Goal: Task Accomplishment & Management: Manage account settings

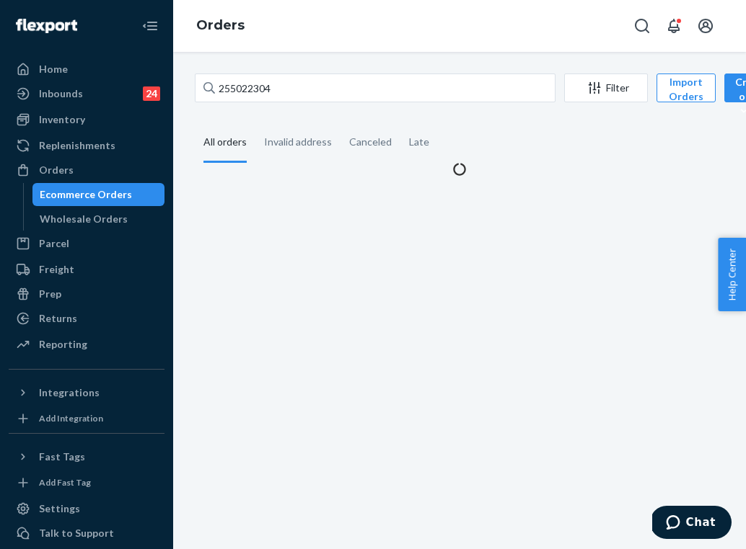
click at [290, 81] on input "255022304" at bounding box center [375, 88] width 361 height 29
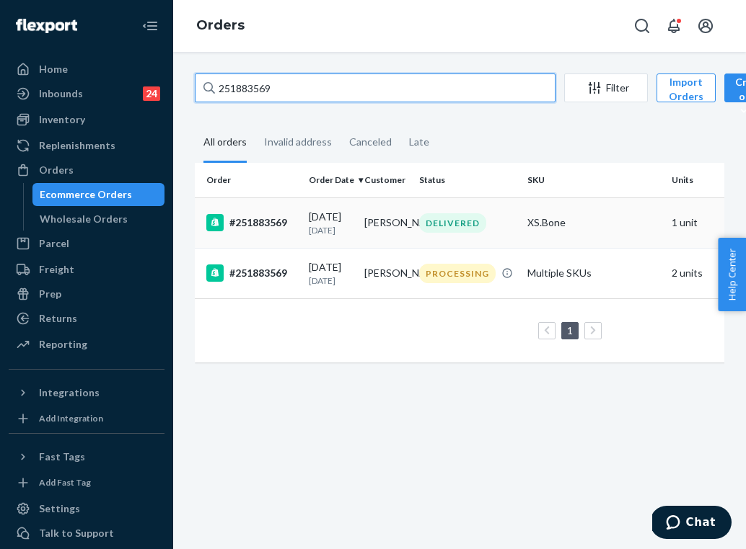
type input "251883569"
click at [486, 233] on td "DELIVERED" at bounding box center [467, 223] width 108 height 50
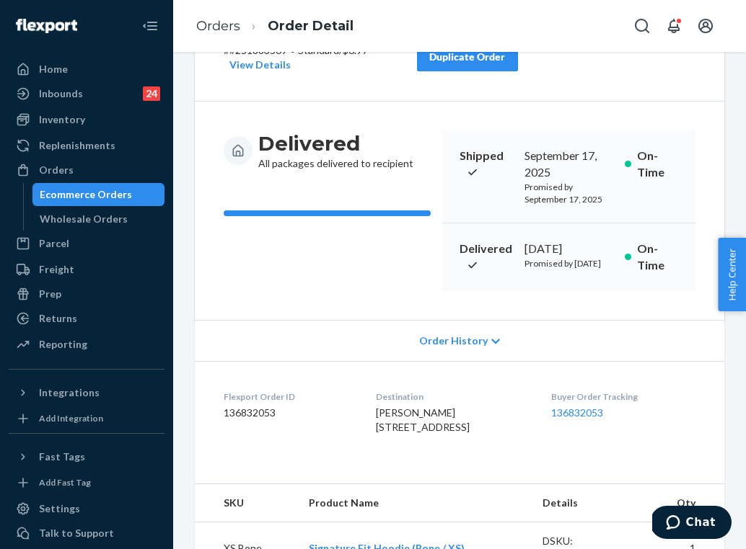
scroll to position [92, 0]
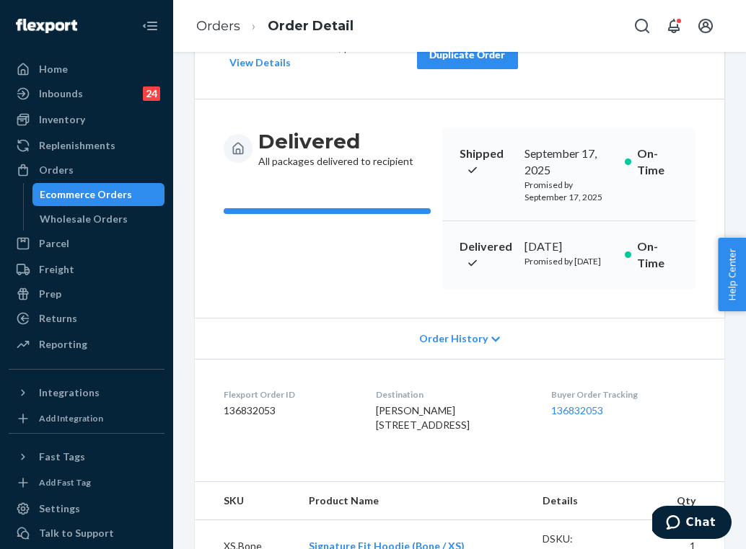
click at [244, 25] on li "Order Detail" at bounding box center [296, 26] width 113 height 19
click at [237, 24] on link "Orders" at bounding box center [218, 26] width 44 height 16
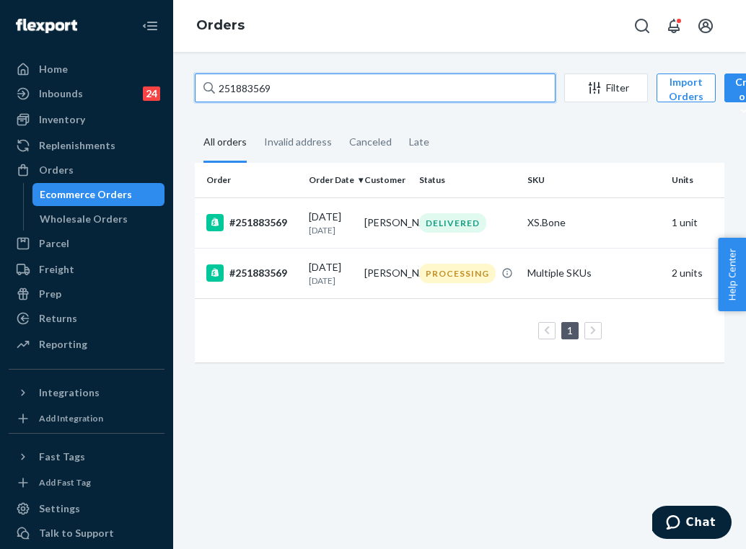
click at [331, 98] on input "251883569" at bounding box center [375, 88] width 361 height 29
paste input "336965"
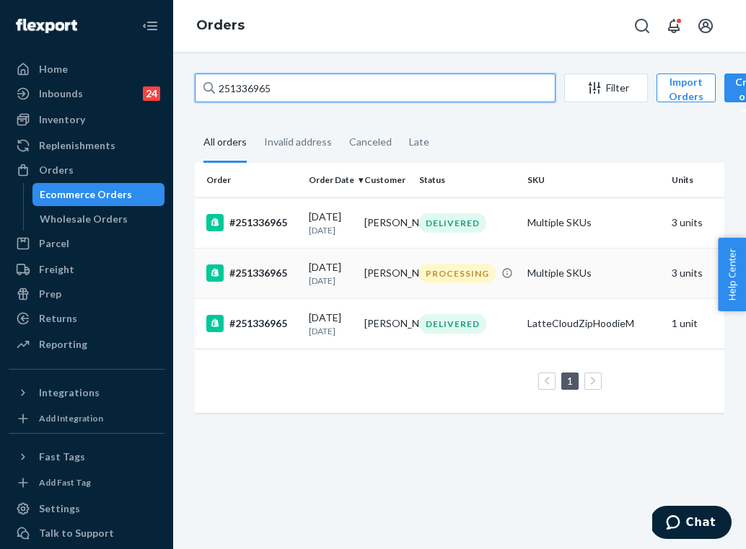
type input "251336965"
click at [545, 286] on td "Multiple SKUs" at bounding box center [593, 273] width 144 height 50
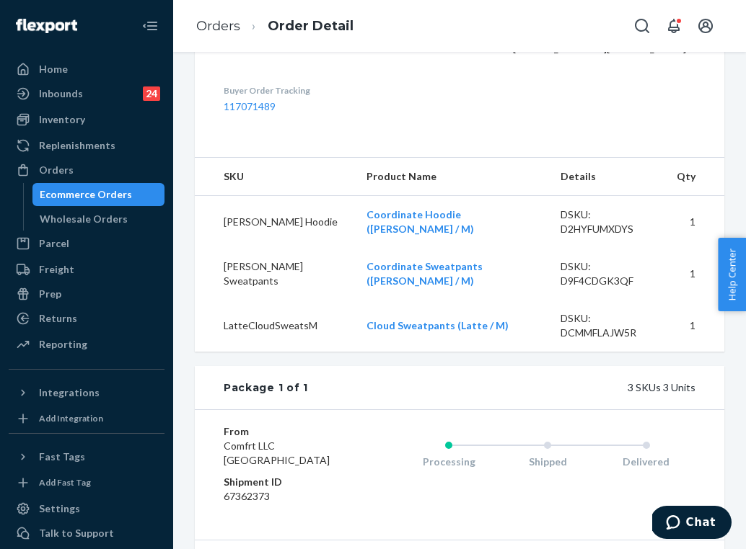
scroll to position [353, 0]
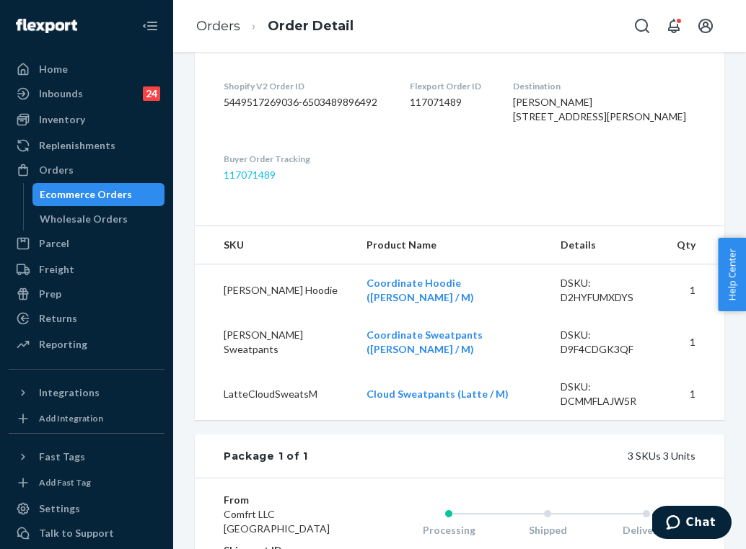
click at [265, 181] on link "117071489" at bounding box center [250, 175] width 52 height 12
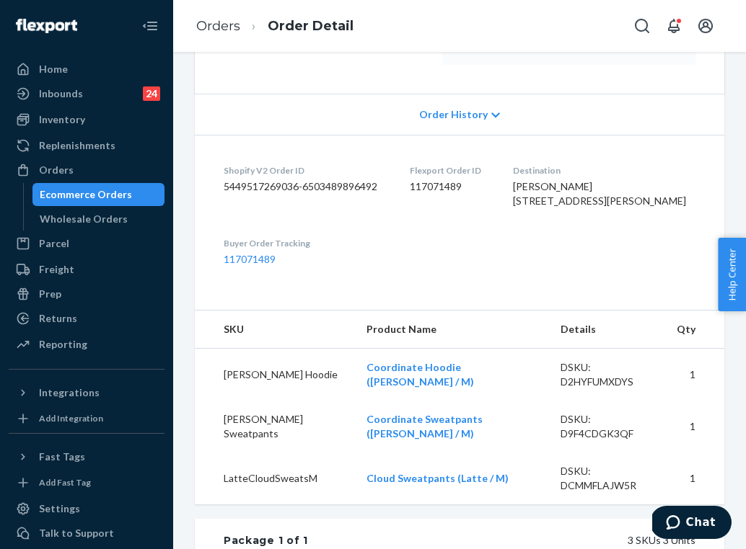
scroll to position [190, 0]
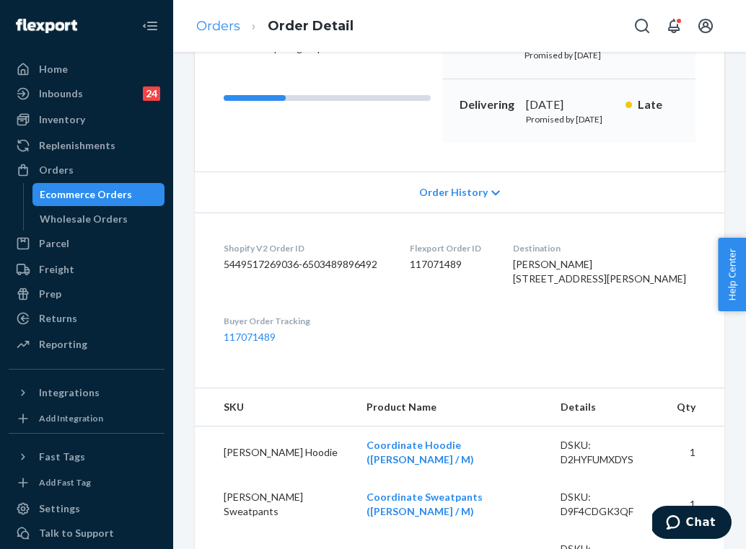
click at [237, 24] on link "Orders" at bounding box center [218, 26] width 44 height 16
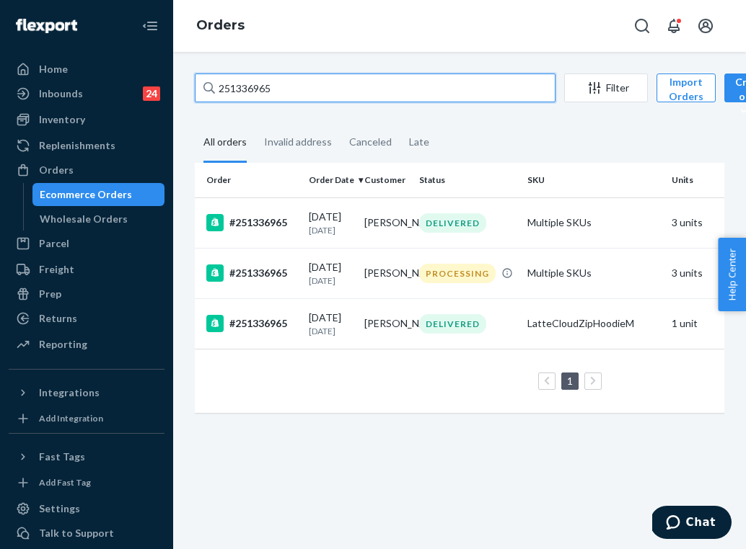
click at [307, 84] on input "251336965" at bounding box center [375, 88] width 361 height 29
paste input "883569"
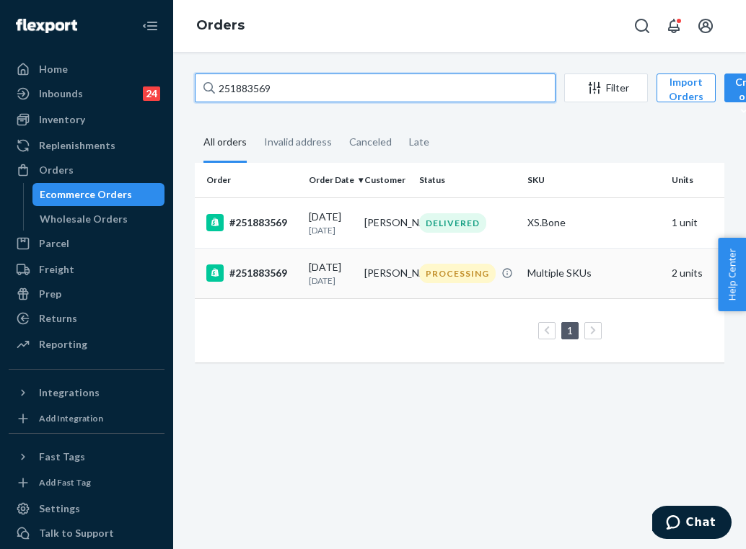
type input "251883569"
click at [417, 299] on td "PROCESSING" at bounding box center [467, 273] width 108 height 50
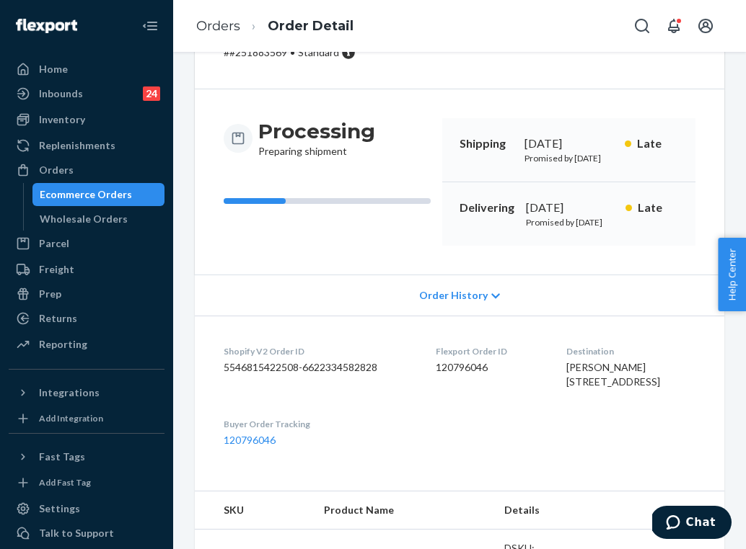
scroll to position [124, 0]
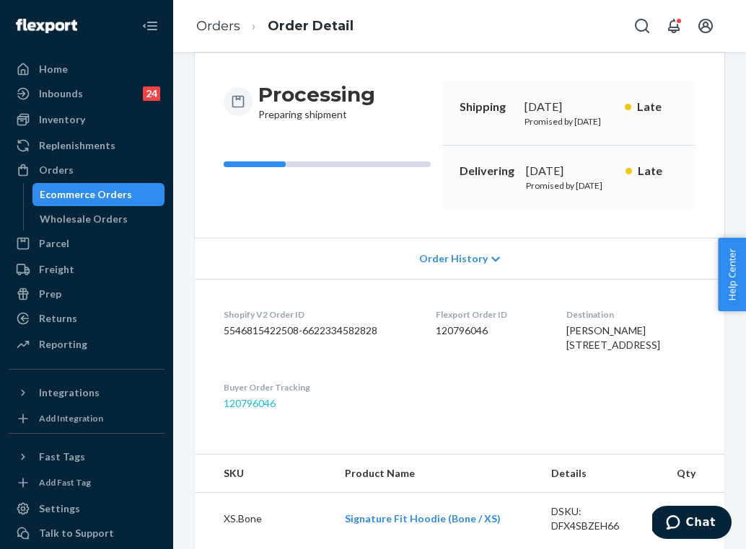
click at [271, 410] on link "120796046" at bounding box center [250, 403] width 52 height 12
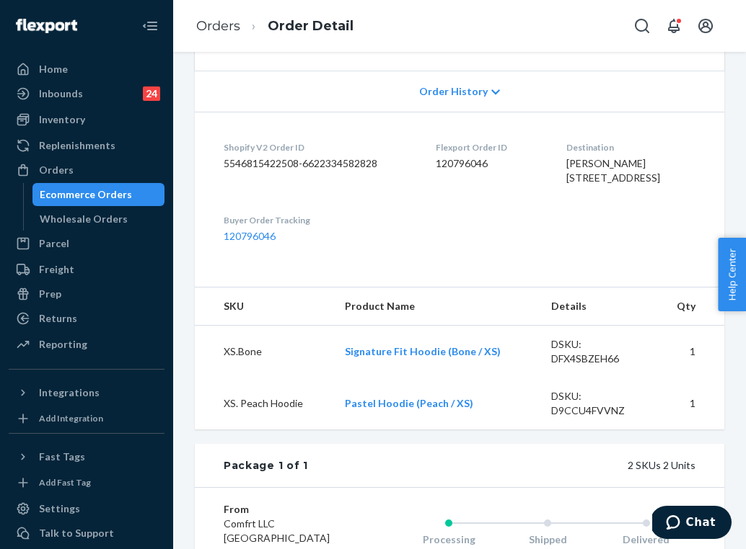
scroll to position [288, 0]
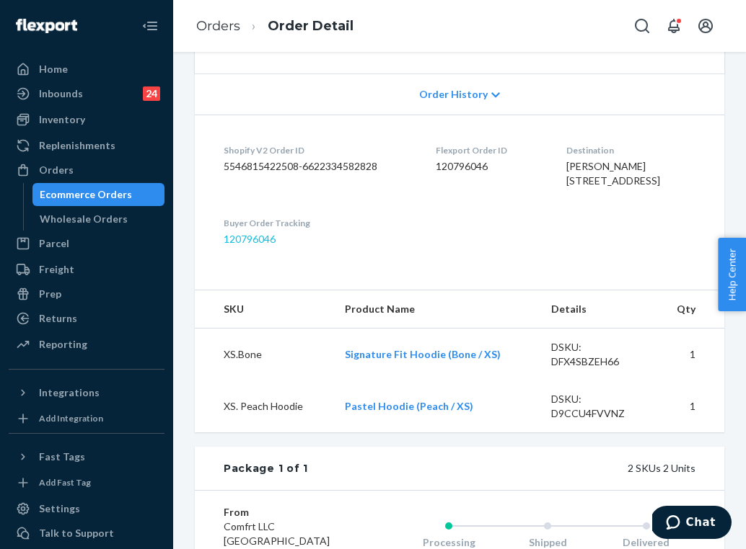
click at [260, 245] on link "120796046" at bounding box center [250, 239] width 52 height 12
click at [230, 27] on link "Orders" at bounding box center [218, 26] width 44 height 16
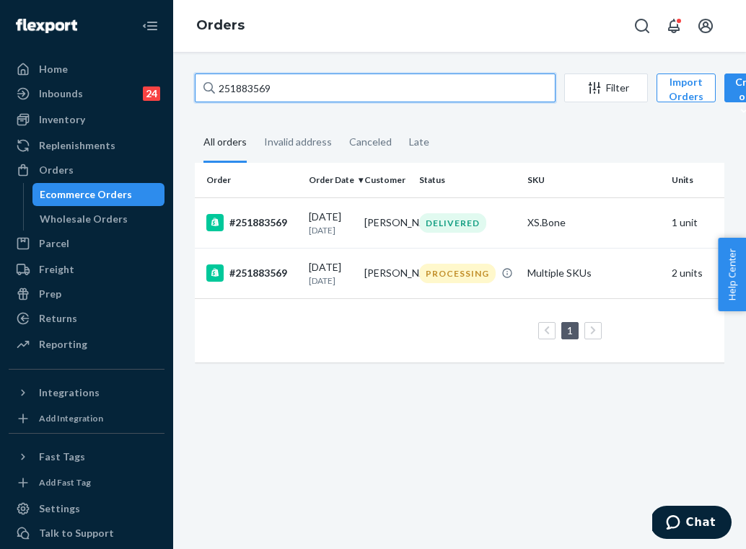
click at [319, 84] on input "251883569" at bounding box center [375, 88] width 361 height 29
paste input "4927188"
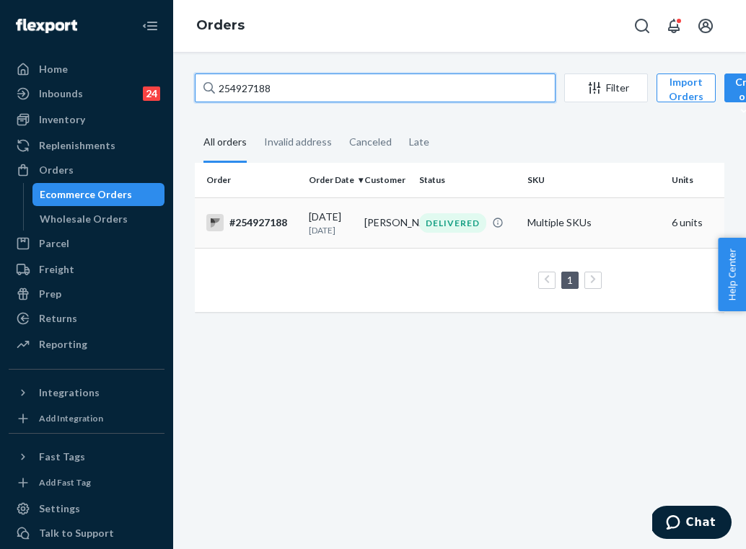
type input "254927188"
click at [415, 240] on td "DELIVERED" at bounding box center [467, 223] width 108 height 50
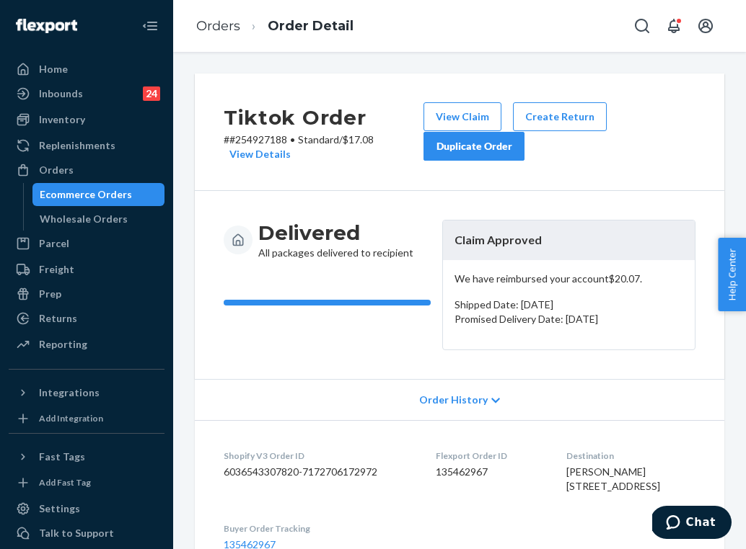
click at [498, 141] on div "Duplicate Order" at bounding box center [474, 146] width 76 height 14
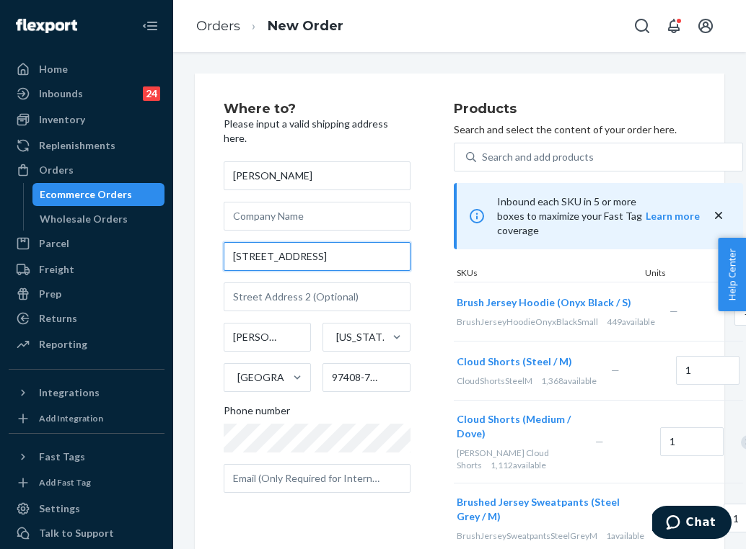
drag, startPoint x: 728, startPoint y: 368, endPoint x: 257, endPoint y: 234, distance: 490.1
click at [257, 242] on input "[STREET_ADDRESS]" at bounding box center [317, 256] width 187 height 29
paste input "[PERSON_NAME][GEOGRAPHIC_DATA], [GEOGRAPHIC_DATA] 97408"
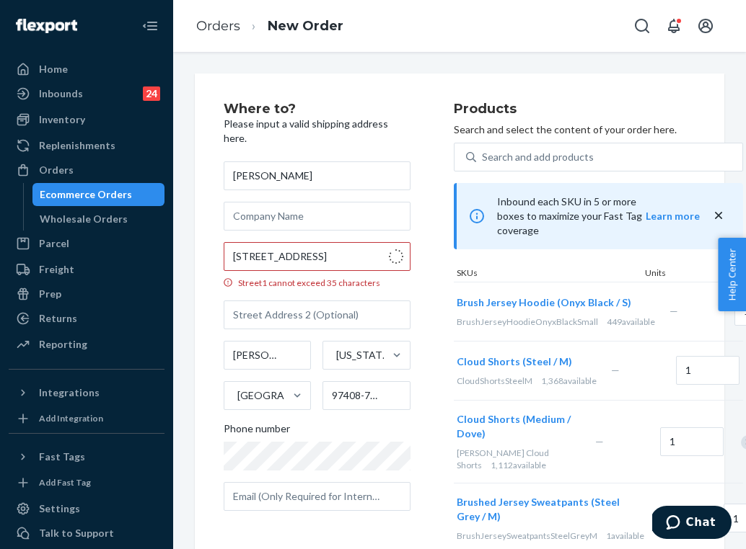
type input "[STREET_ADDRESS]"
type input "97408"
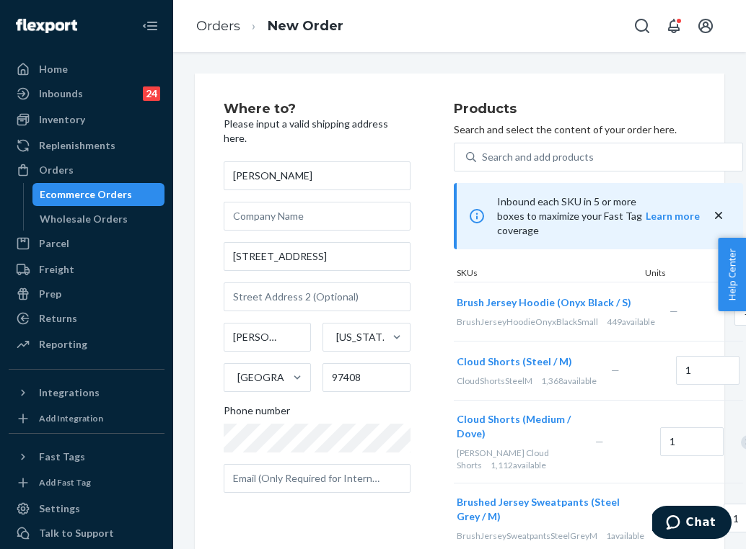
click at [429, 433] on div "Where to? Please input a valid shipping address here. [PERSON_NAME] [STREET_ADD…" at bounding box center [339, 393] width 230 height 582
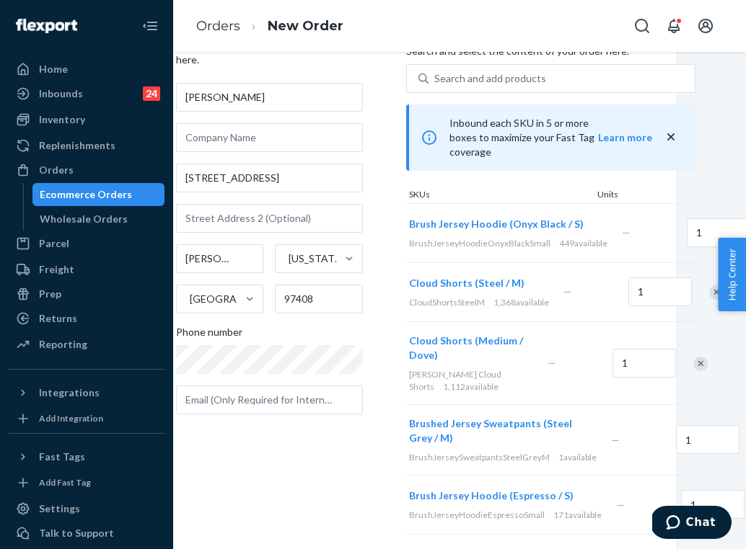
scroll to position [78, 62]
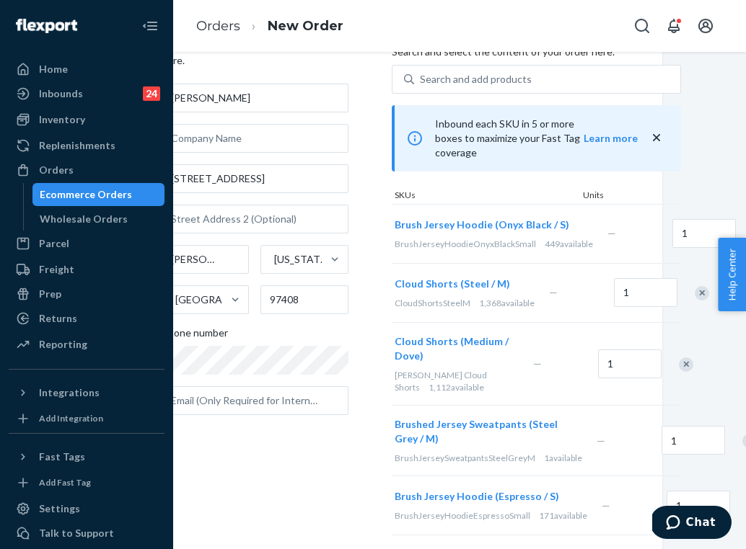
click at [745, 242] on div "Remove Item" at bounding box center [760, 234] width 14 height 14
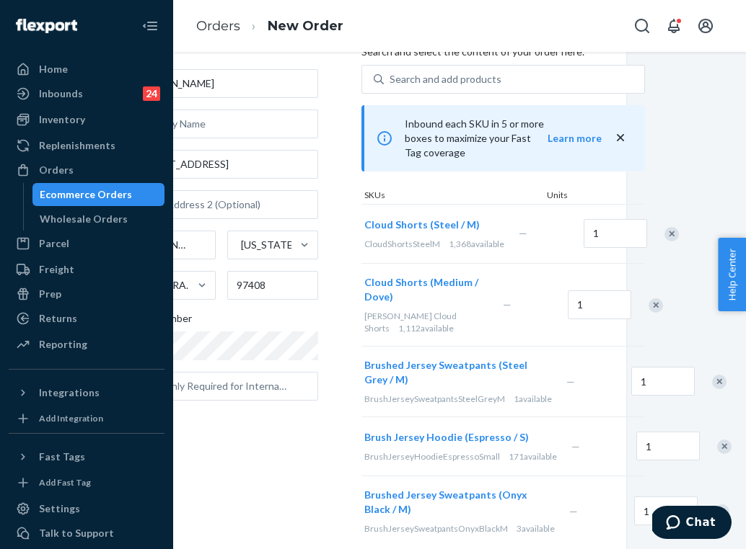
scroll to position [76, 98]
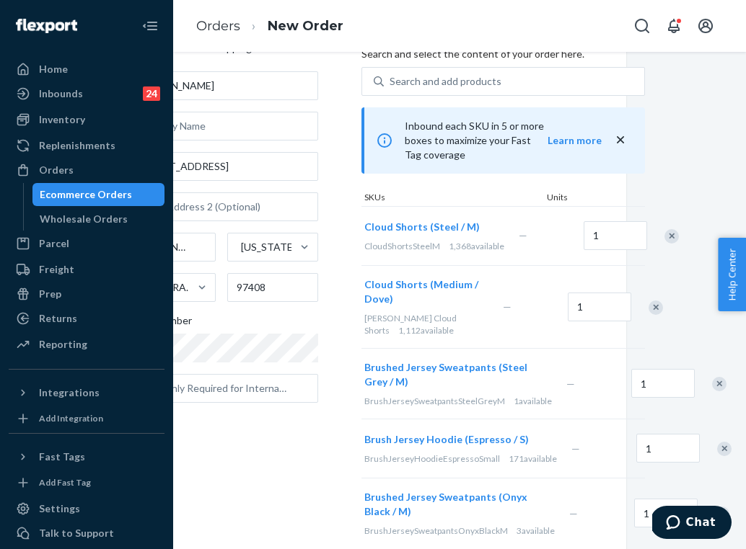
click at [664, 244] on div "Remove Item" at bounding box center [671, 236] width 14 height 14
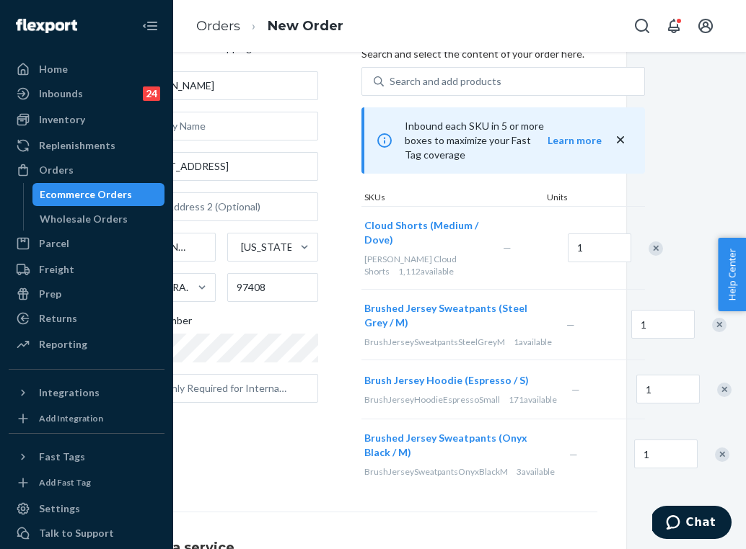
click at [712, 332] on div "Remove Item" at bounding box center [719, 325] width 14 height 14
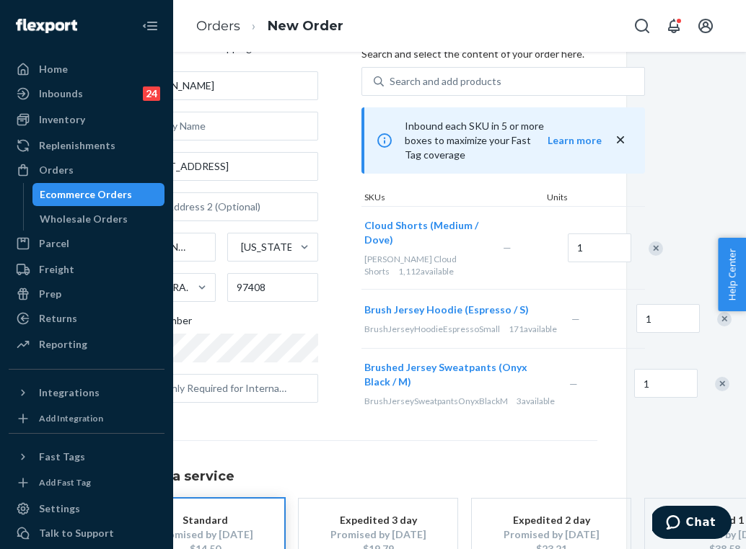
click at [717, 327] on div "Remove Item" at bounding box center [724, 319] width 14 height 14
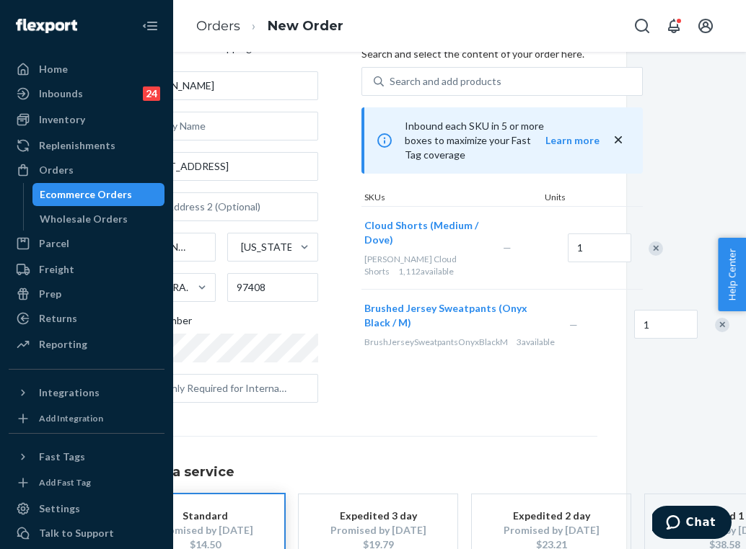
click at [715, 332] on div "Remove Item" at bounding box center [722, 325] width 14 height 14
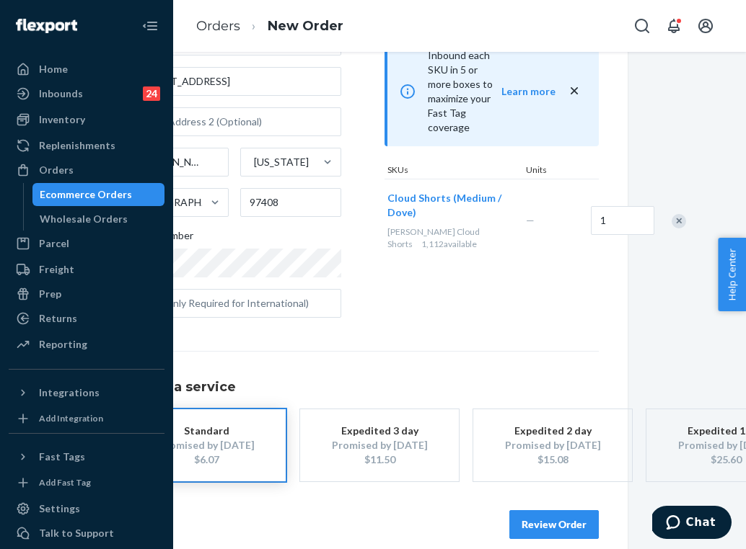
click at [549, 511] on button "Review Order" at bounding box center [553, 525] width 89 height 29
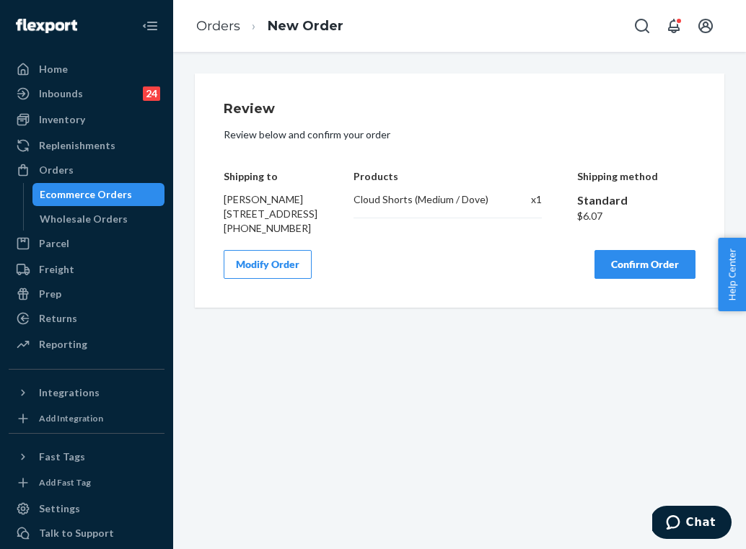
scroll to position [0, 0]
click at [643, 279] on button "Confirm Order" at bounding box center [644, 264] width 101 height 29
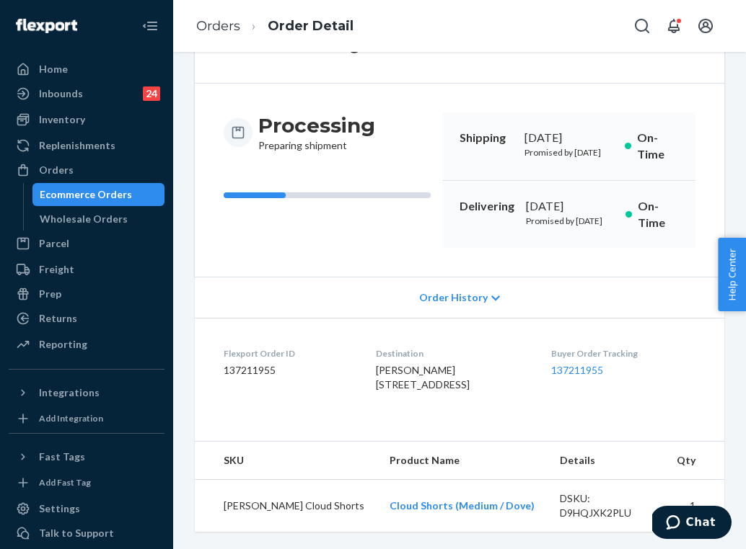
scroll to position [115, 0]
drag, startPoint x: 635, startPoint y: 380, endPoint x: 557, endPoint y: 364, distance: 79.5
click at [557, 363] on dl "Flexport Order ID 137211955 Destination [PERSON_NAME] [STREET_ADDRESS] Buyer Or…" at bounding box center [459, 372] width 529 height 108
copy div "Buyer Order Tracking 137211955"
click at [229, 25] on link "Orders" at bounding box center [218, 26] width 44 height 16
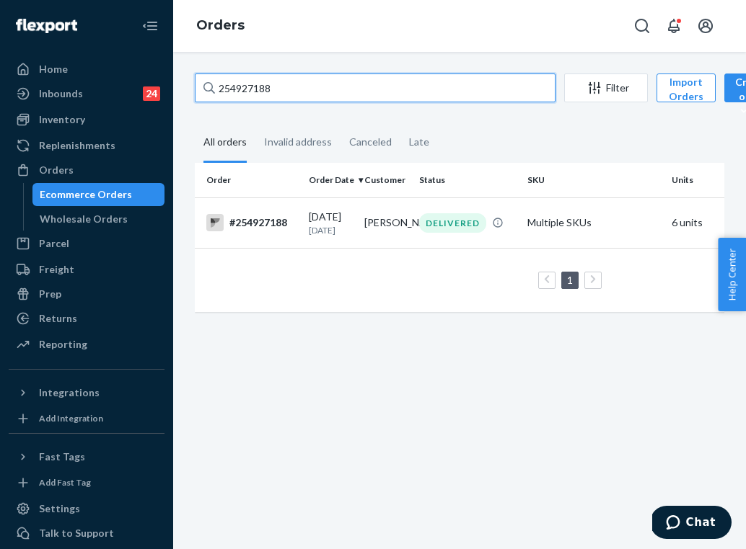
click at [312, 88] on input "254927188" at bounding box center [375, 88] width 361 height 29
paste input "5154607"
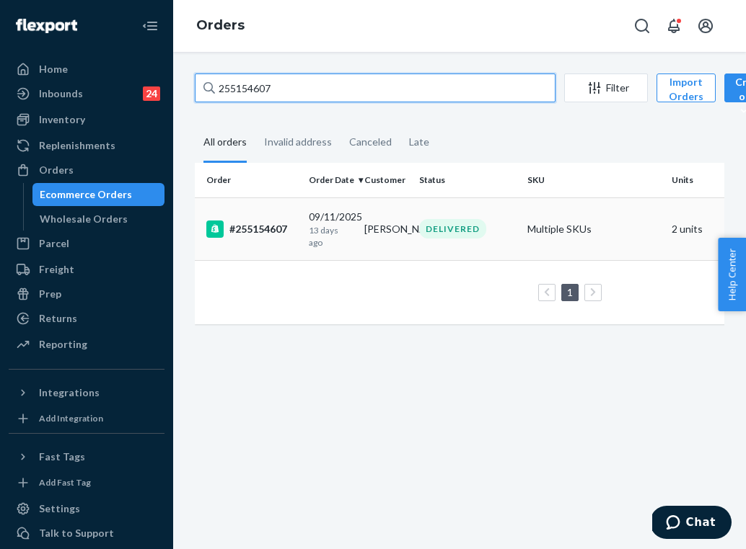
type input "255154607"
click at [352, 221] on div "[DATE] [DATE]" at bounding box center [331, 229] width 44 height 39
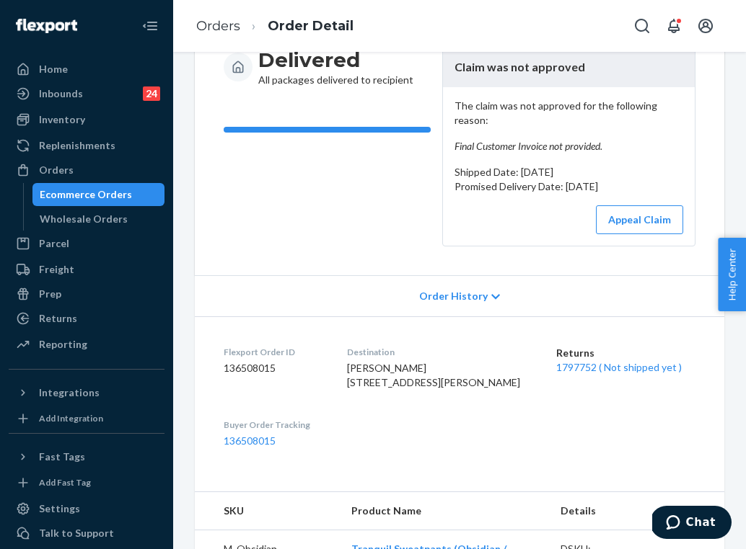
scroll to position [172, 0]
click at [606, 373] on link "1797752 ( Not shipped yet )" at bounding box center [618, 368] width 125 height 12
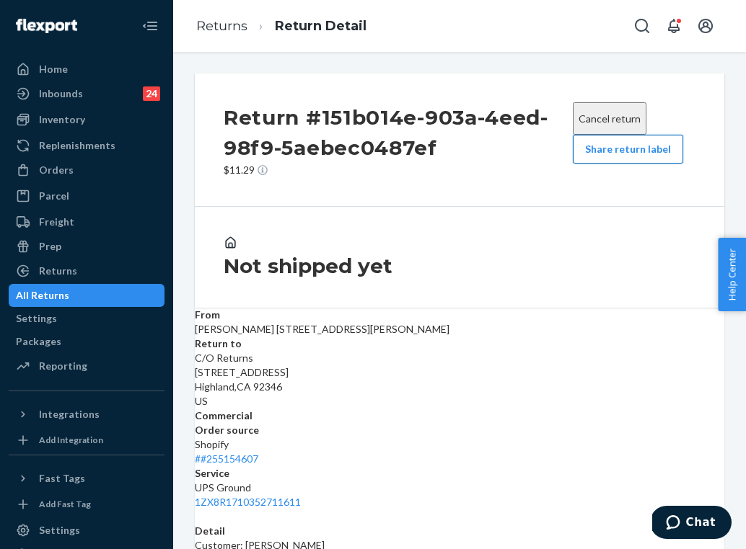
click at [611, 157] on button "Share return label" at bounding box center [628, 149] width 110 height 29
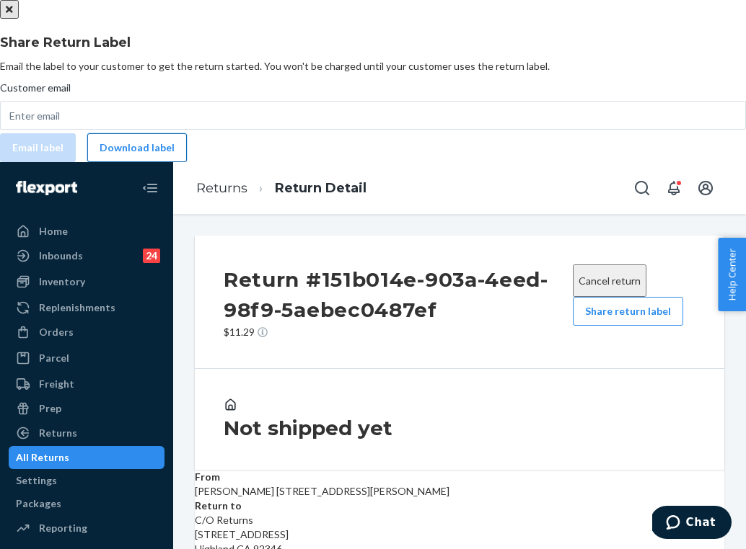
click at [187, 162] on button "Download label" at bounding box center [137, 147] width 100 height 29
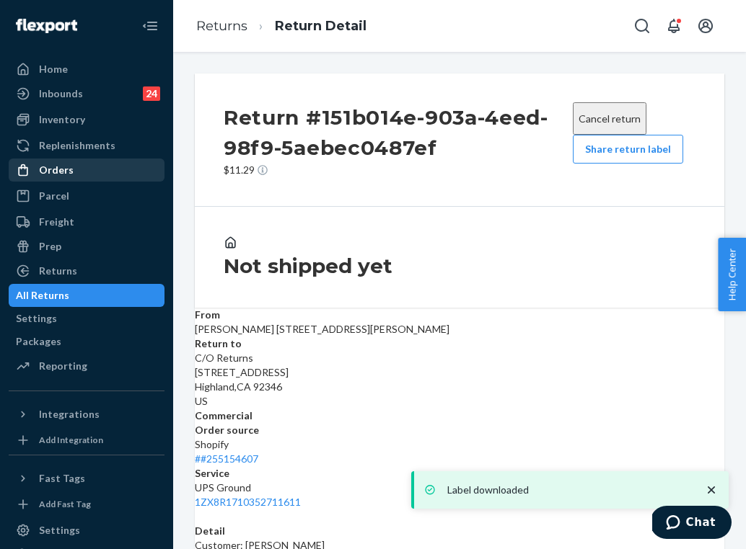
click at [98, 167] on div "Orders" at bounding box center [86, 170] width 153 height 20
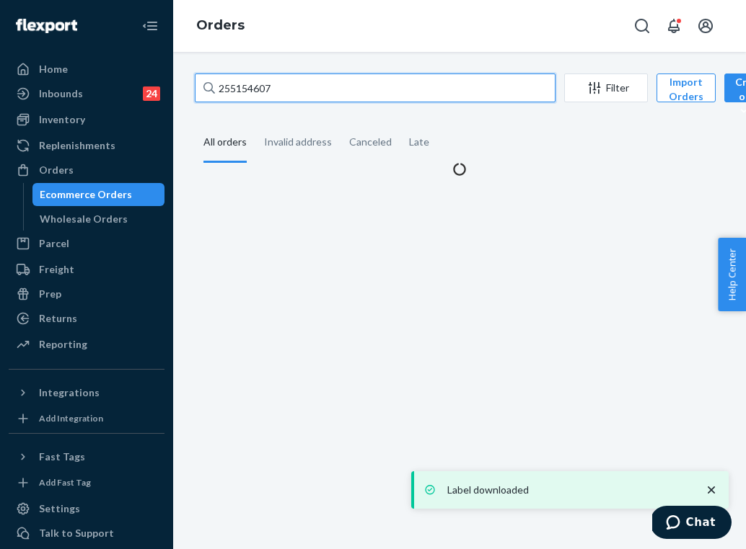
click at [245, 92] on input "255154607" at bounding box center [375, 88] width 361 height 29
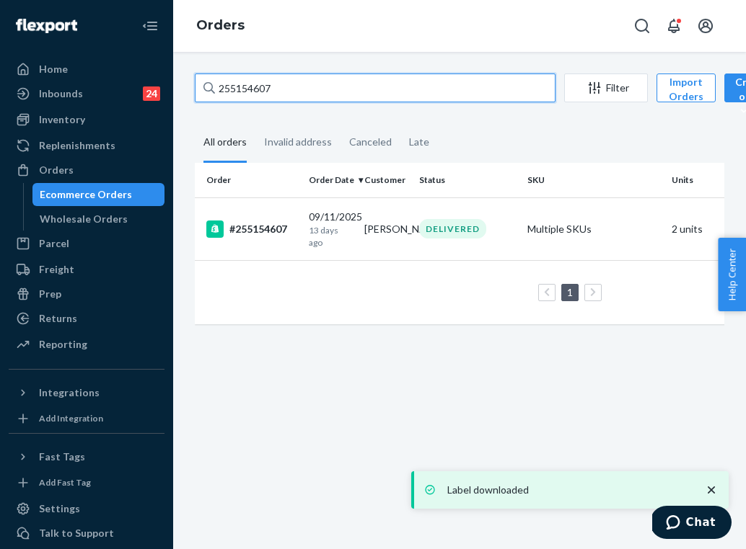
paste input "1734"
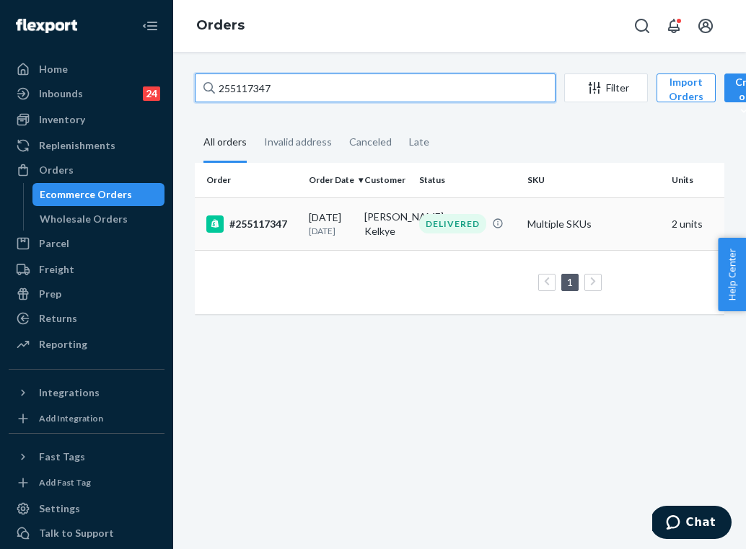
type input "255117347"
click at [440, 224] on div "DELIVERED" at bounding box center [452, 223] width 67 height 19
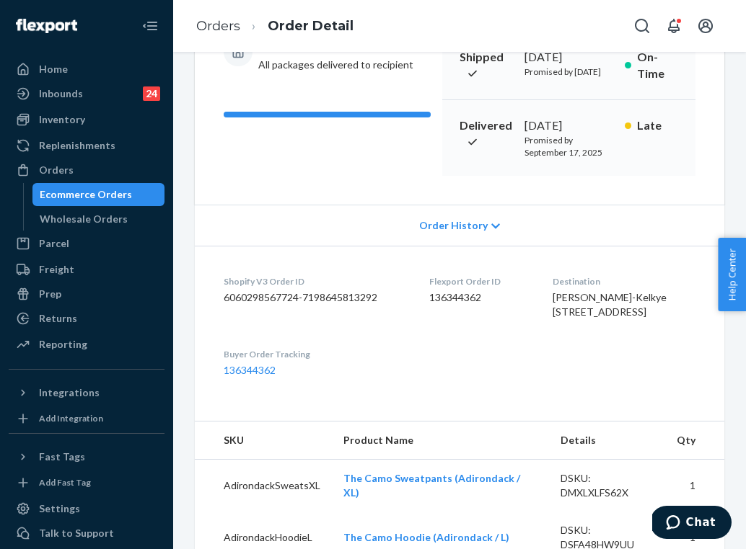
scroll to position [210, 0]
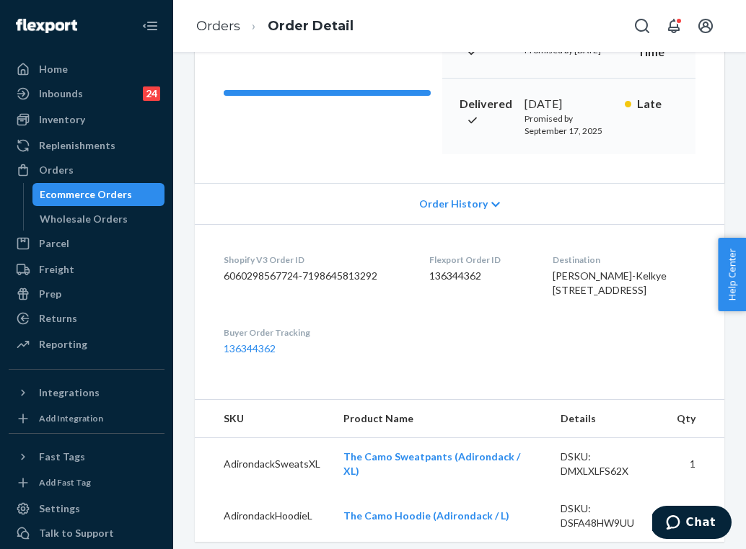
drag, startPoint x: 562, startPoint y: 361, endPoint x: 542, endPoint y: 327, distance: 39.5
click at [542, 327] on dl "Shopify V3 Order ID 6060298567724-7198645813292 Flexport Order ID 136344362 Des…" at bounding box center [459, 304] width 529 height 161
copy span "[STREET_ADDRESS]"
click at [118, 120] on div "Inventory" at bounding box center [86, 120] width 153 height 20
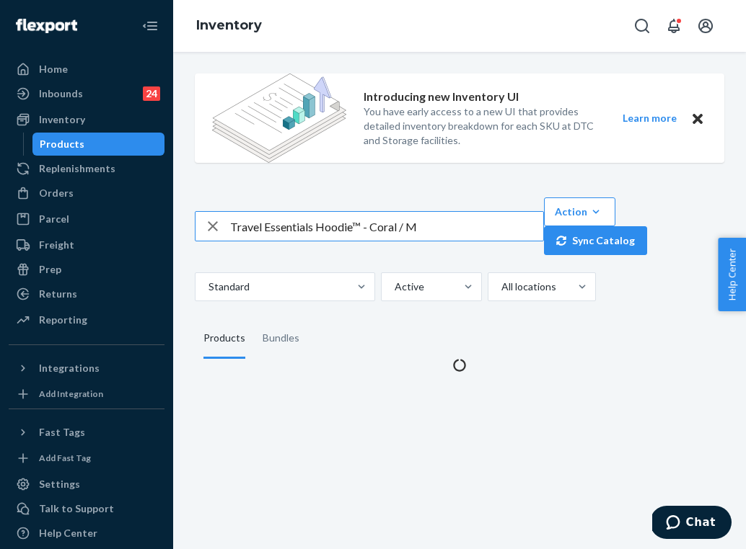
click at [314, 218] on input "Travel Essentials Hoodie™ - Coral / M" at bounding box center [386, 226] width 313 height 29
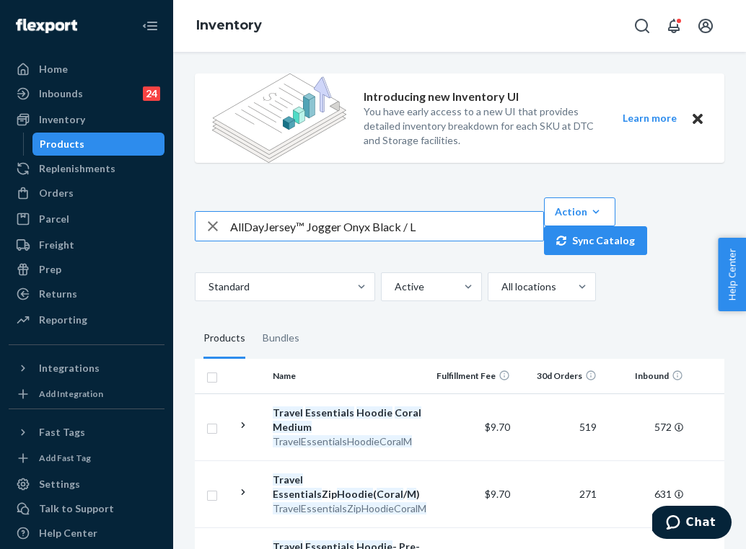
drag, startPoint x: 262, startPoint y: 225, endPoint x: 221, endPoint y: 224, distance: 41.8
click at [221, 224] on div "AllDayJersey™ Jogger Onyx Black / L" at bounding box center [369, 226] width 348 height 29
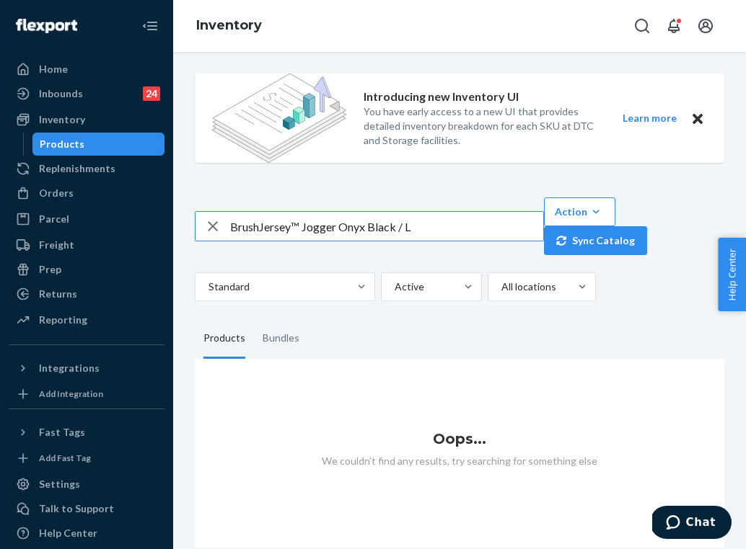
click at [259, 226] on input "BrushJersey™ Jogger Onyx Black / L" at bounding box center [386, 226] width 313 height 29
click at [303, 226] on input "Brushed Jersey™ Jogger Onyx Black / L" at bounding box center [386, 226] width 313 height 29
paste input "JerseySweatpantsOnyxBlack"
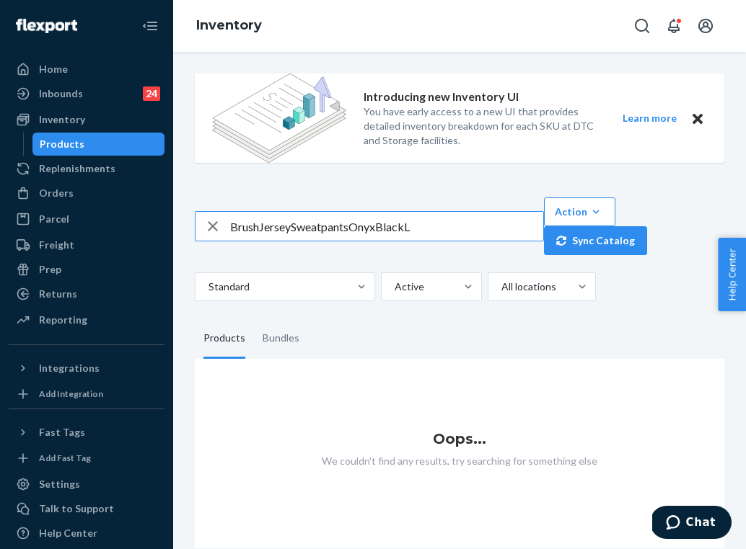
click at [262, 224] on input "BrushJerseySweatpantsOnyxBlackL" at bounding box center [386, 226] width 313 height 29
click at [295, 228] on input "Brush JerseySweatpantsOnyxBlackL" at bounding box center [386, 226] width 313 height 29
click at [357, 224] on input "Brush Jersey SweatpantsOnyxBlackL" at bounding box center [386, 226] width 313 height 29
click at [414, 226] on input "Brush Jersey Sweatpants OnyxBlackL" at bounding box center [386, 226] width 313 height 29
click at [306, 227] on input "Brush Jersey Sweatpants OnyxBlack / L" at bounding box center [386, 226] width 313 height 29
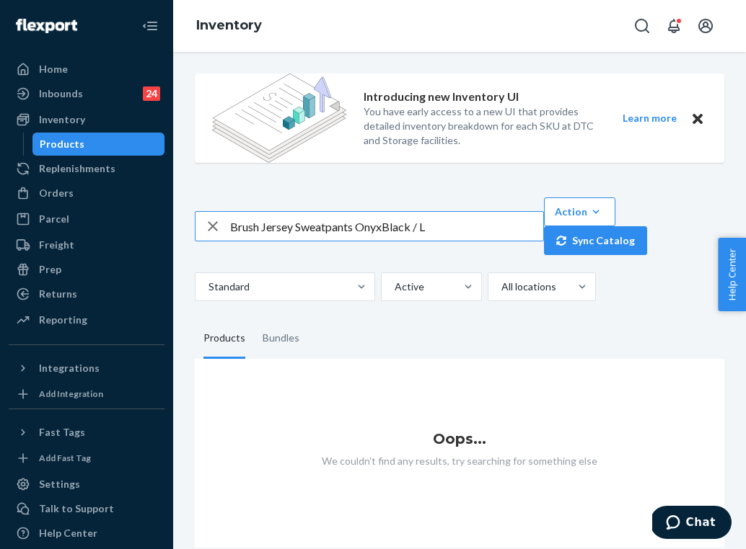
click at [306, 227] on input "Brush Jersey Sweatpants OnyxBlack / L" at bounding box center [386, 226] width 313 height 29
paste input "Cloud Lounge Pants Plum"
type input "Cloud Lounge Pants Plum / L"
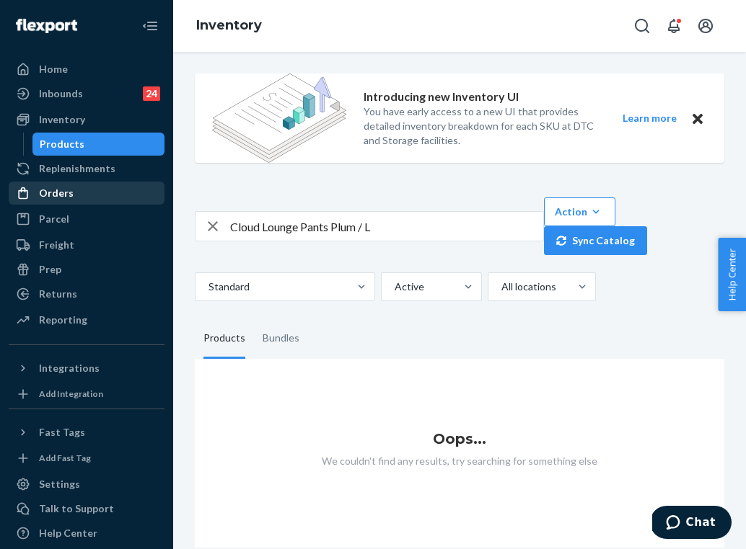
click at [89, 195] on div "Orders" at bounding box center [86, 193] width 153 height 20
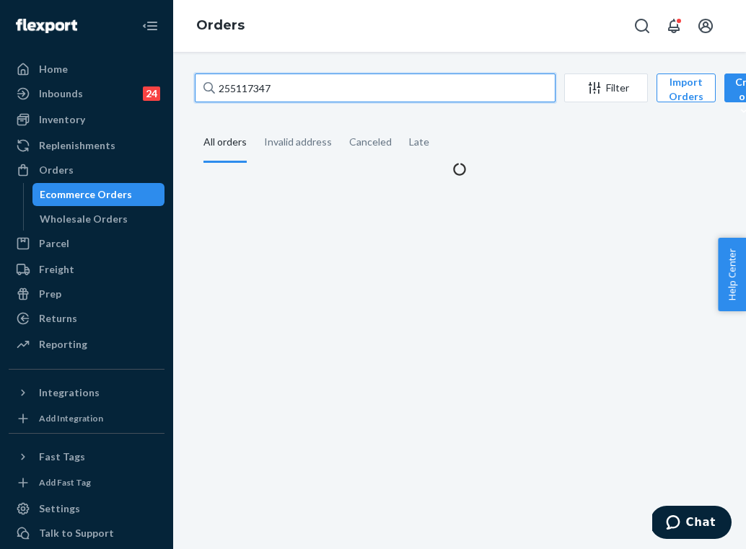
click at [230, 82] on input "255117347" at bounding box center [375, 88] width 361 height 29
paste input "965"
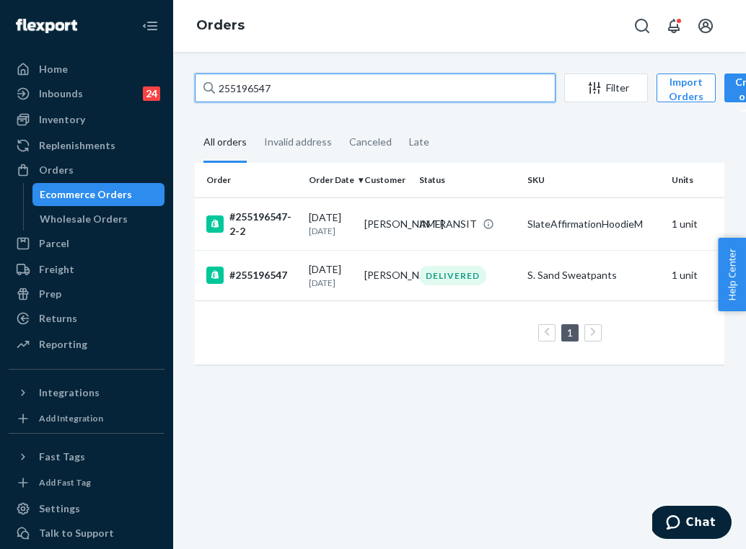
click at [236, 84] on input "255196547" at bounding box center [375, 88] width 361 height 29
click at [239, 86] on input "255196547" at bounding box center [375, 88] width 361 height 29
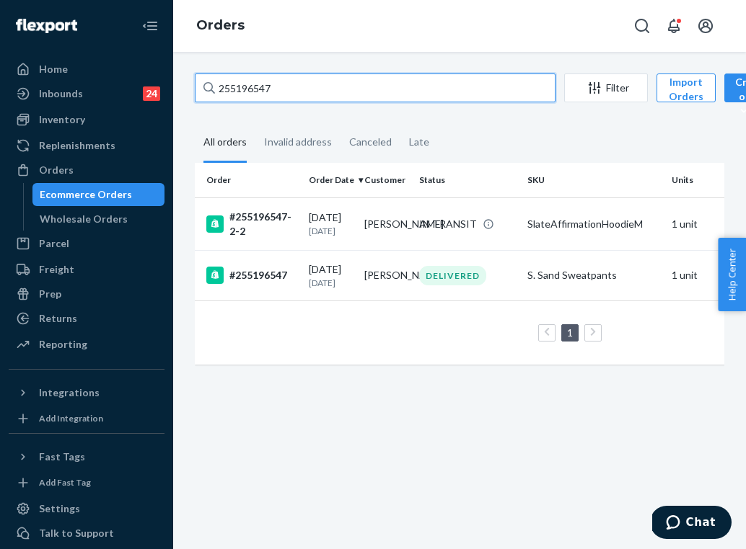
click at [239, 86] on input "255196547" at bounding box center [375, 88] width 361 height 29
paste input "4748939"
type input "254748939"
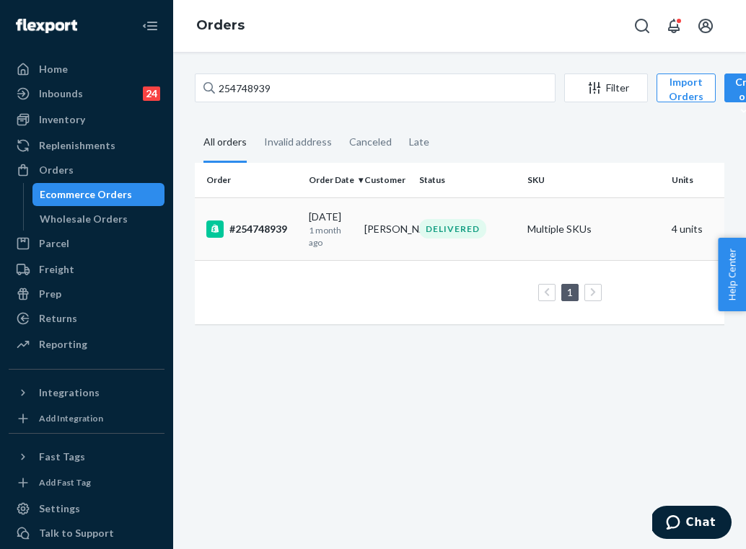
click at [434, 232] on div "DELIVERED" at bounding box center [452, 228] width 67 height 19
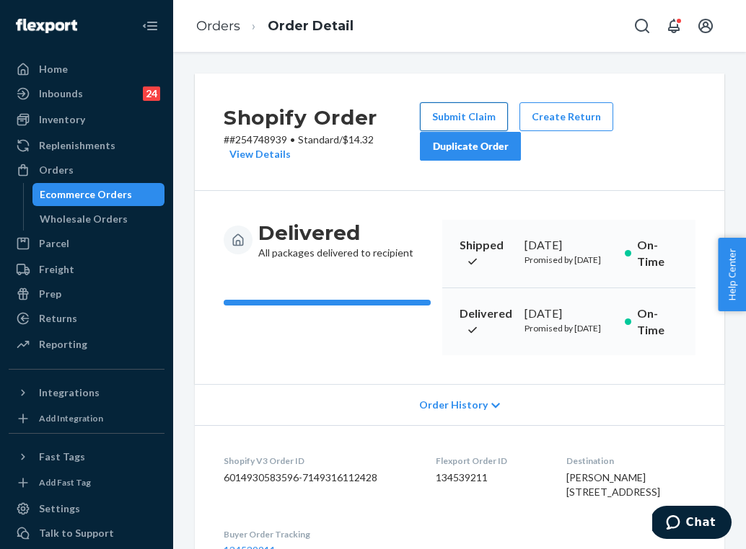
click at [469, 118] on button "Submit Claim" at bounding box center [464, 116] width 88 height 29
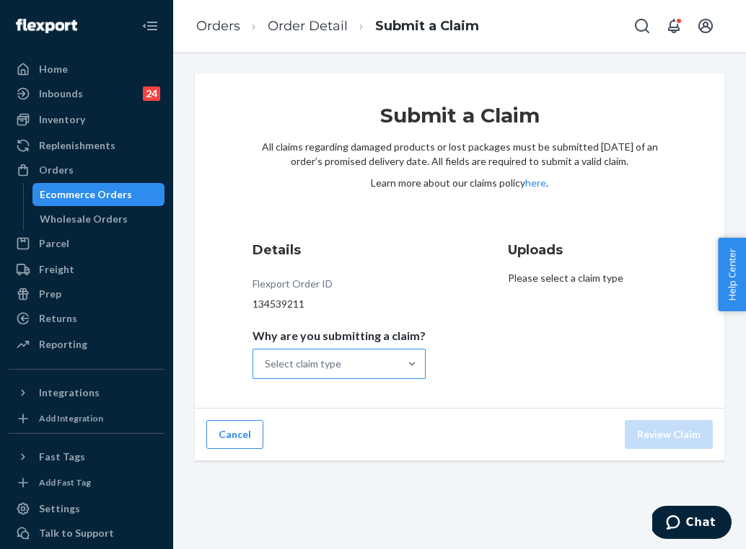
click at [374, 361] on div "Select claim type" at bounding box center [326, 364] width 146 height 29
click at [266, 361] on input "Why are you submitting a claim? Select claim type" at bounding box center [265, 364] width 1 height 14
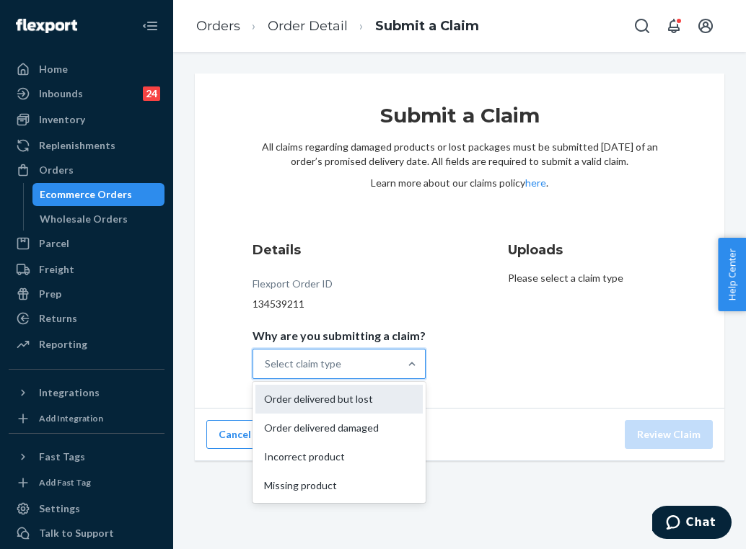
click at [368, 401] on div "Order delivered but lost" at bounding box center [338, 399] width 167 height 29
click at [266, 371] on input "Why are you submitting a claim? option Order delivered but lost focused, 1 of 4…" at bounding box center [265, 364] width 1 height 14
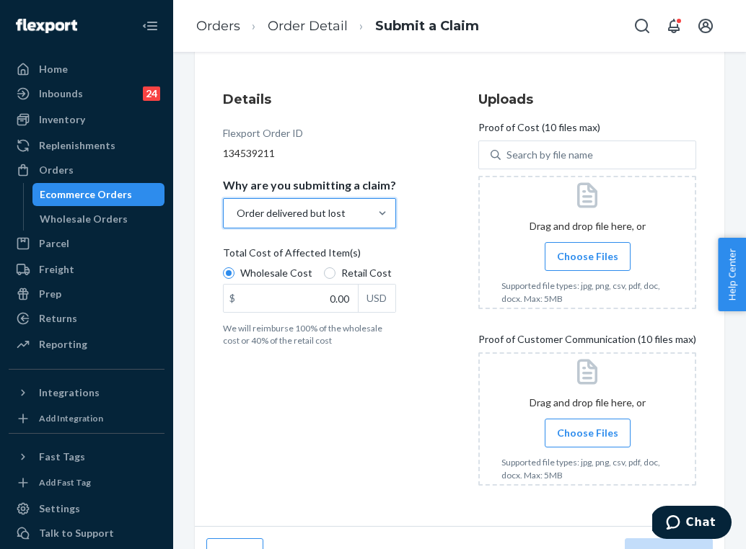
scroll to position [167, 0]
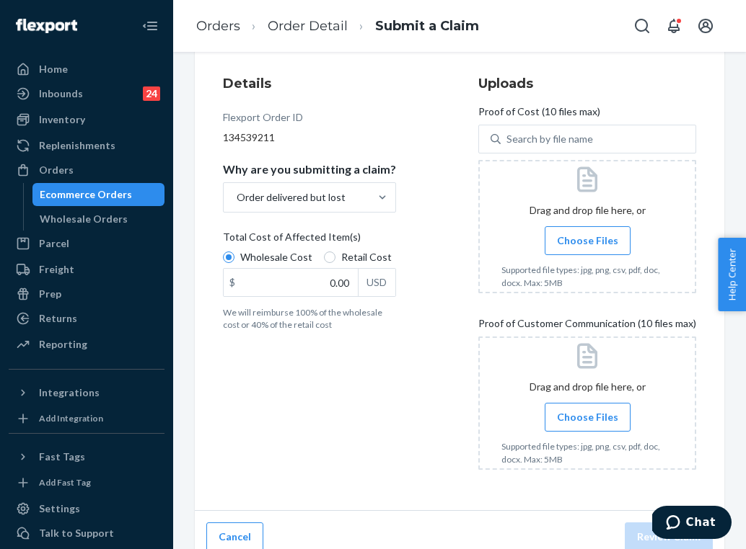
click at [588, 419] on input "Choose Files" at bounding box center [587, 418] width 1 height 16
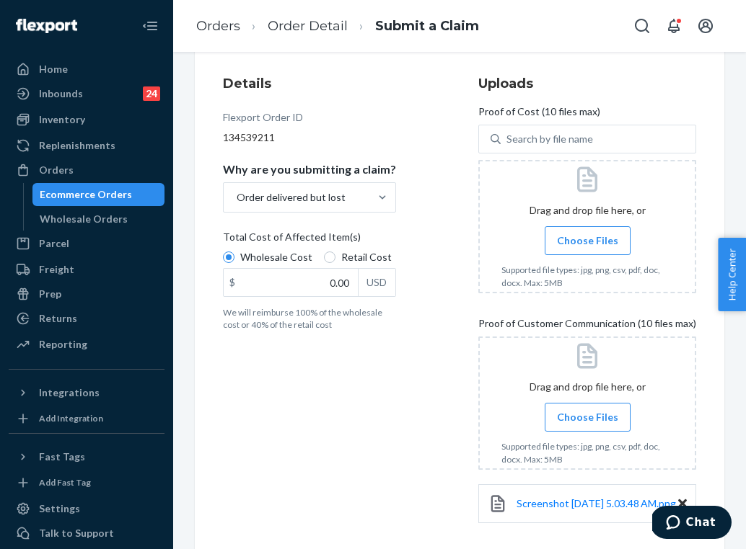
click at [574, 425] on label "Choose Files" at bounding box center [587, 417] width 86 height 29
click at [587, 425] on input "Choose Files" at bounding box center [587, 418] width 1 height 16
click at [573, 242] on span "Choose Files" at bounding box center [587, 241] width 61 height 14
click at [587, 242] on input "Choose Files" at bounding box center [587, 241] width 1 height 16
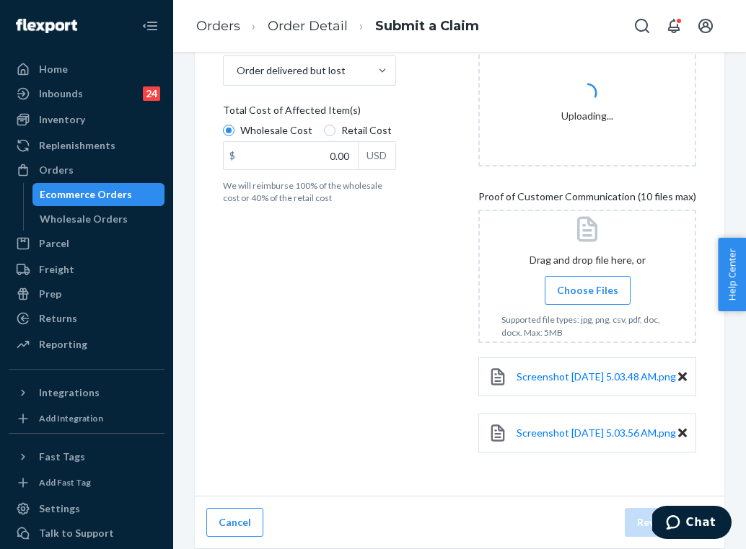
scroll to position [311, 0]
click at [596, 276] on label "Choose Files" at bounding box center [587, 290] width 86 height 29
click at [588, 283] on input "Choose Files" at bounding box center [587, 291] width 1 height 16
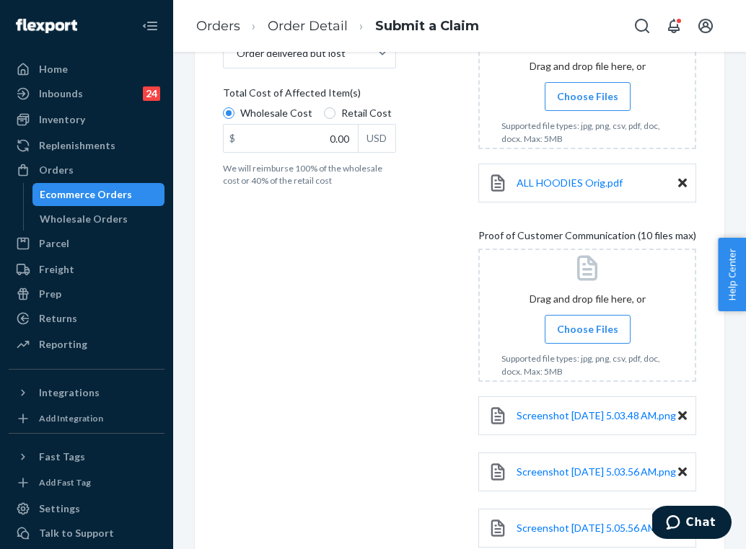
click at [588, 91] on input "Choose Files" at bounding box center [587, 97] width 1 height 16
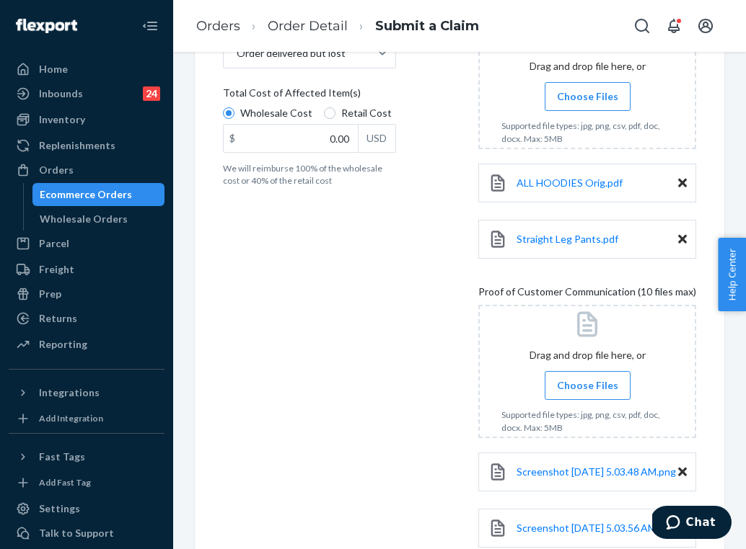
click at [588, 97] on input "Choose Files" at bounding box center [587, 97] width 1 height 16
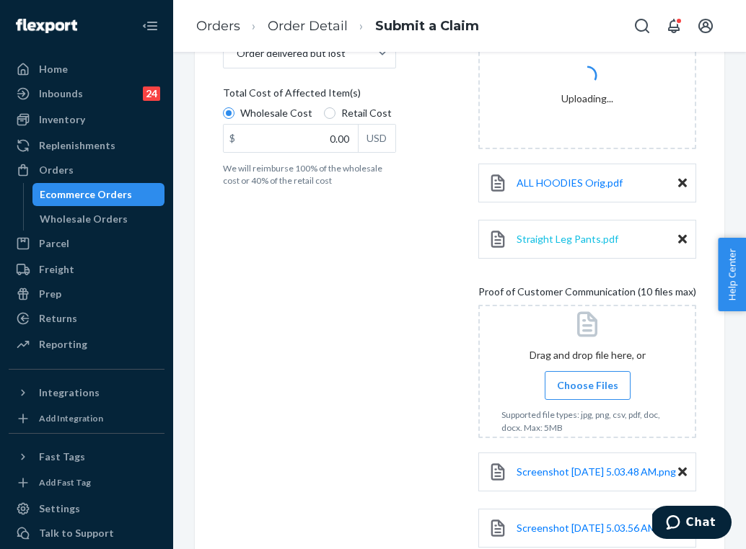
click at [565, 241] on span "Straight Leg Pants.pdf" at bounding box center [567, 239] width 102 height 12
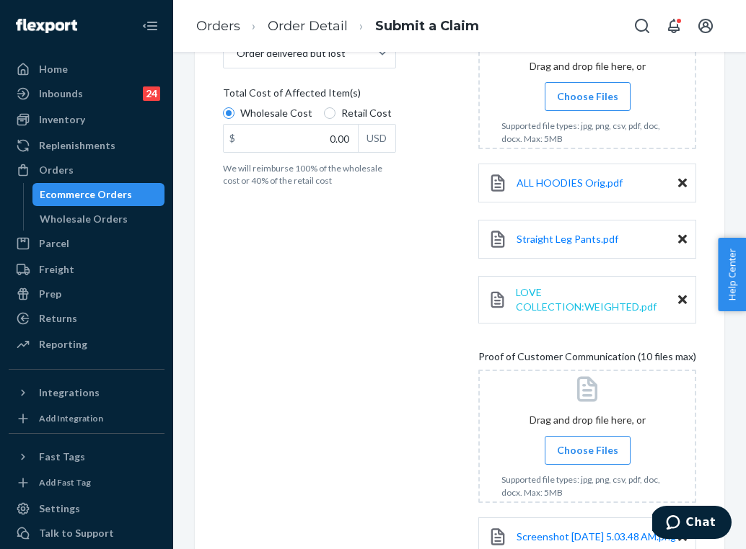
click at [550, 309] on span "LOVE COLLECTION:WEIGHTED.pdf" at bounding box center [586, 299] width 141 height 27
click at [332, 141] on input "0.00" at bounding box center [291, 138] width 134 height 27
type input "158.00"
click at [370, 319] on div "Details Flexport Order ID 134539211 Why are you submitting a claim? Order deliv…" at bounding box center [327, 306] width 209 height 771
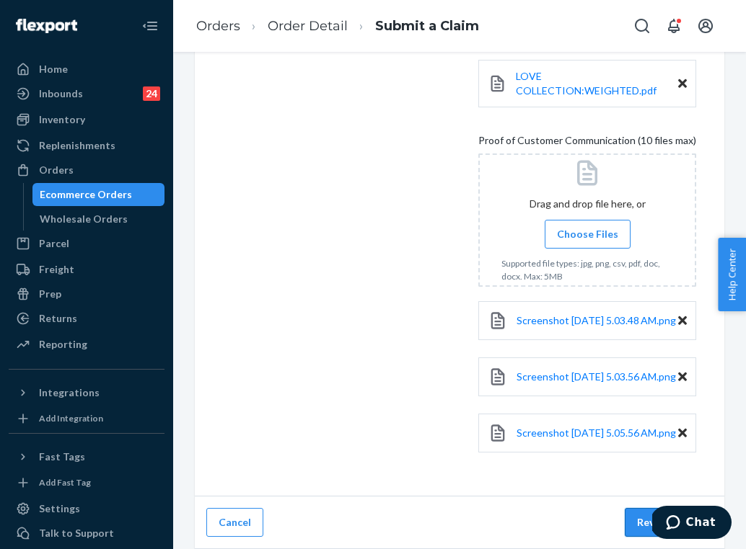
click at [638, 516] on button "Review Claim" at bounding box center [668, 522] width 88 height 29
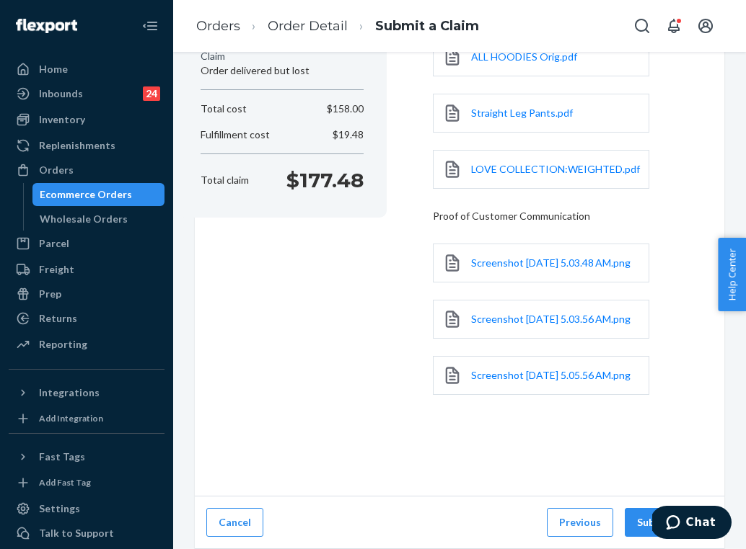
scroll to position [242, 0]
click at [638, 516] on button "Submit Claim" at bounding box center [668, 522] width 88 height 29
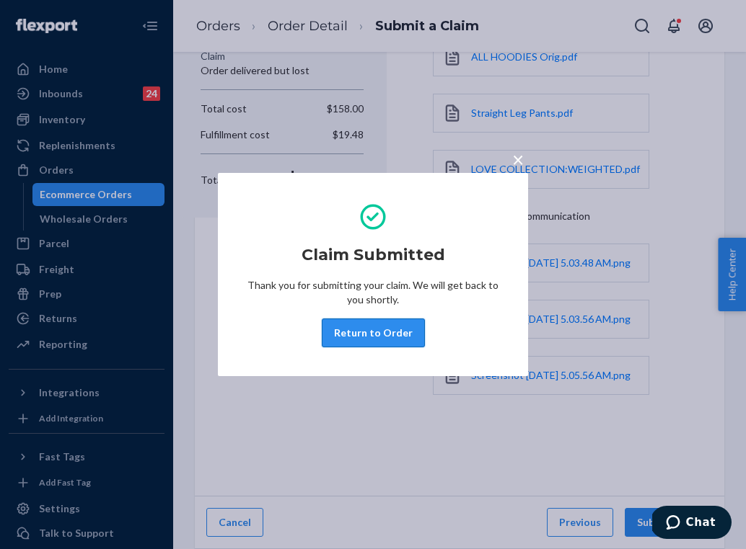
click at [363, 347] on button "Return to Order" at bounding box center [373, 333] width 103 height 29
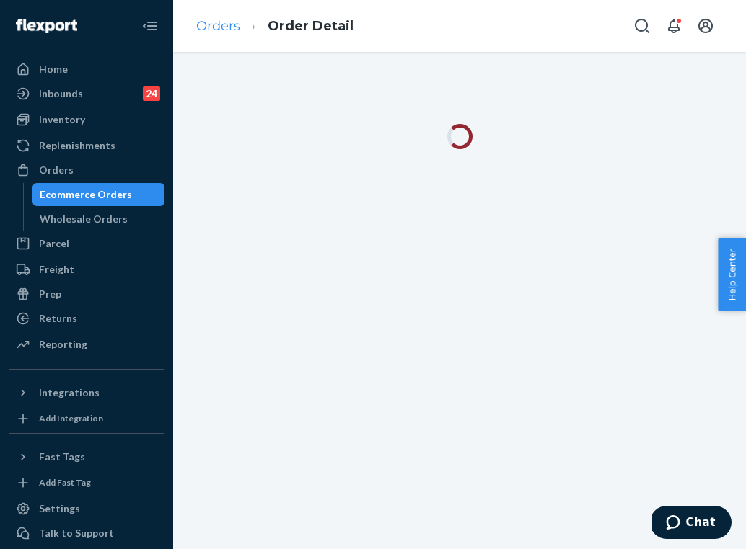
click at [225, 27] on link "Orders" at bounding box center [218, 26] width 44 height 16
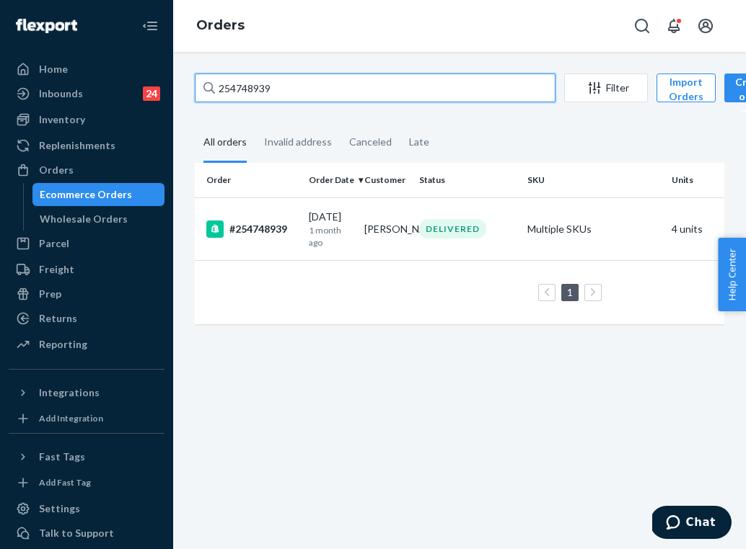
click at [314, 94] on input "254748939" at bounding box center [375, 88] width 361 height 29
paste input "3925853"
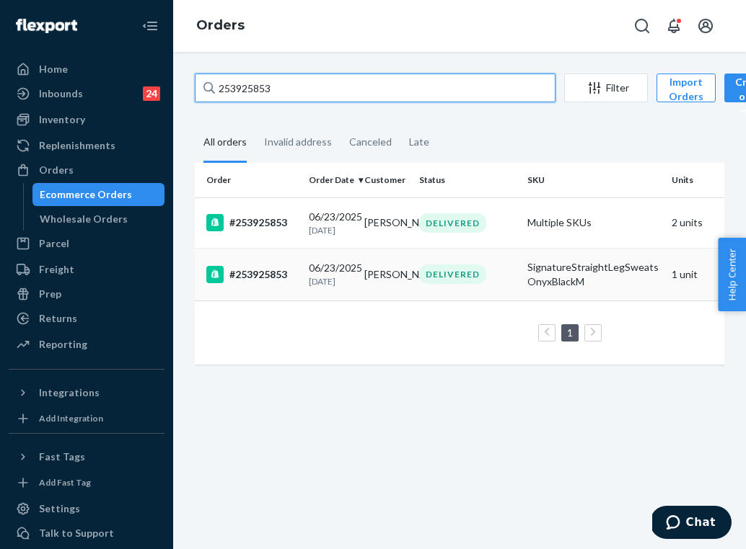
type input "253925853"
click at [516, 284] on div "DELIVERED" at bounding box center [467, 274] width 102 height 19
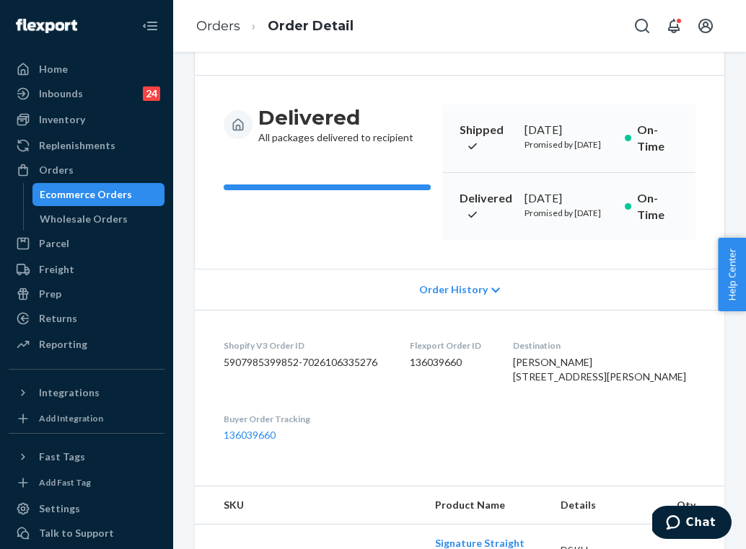
scroll to position [44, 0]
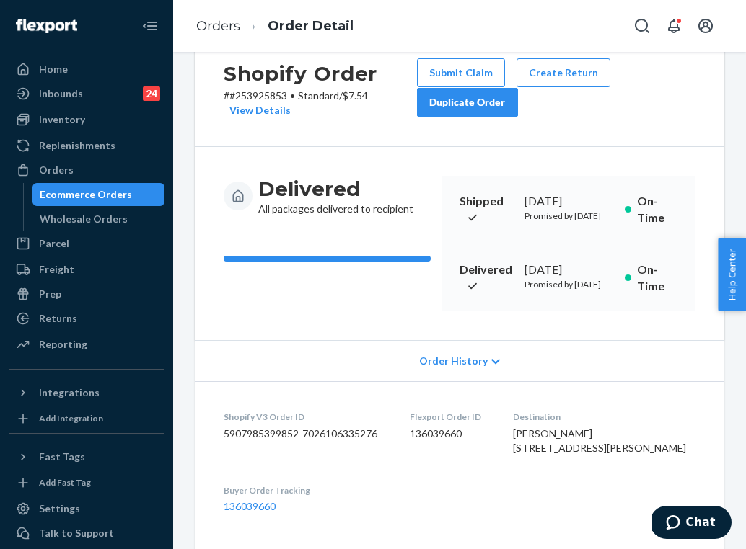
click at [480, 107] on div "Duplicate Order" at bounding box center [467, 102] width 76 height 14
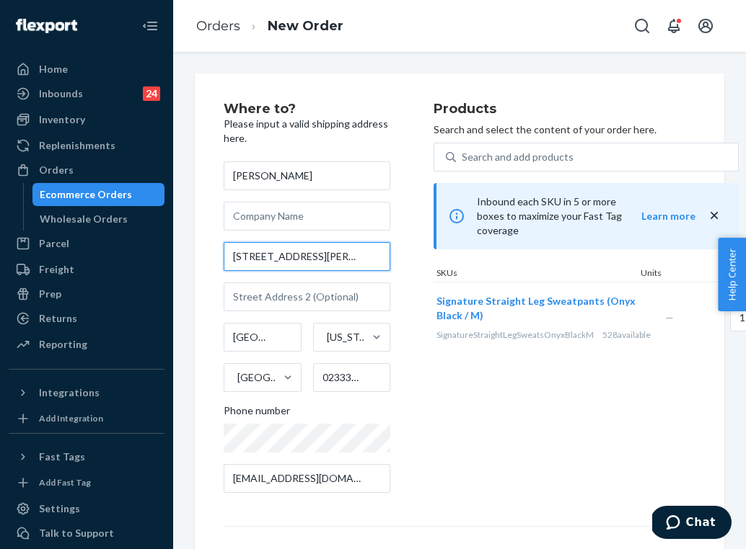
click at [288, 257] on input "[STREET_ADDRESS][PERSON_NAME]" at bounding box center [307, 256] width 167 height 29
paste input "nue apartment [STREET_ADDRESS]"
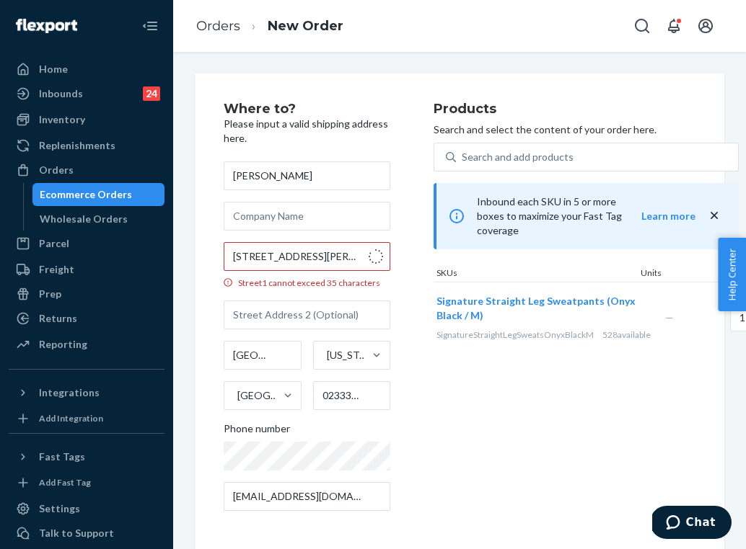
type input "[STREET_ADDRESS][PERSON_NAME]"
type input "2"
type input "02333"
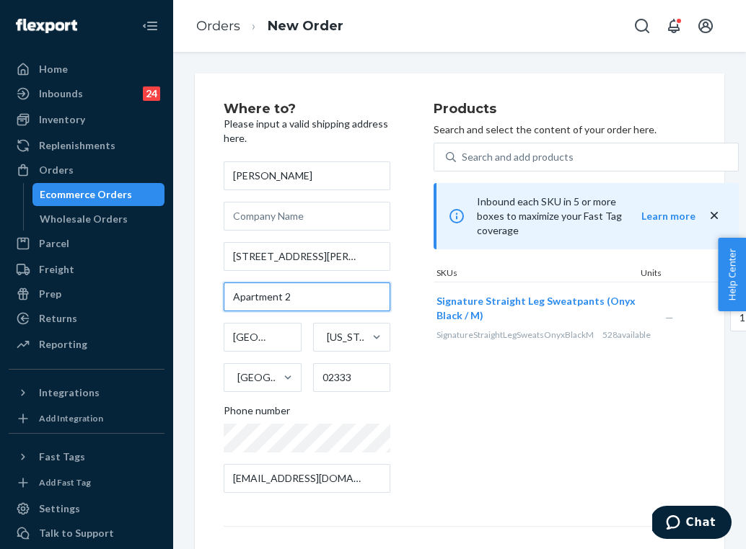
type input "Apartment 2"
click at [493, 457] on div "Products Search and select the content of your order here. Search and add produ…" at bounding box center [585, 303] width 305 height 402
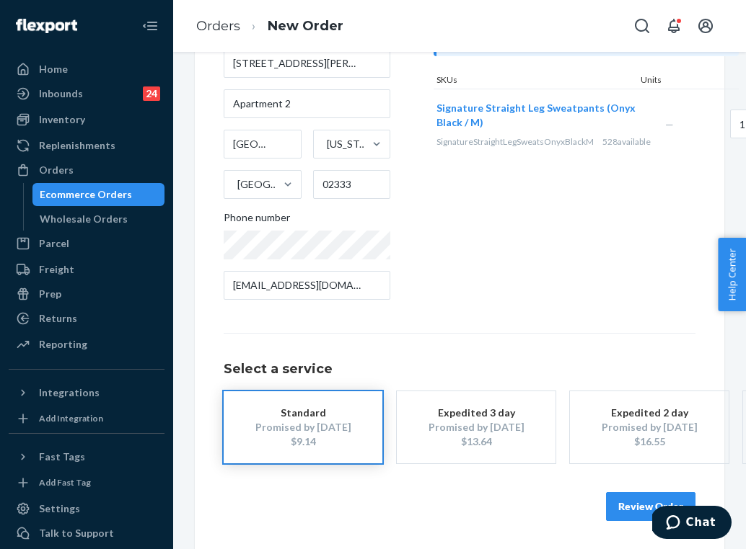
scroll to position [193, 0]
click at [626, 504] on button "Review Order" at bounding box center [650, 507] width 89 height 29
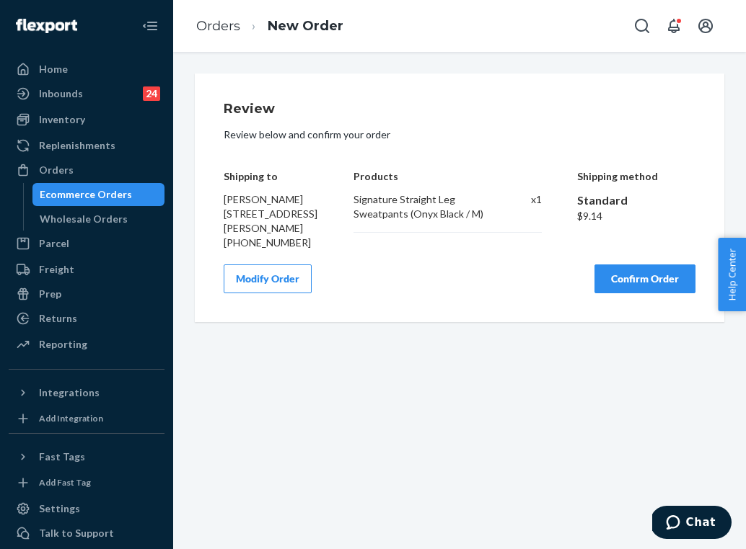
click at [624, 293] on button "Confirm Order" at bounding box center [644, 279] width 101 height 29
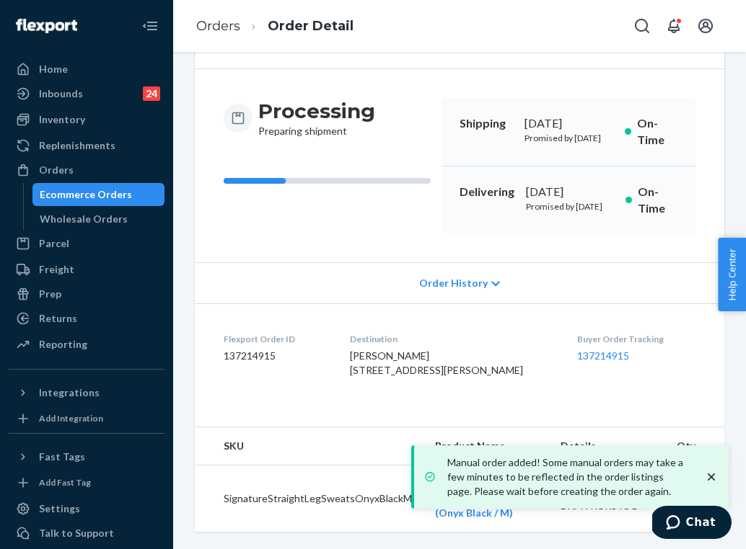
scroll to position [156, 0]
drag, startPoint x: 639, startPoint y: 343, endPoint x: 570, endPoint y: 319, distance: 73.0
click at [570, 319] on dl "Flexport Order ID 137214915 Destination [PERSON_NAME] [STREET_ADDRESS][PERSON_N…" at bounding box center [459, 358] width 529 height 108
copy div "Buyer Order Tracking 137214915"
click at [232, 32] on link "Orders" at bounding box center [218, 26] width 44 height 16
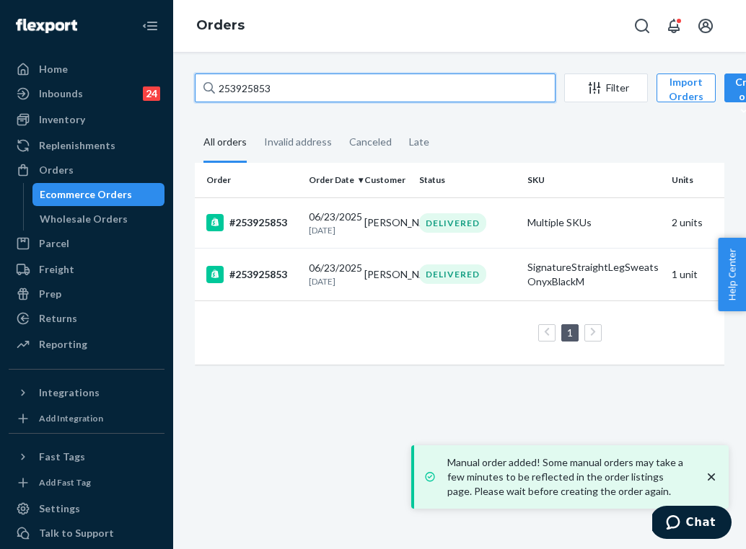
click at [337, 87] on input "253925853" at bounding box center [375, 88] width 361 height 29
paste input "5152106"
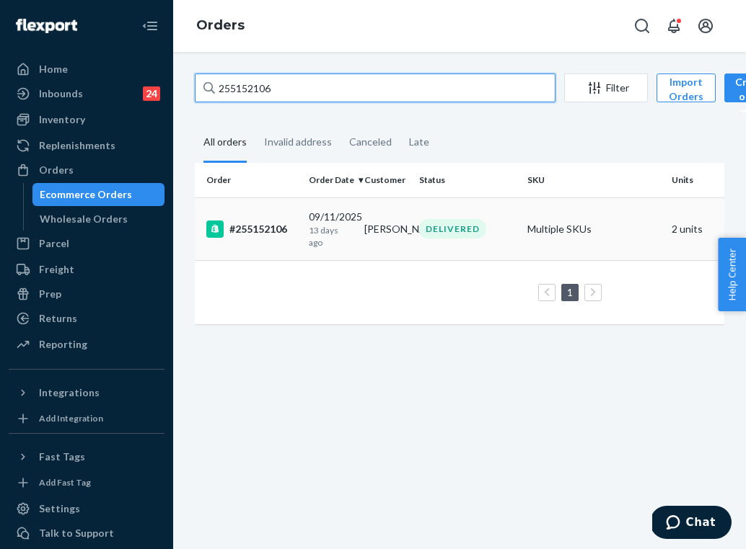
type input "255152106"
click at [381, 226] on td "[PERSON_NAME]" at bounding box center [386, 229] width 56 height 63
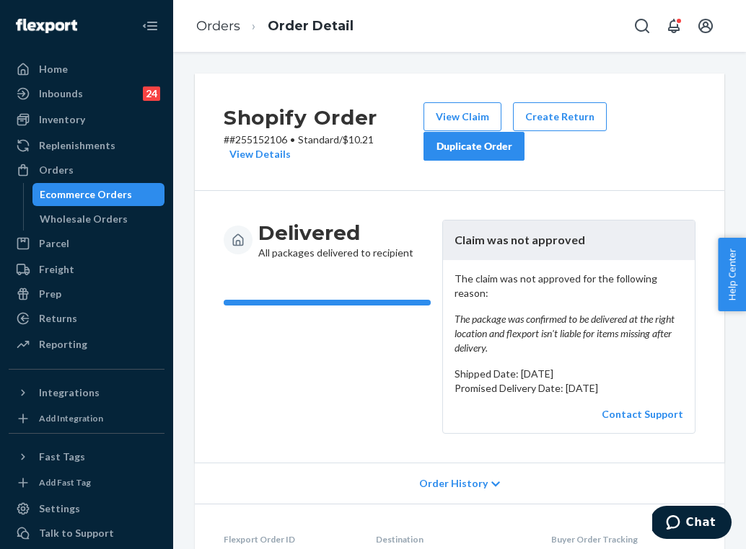
click at [506, 149] on div "Duplicate Order" at bounding box center [474, 146] width 76 height 14
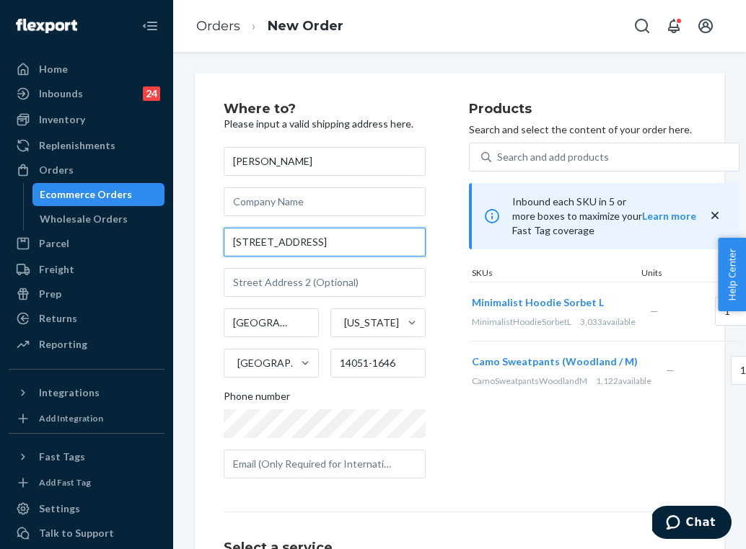
click at [283, 239] on input "[STREET_ADDRESS]" at bounding box center [325, 242] width 202 height 29
paste input "[STREET_ADDRESS]"
type input "[STREET_ADDRESS]"
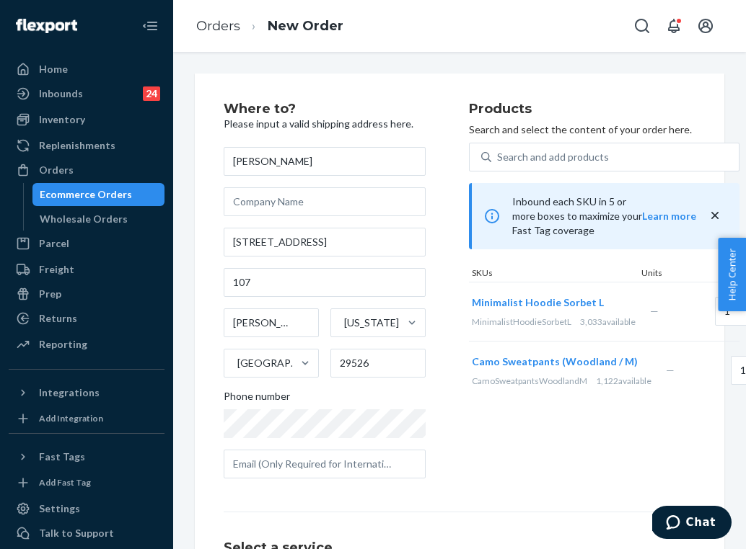
type input "107"
type input "[PERSON_NAME]"
type input "29526"
type input "Apt 107"
click at [532, 465] on div "Products Search and select the content of your order here. Search and add produ…" at bounding box center [604, 296] width 270 height 388
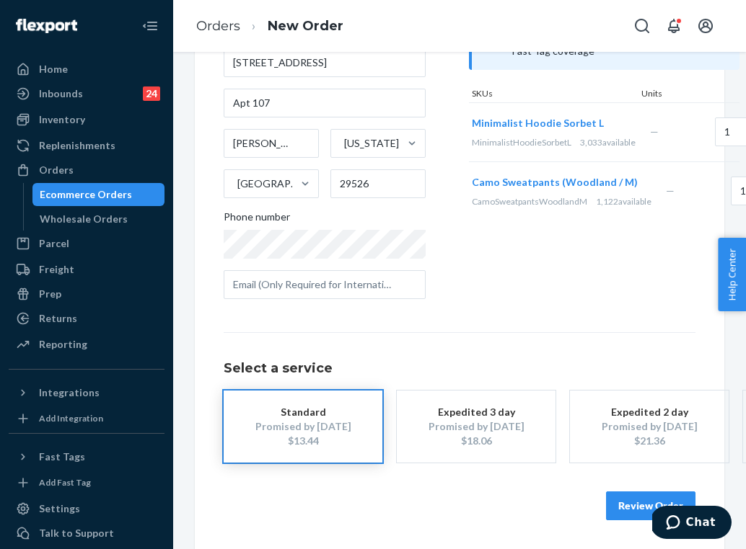
scroll to position [178, 0]
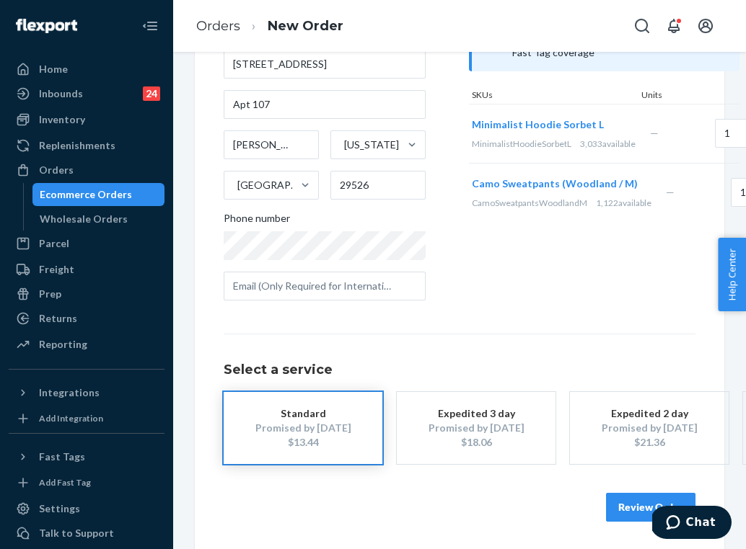
click at [614, 499] on button "Review Order" at bounding box center [650, 507] width 89 height 29
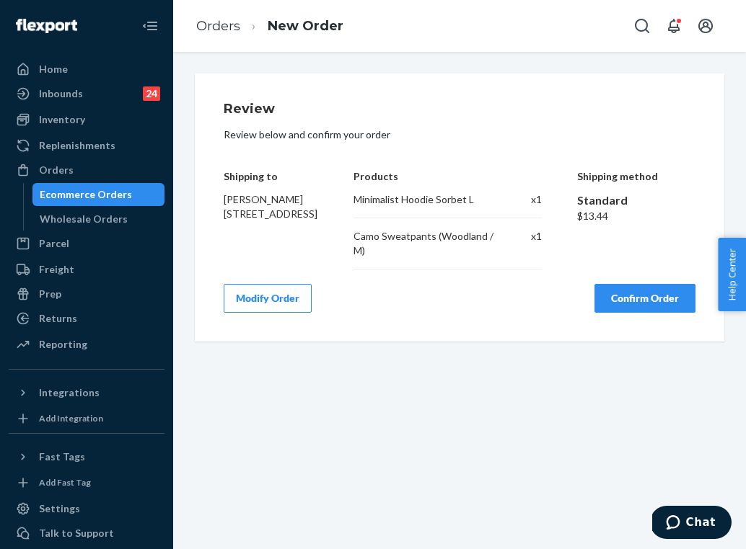
scroll to position [0, 0]
click at [634, 308] on button "Confirm Order" at bounding box center [644, 298] width 101 height 29
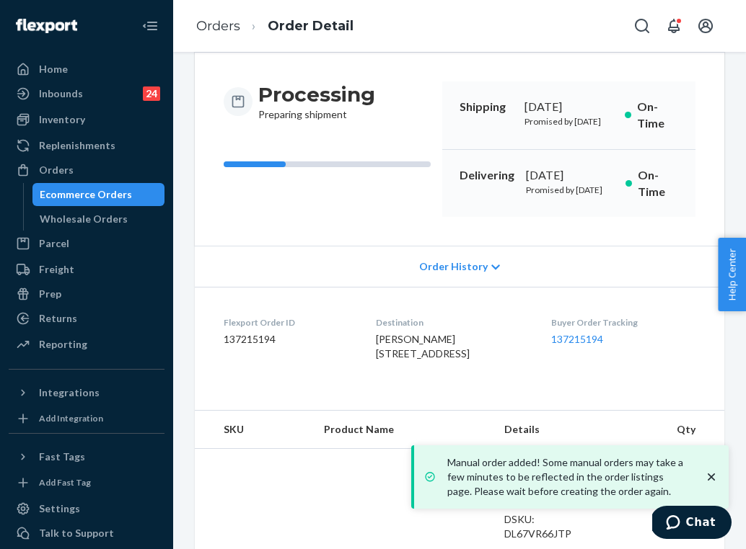
scroll to position [139, 0]
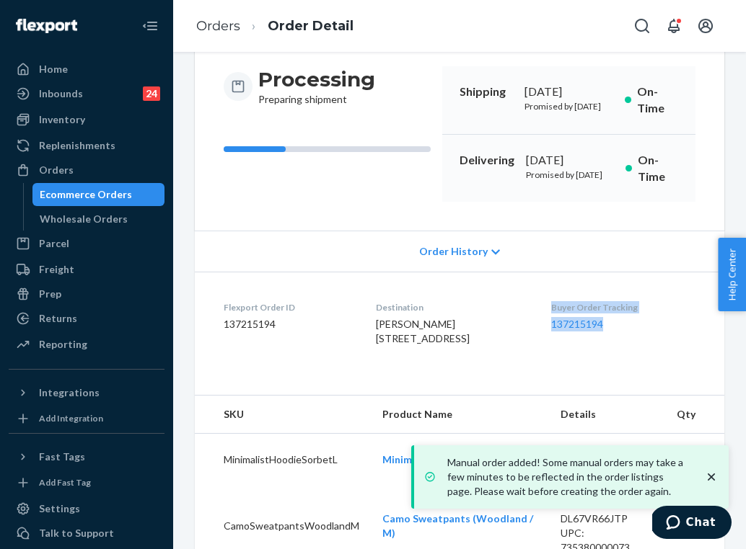
drag, startPoint x: 624, startPoint y: 358, endPoint x: 562, endPoint y: 336, distance: 65.7
click at [562, 336] on dl "Flexport Order ID 137215194 Destination [PERSON_NAME] [STREET_ADDRESS] US Buyer…" at bounding box center [459, 326] width 529 height 108
copy div "Buyer Order Tracking 137215194"
click at [218, 26] on link "Orders" at bounding box center [218, 26] width 44 height 16
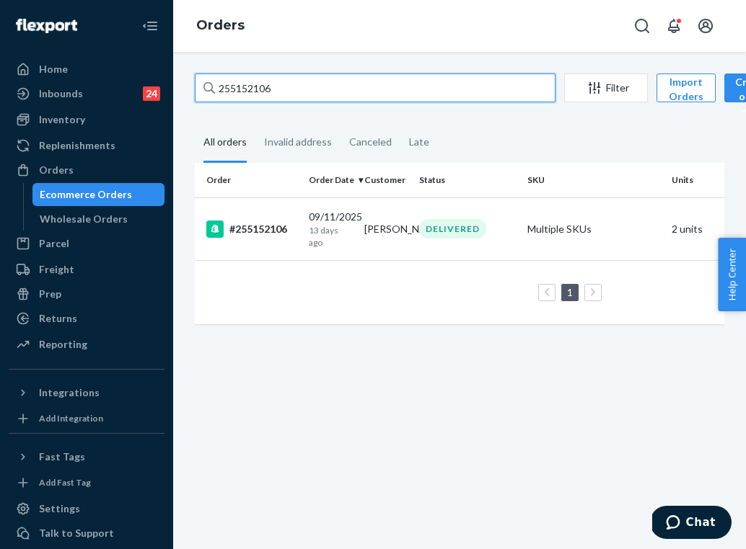
click at [289, 92] on input "255152106" at bounding box center [375, 88] width 361 height 29
paste input "4890688"
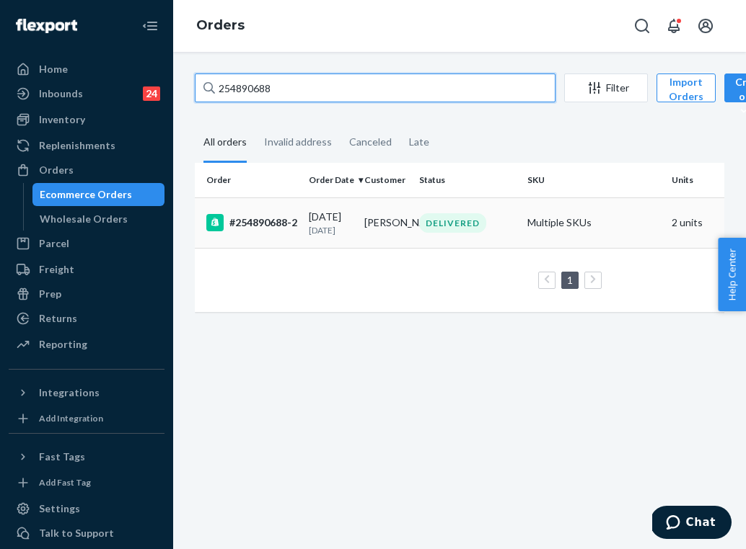
type input "254890688"
click at [327, 216] on div "[DATE] [DATE]" at bounding box center [331, 223] width 44 height 27
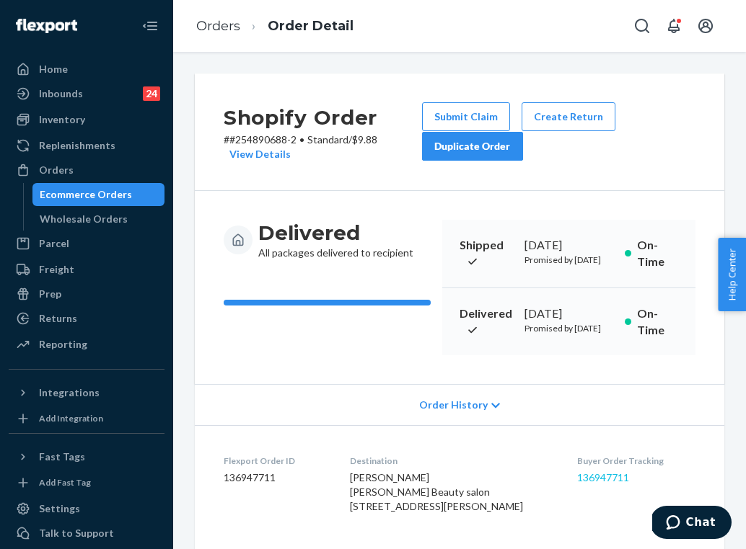
click at [594, 484] on link "136947711" at bounding box center [603, 478] width 52 height 12
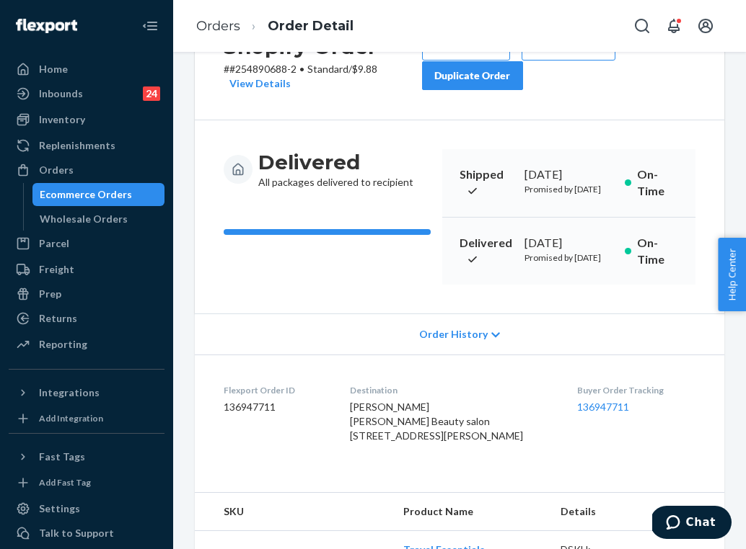
drag, startPoint x: 427, startPoint y: 513, endPoint x: 371, endPoint y: 482, distance: 63.6
click at [371, 477] on dl "Flexport Order ID 136947711 Destination [PERSON_NAME] [PERSON_NAME] Beauty salo…" at bounding box center [459, 416] width 529 height 123
copy span "[STREET_ADDRESS][PERSON_NAME]"
click at [230, 21] on link "Orders" at bounding box center [218, 26] width 44 height 16
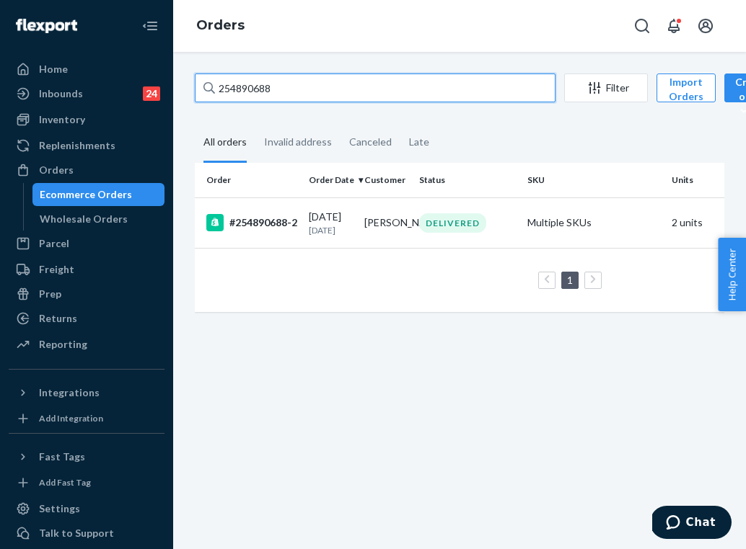
click at [293, 88] on input "254890688" at bounding box center [375, 88] width 361 height 29
paste input "527277"
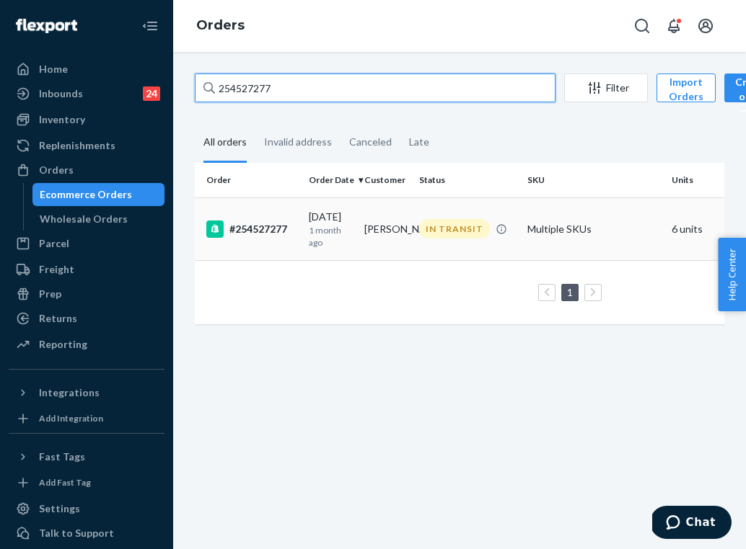
type input "254527277"
click at [387, 235] on td "[PERSON_NAME]" at bounding box center [386, 229] width 56 height 63
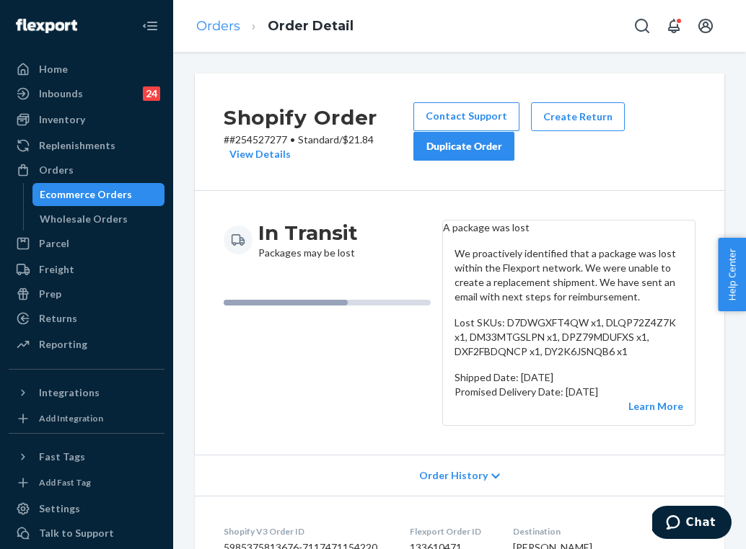
click at [219, 30] on link "Orders" at bounding box center [218, 26] width 44 height 16
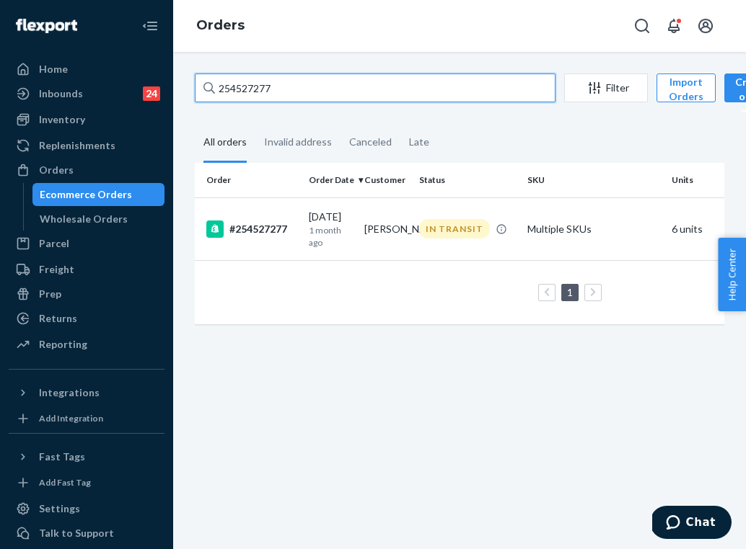
click at [304, 93] on input "254527277" at bounding box center [375, 88] width 361 height 29
paste input "5073473"
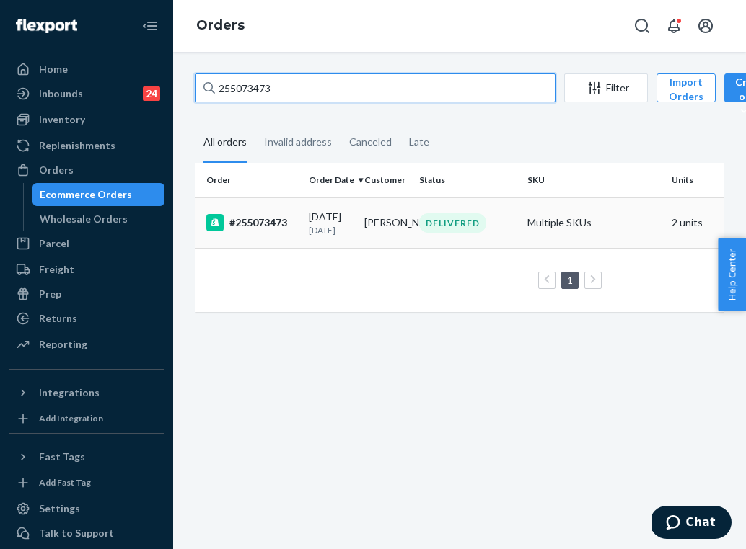
type input "255073473"
click at [332, 237] on p "[DATE]" at bounding box center [331, 230] width 44 height 12
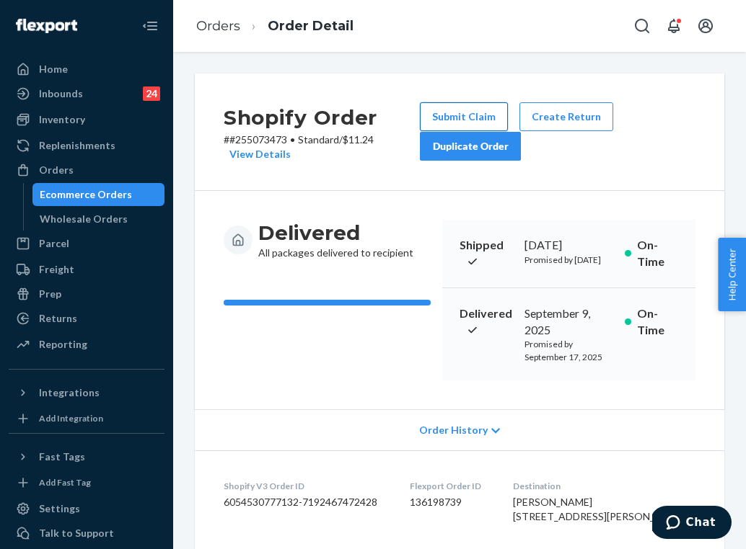
click at [487, 111] on button "Submit Claim" at bounding box center [464, 116] width 88 height 29
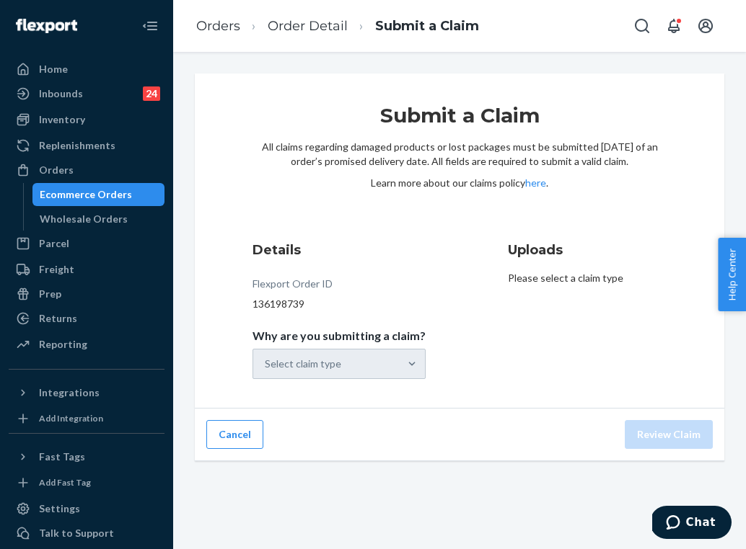
click at [387, 370] on div "Select claim type" at bounding box center [338, 364] width 173 height 30
click at [387, 370] on div "Select claim type" at bounding box center [326, 364] width 146 height 29
click at [266, 370] on input "Why are you submitting a claim? Select claim type" at bounding box center [265, 364] width 1 height 14
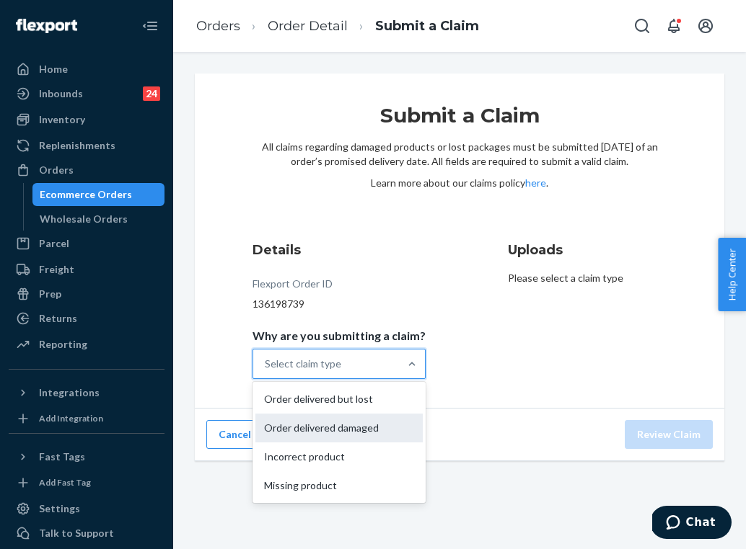
click at [360, 438] on div "Order delivered damaged" at bounding box center [338, 428] width 167 height 29
click at [266, 371] on input "Why are you submitting a claim? option Order delivered damaged focused, 0 of 4.…" at bounding box center [265, 364] width 1 height 14
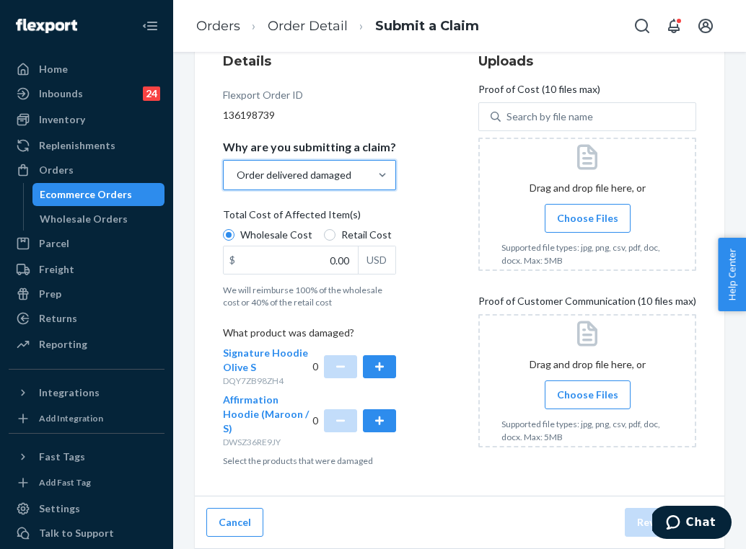
scroll to position [188, 0]
click at [371, 373] on button "button" at bounding box center [379, 367] width 33 height 23
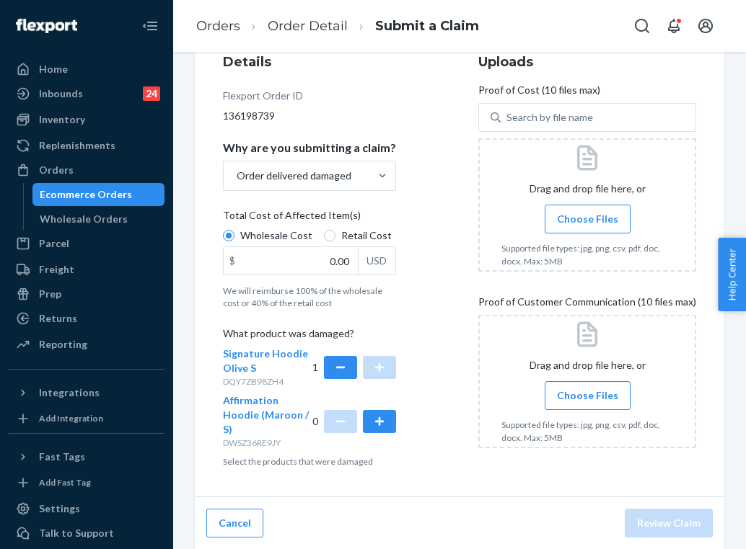
click at [609, 387] on label "Choose Files" at bounding box center [587, 395] width 86 height 29
click at [588, 388] on input "Choose Files" at bounding box center [587, 396] width 1 height 16
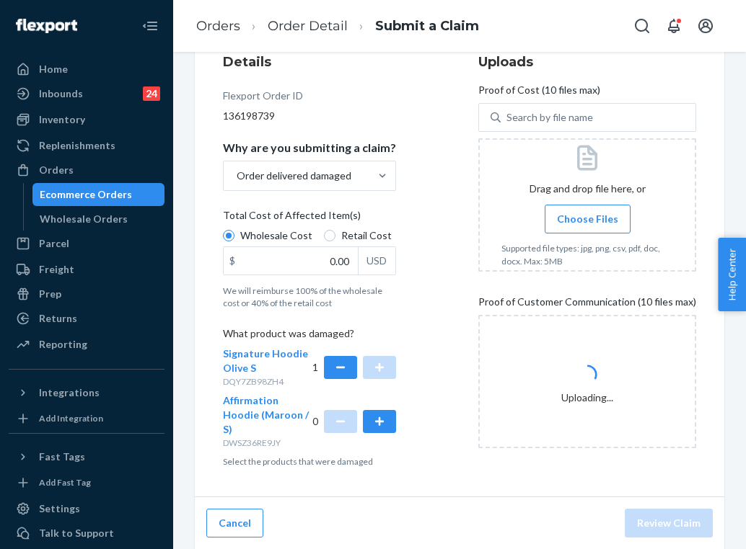
click at [588, 218] on input "Choose Files" at bounding box center [587, 219] width 1 height 16
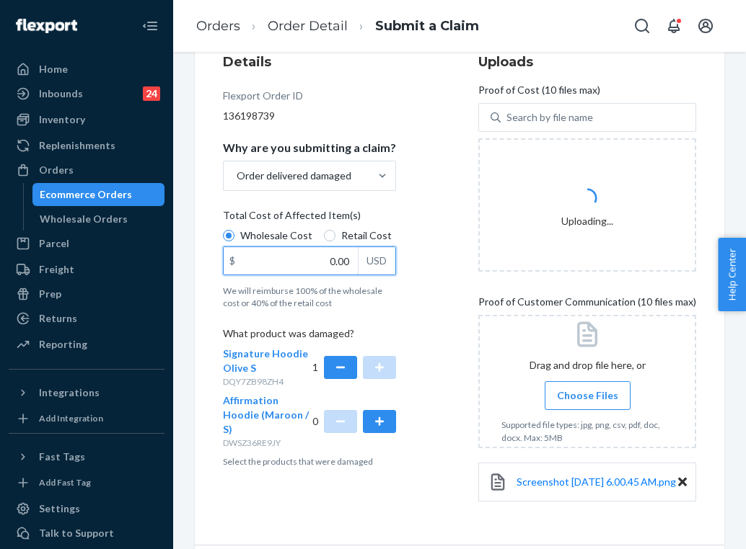
click at [330, 260] on input "0.00" at bounding box center [291, 260] width 134 height 27
type input "47.00"
click at [582, 398] on span "Choose Files" at bounding box center [587, 396] width 61 height 14
click at [587, 398] on input "Choose Files" at bounding box center [587, 396] width 1 height 16
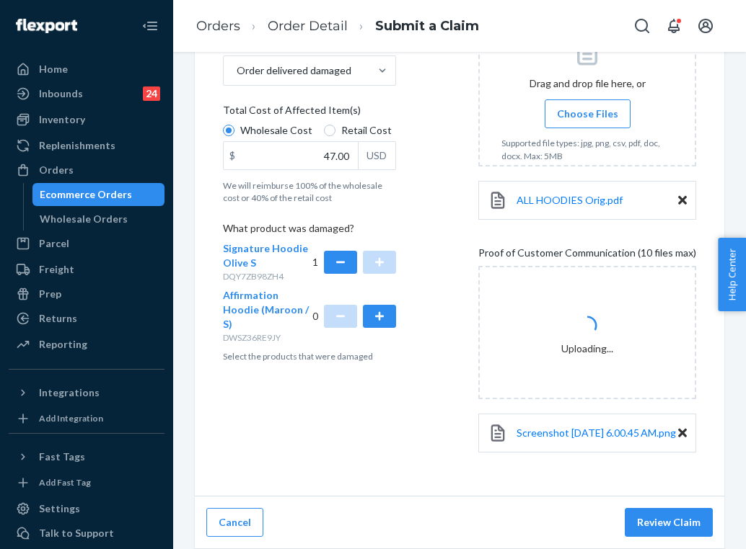
scroll to position [302, 0]
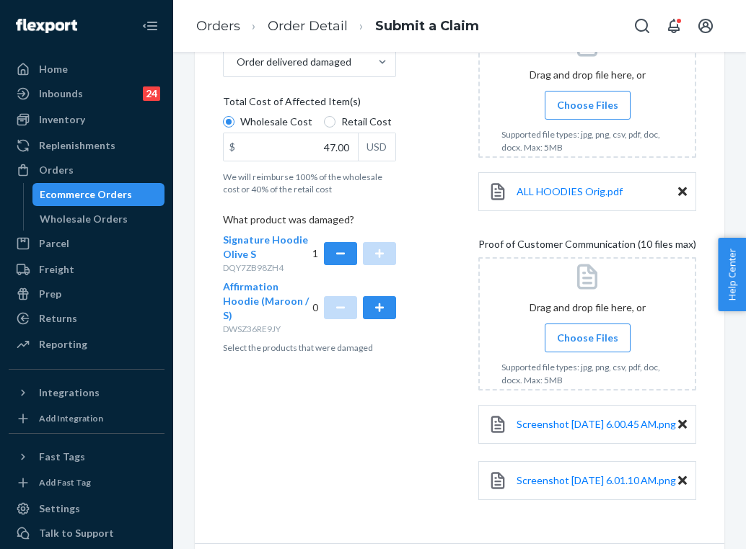
click at [576, 337] on span "Choose Files" at bounding box center [587, 338] width 61 height 14
click at [587, 337] on input "Choose Files" at bounding box center [587, 338] width 1 height 16
click at [588, 332] on input "Choose Files" at bounding box center [587, 338] width 1 height 16
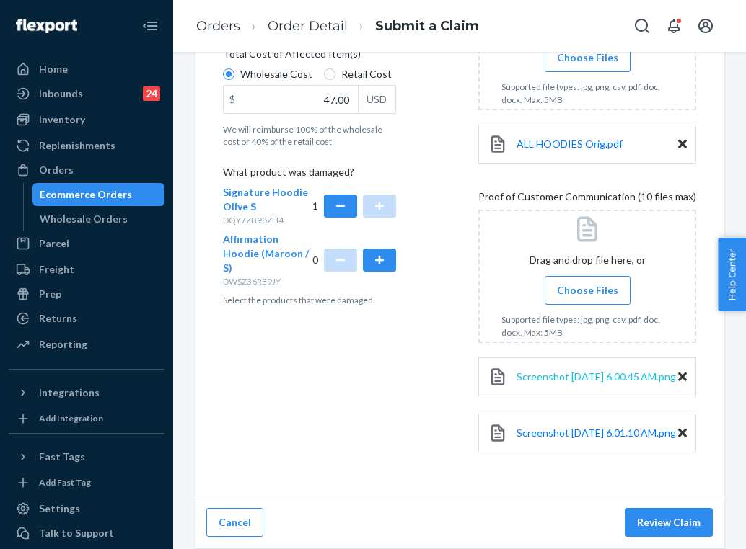
scroll to position [367, 0]
click at [570, 283] on span "Choose Files" at bounding box center [587, 290] width 61 height 14
click at [587, 283] on input "Choose Files" at bounding box center [587, 291] width 1 height 16
click at [582, 283] on span "Choose Files" at bounding box center [587, 290] width 61 height 14
click at [587, 283] on input "Choose Files" at bounding box center [587, 291] width 1 height 16
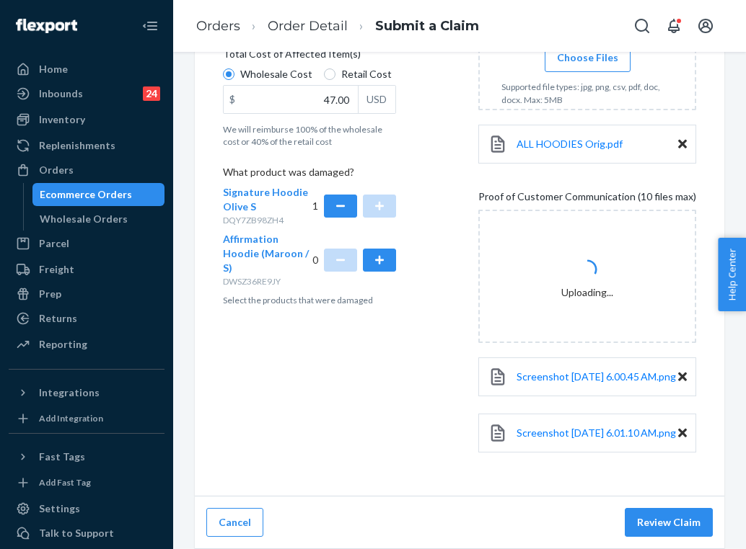
scroll to position [0, 0]
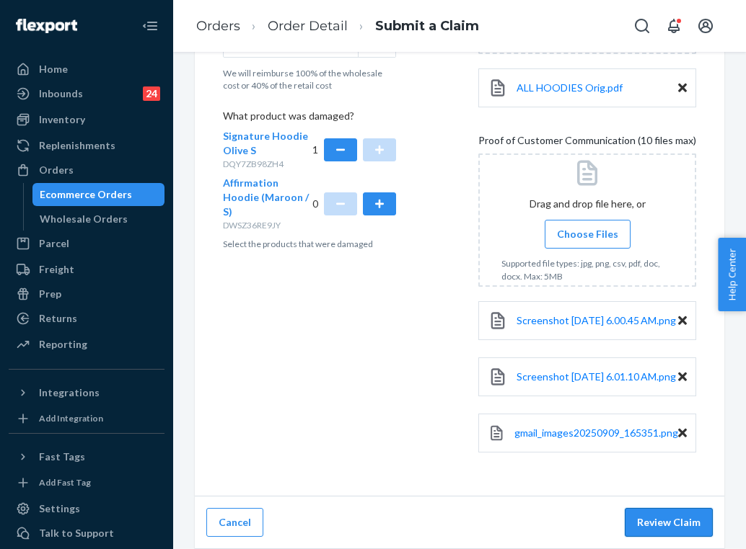
click at [645, 524] on button "Review Claim" at bounding box center [668, 522] width 88 height 29
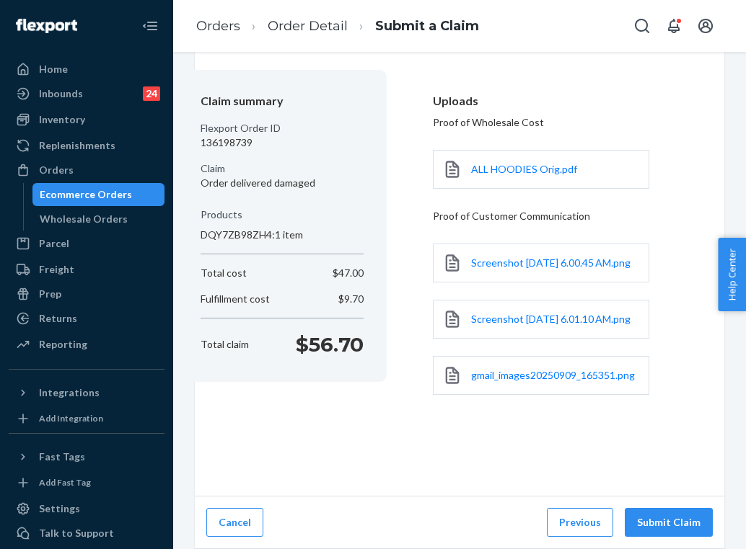
scroll to position [121, 0]
click at [646, 519] on button "Submit Claim" at bounding box center [668, 522] width 88 height 29
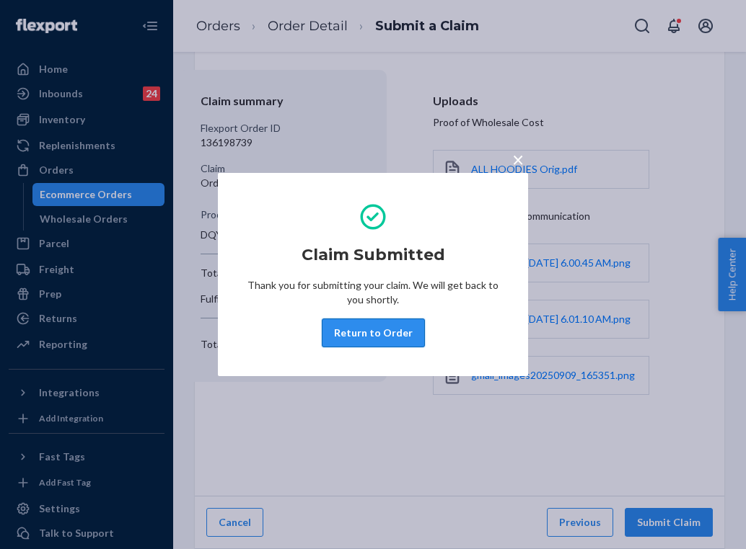
click at [377, 336] on button "Return to Order" at bounding box center [373, 333] width 103 height 29
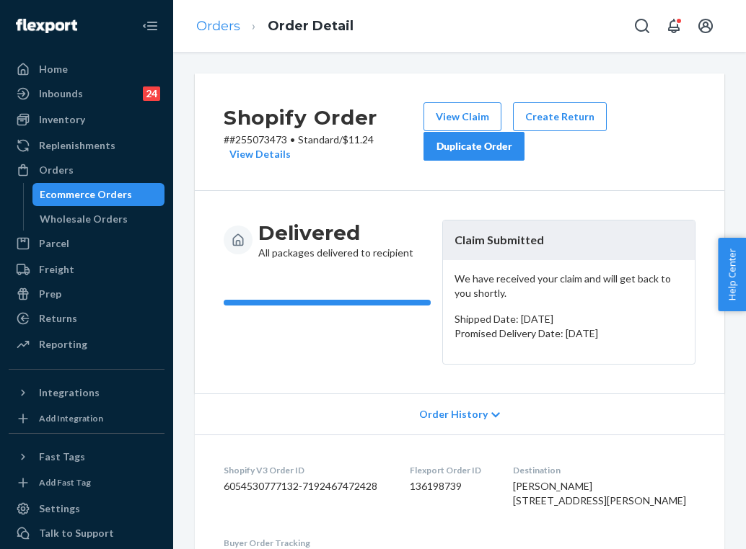
click at [226, 29] on link "Orders" at bounding box center [218, 26] width 44 height 16
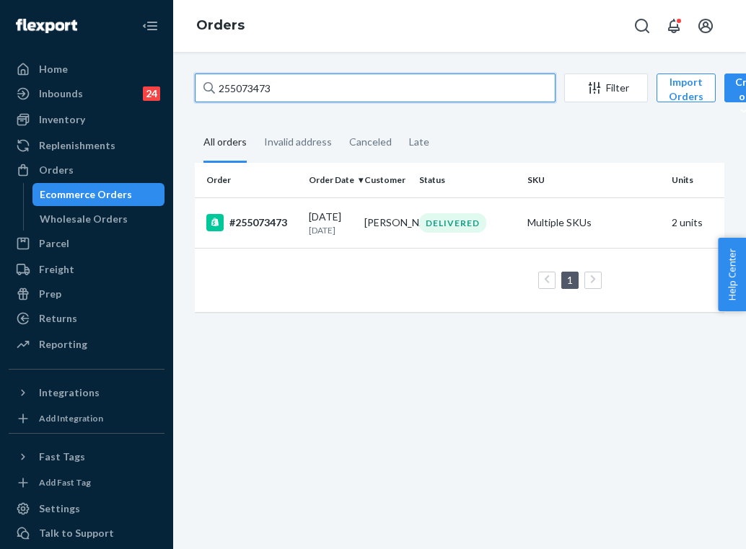
click at [299, 97] on input "255073473" at bounding box center [375, 88] width 361 height 29
paste input "303086"
type input "255303086"
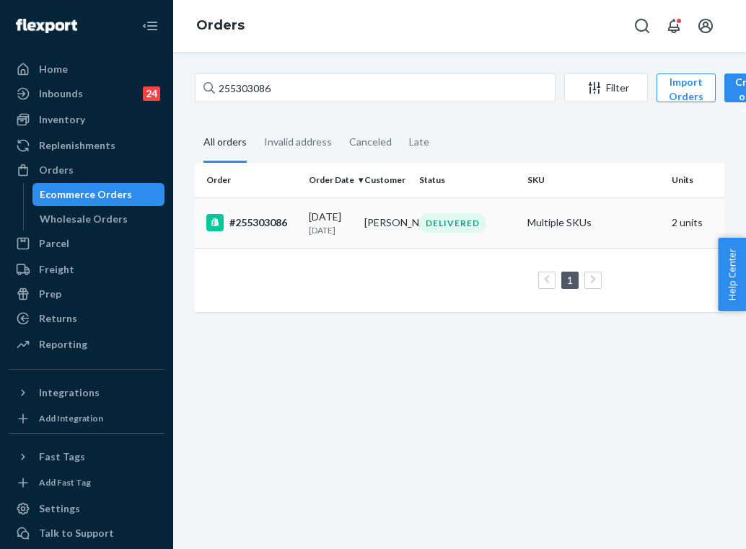
click at [356, 228] on td "[DATE] [DATE]" at bounding box center [331, 223] width 56 height 50
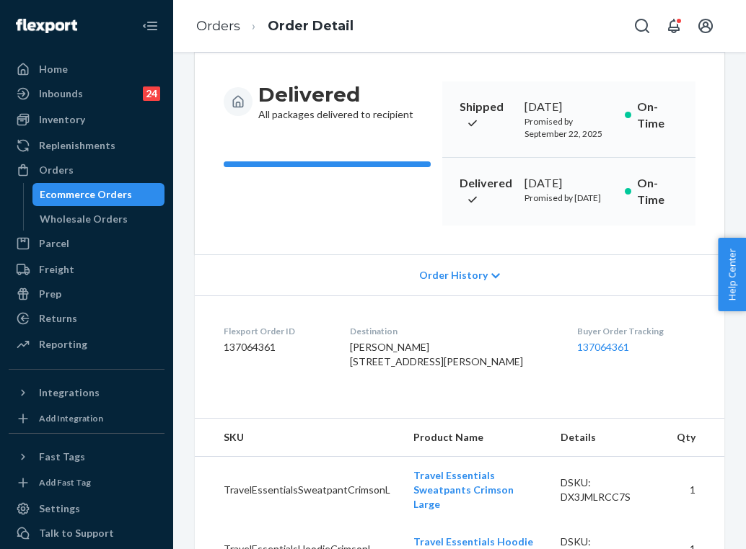
scroll to position [138, 0]
click at [577, 353] on link "137064361" at bounding box center [603, 347] width 52 height 12
drag, startPoint x: 417, startPoint y: 428, endPoint x: 365, endPoint y: 399, distance: 59.4
click at [365, 399] on dl "Flexport Order ID 137064361 Destination [PERSON_NAME] [STREET_ADDRESS][PERSON_N…" at bounding box center [459, 350] width 529 height 108
copy span "[STREET_ADDRESS][PERSON_NAME]"
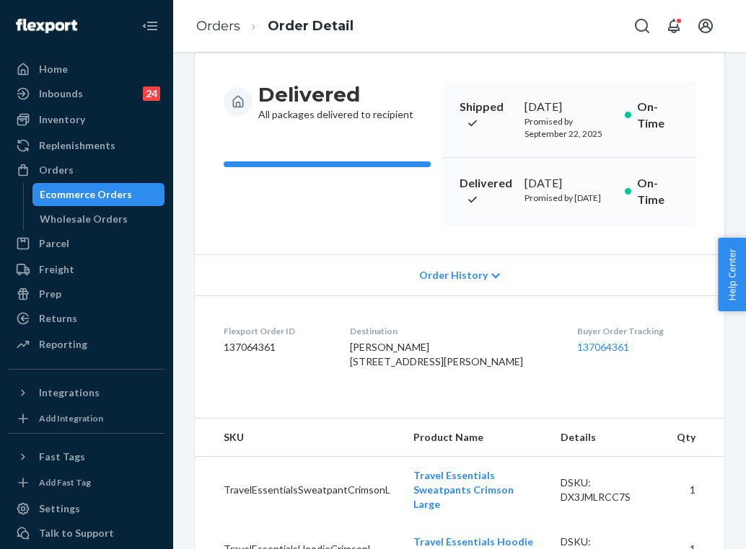
drag, startPoint x: 224, startPoint y: 25, endPoint x: 279, endPoint y: 56, distance: 64.0
click at [224, 25] on link "Orders" at bounding box center [218, 26] width 44 height 16
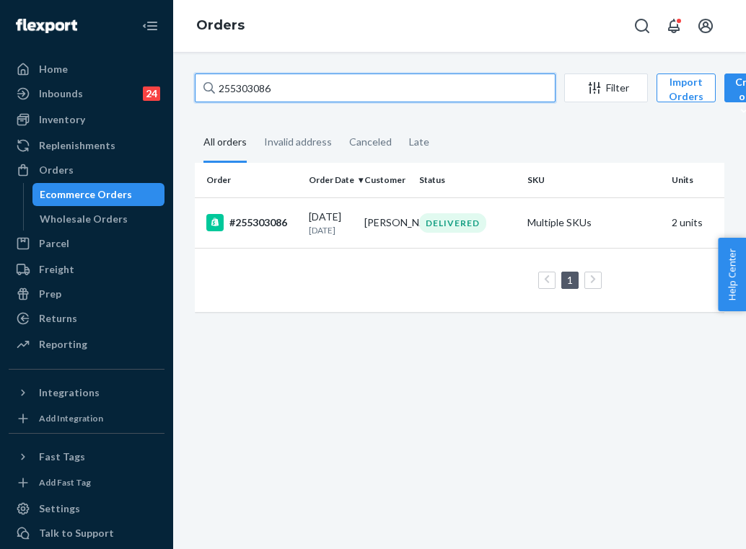
click at [362, 91] on input "255303086" at bounding box center [375, 88] width 361 height 29
paste input "166468"
type input "255166468"
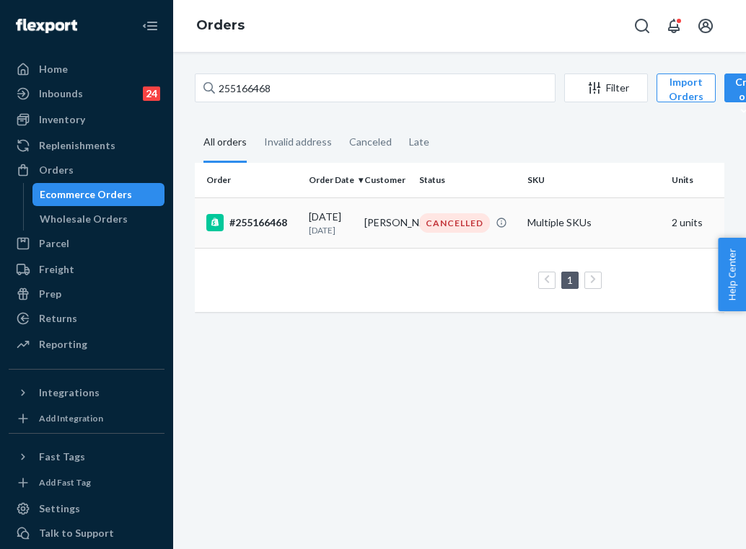
click at [405, 224] on td "[PERSON_NAME]" at bounding box center [386, 223] width 56 height 50
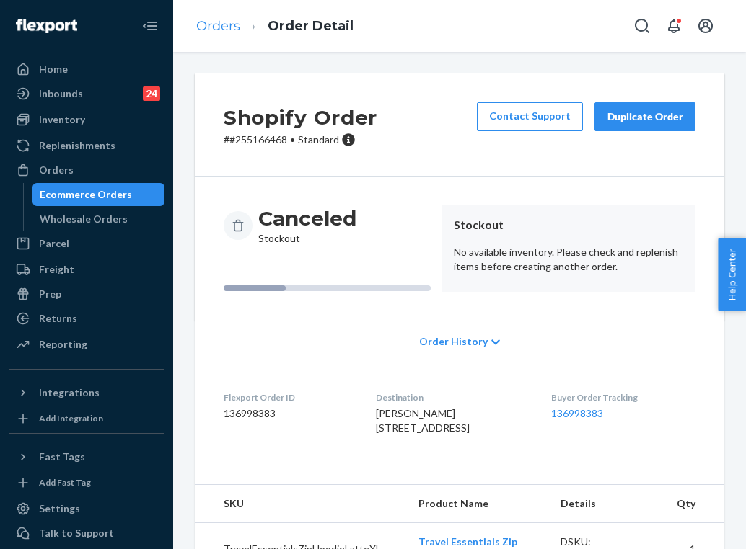
click at [232, 27] on link "Orders" at bounding box center [218, 26] width 44 height 16
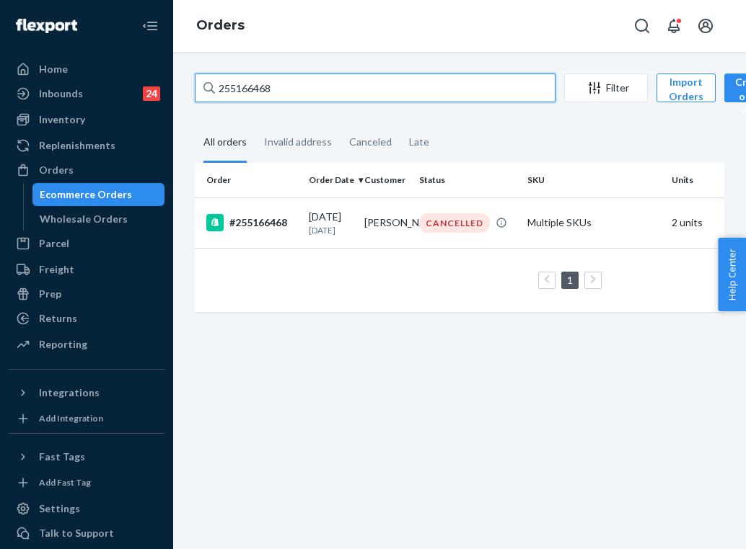
click at [260, 82] on input "255166468" at bounding box center [375, 88] width 361 height 29
paste input "233134"
type input "255233134"
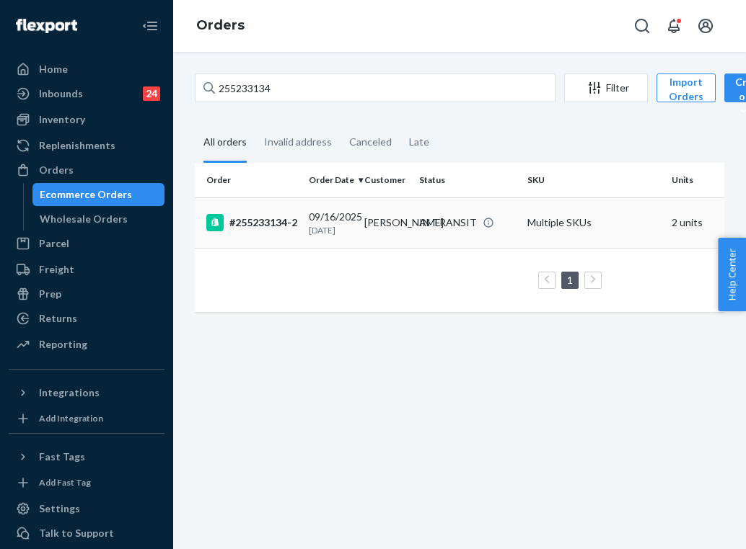
click at [430, 227] on div "IN TRANSIT" at bounding box center [448, 223] width 58 height 14
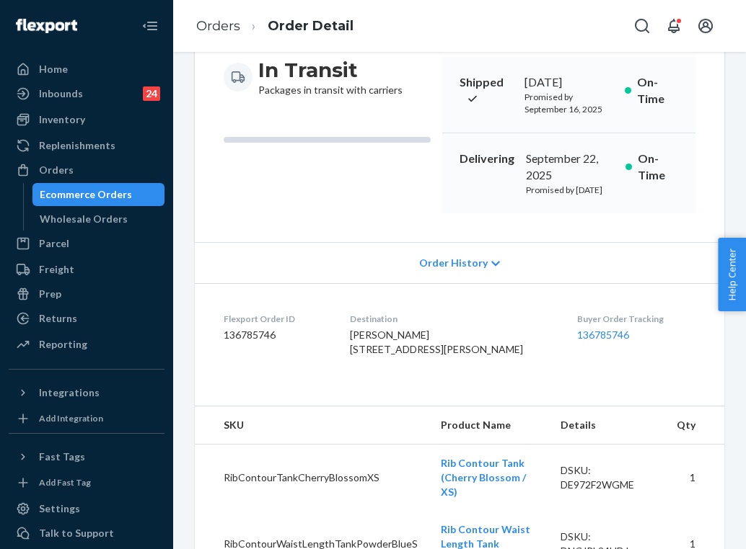
scroll to position [150, 0]
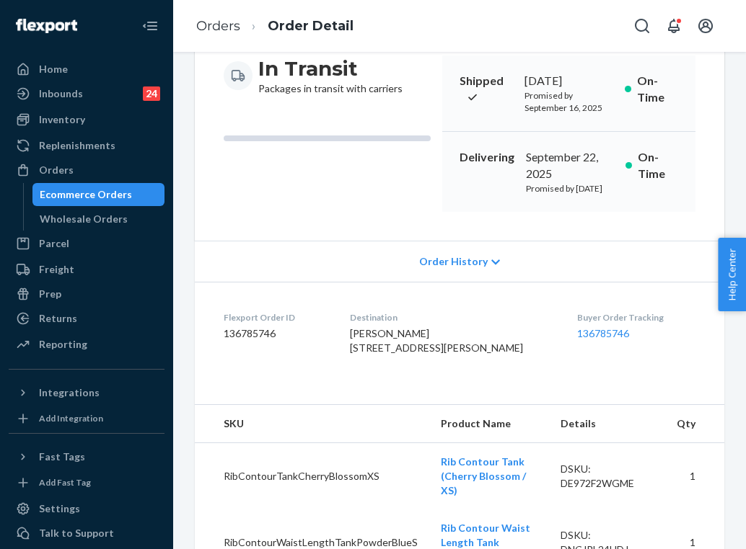
click at [591, 361] on div "Buyer Order Tracking 136785746" at bounding box center [636, 337] width 118 height 50
click at [591, 340] on link "136785746" at bounding box center [603, 333] width 52 height 12
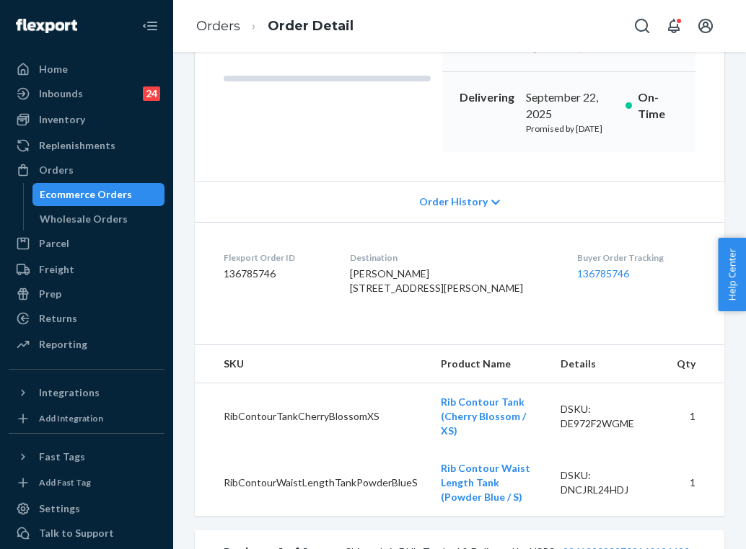
scroll to position [240, 0]
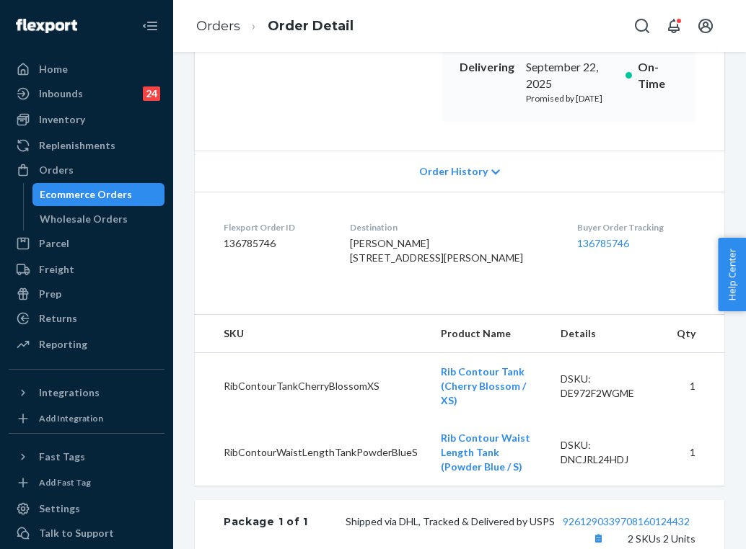
drag, startPoint x: 420, startPoint y: 327, endPoint x: 370, endPoint y: 282, distance: 66.9
click at [369, 281] on dl "Flexport Order ID 136785746 Destination [PERSON_NAME] [STREET_ADDRESS][PERSON_N…" at bounding box center [459, 246] width 529 height 108
copy span "[STREET_ADDRESS][PERSON_NAME]"
click at [231, 27] on link "Orders" at bounding box center [218, 26] width 44 height 16
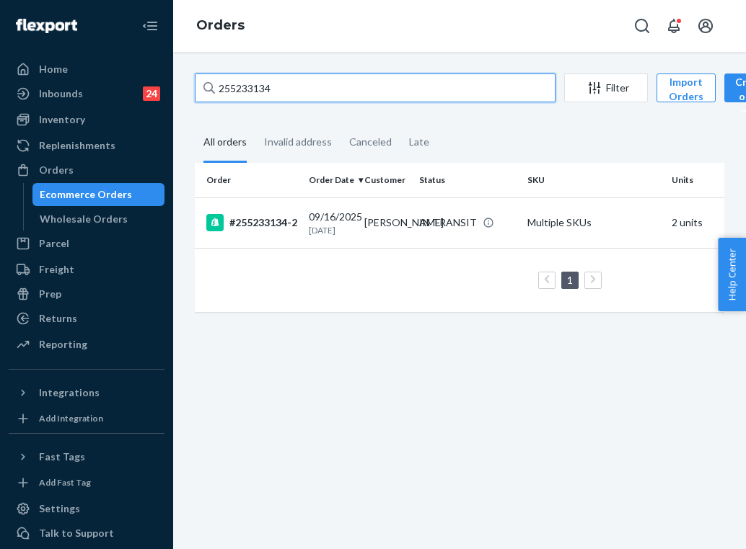
click at [328, 76] on input "255233134" at bounding box center [375, 88] width 361 height 29
paste input "114384"
click at [328, 76] on input "255233134" at bounding box center [375, 88] width 361 height 29
type input "255114384"
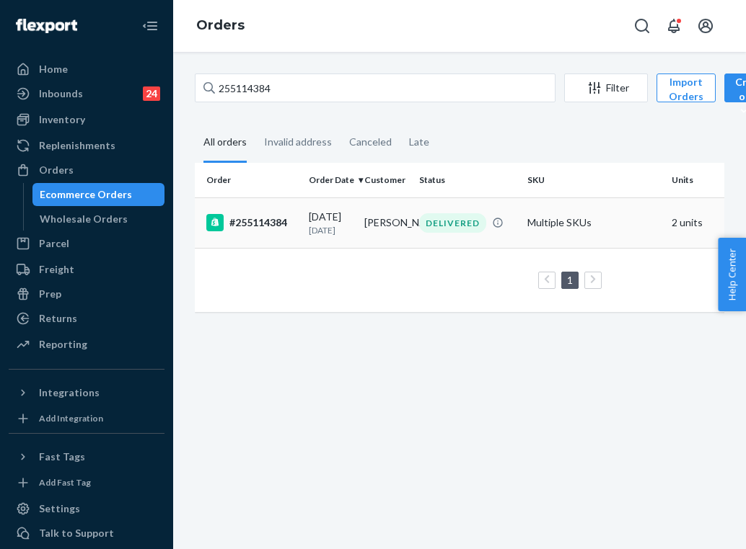
click at [379, 234] on td "[PERSON_NAME]" at bounding box center [386, 223] width 56 height 50
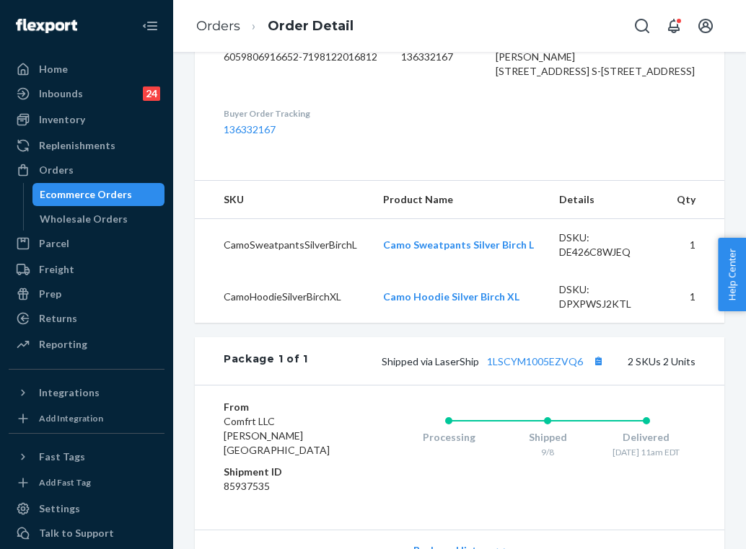
scroll to position [434, 0]
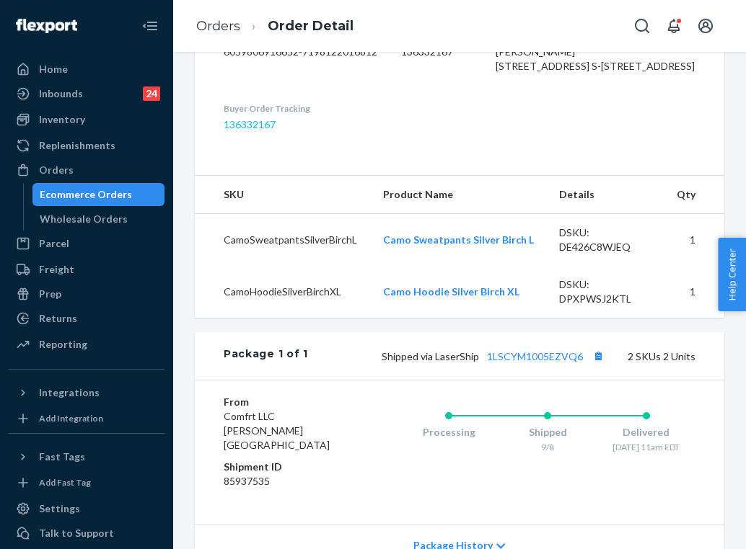
click at [241, 131] on link "136332167" at bounding box center [250, 124] width 52 height 12
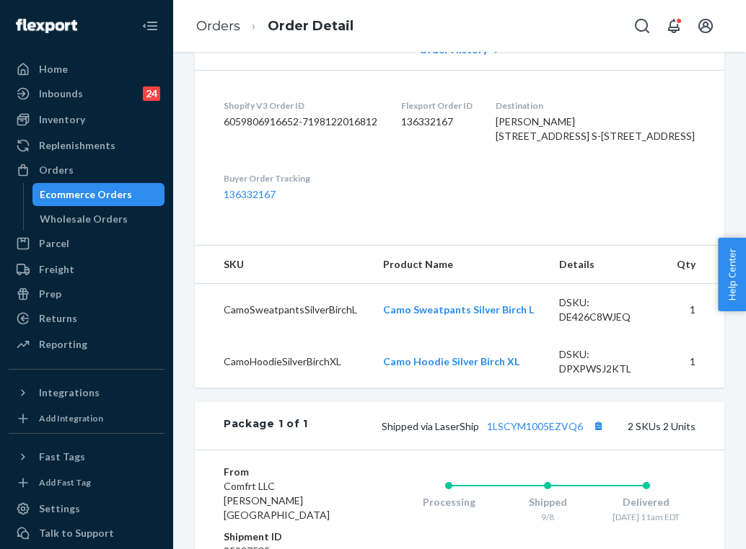
scroll to position [358, 0]
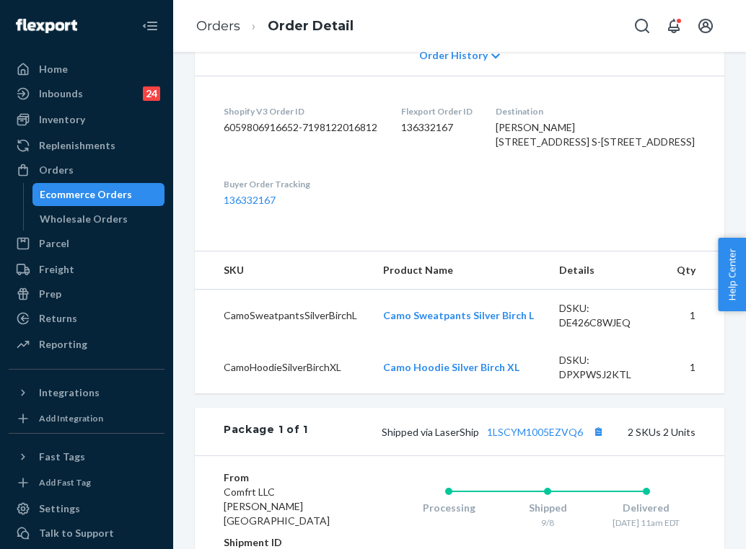
drag, startPoint x: 561, startPoint y: 220, endPoint x: 529, endPoint y: 175, distance: 55.2
click at [529, 175] on dl "Shopify V3 Order ID 6059806916652-7198122016812 Flexport Order ID 136332167 Des…" at bounding box center [459, 156] width 529 height 161
copy span "[STREET_ADDRESS] S-[STREET_ADDRESS]"
click at [205, 30] on link "Orders" at bounding box center [218, 26] width 44 height 16
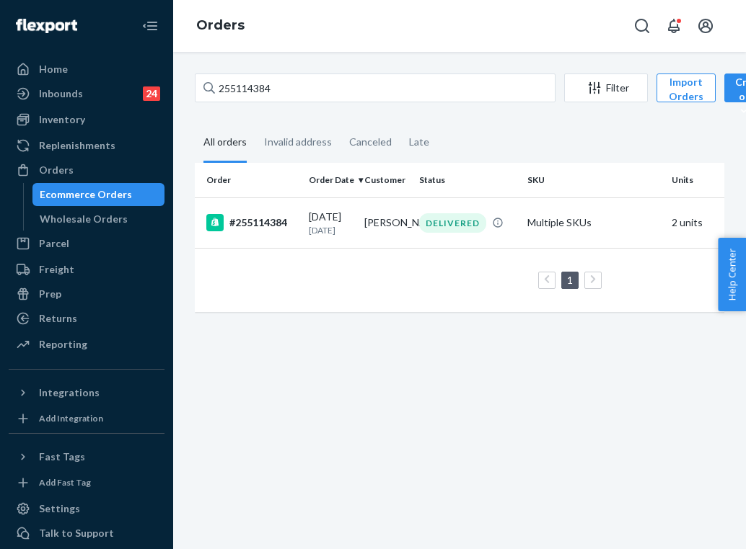
click at [229, 27] on link "Orders" at bounding box center [220, 25] width 48 height 16
click at [228, 29] on link "Orders" at bounding box center [220, 25] width 48 height 16
click at [272, 92] on input "255114384" at bounding box center [375, 88] width 361 height 29
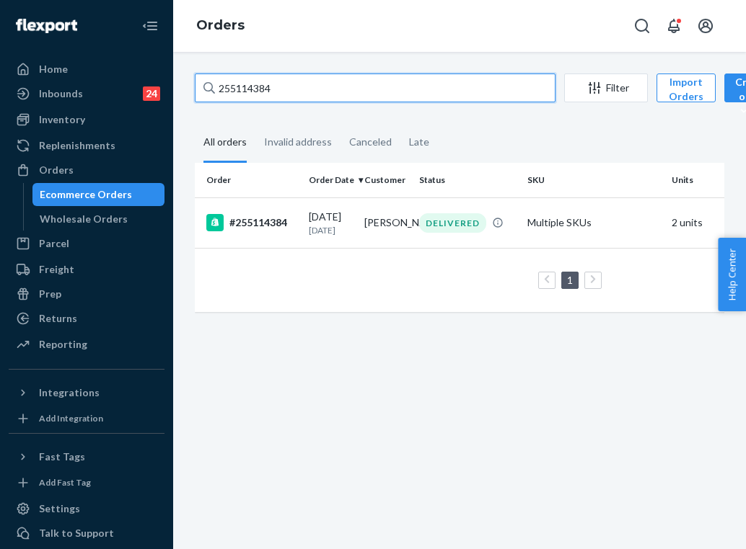
paste input "99266"
type input "255199266"
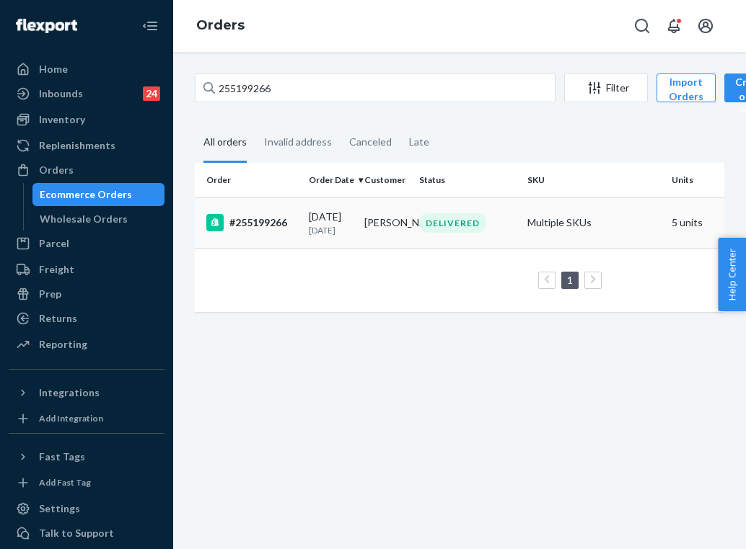
click at [343, 237] on p "[DATE]" at bounding box center [331, 230] width 44 height 12
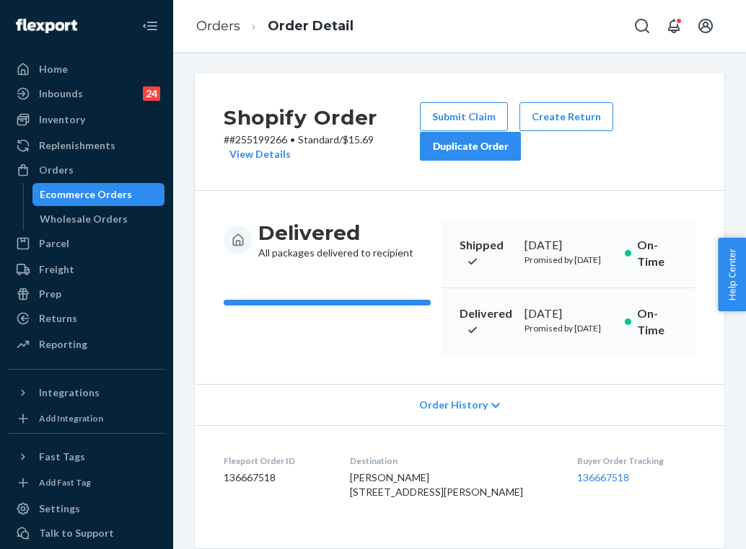
click at [577, 485] on dd "136667518" at bounding box center [636, 478] width 118 height 14
click at [577, 484] on link "136667518" at bounding box center [603, 478] width 52 height 12
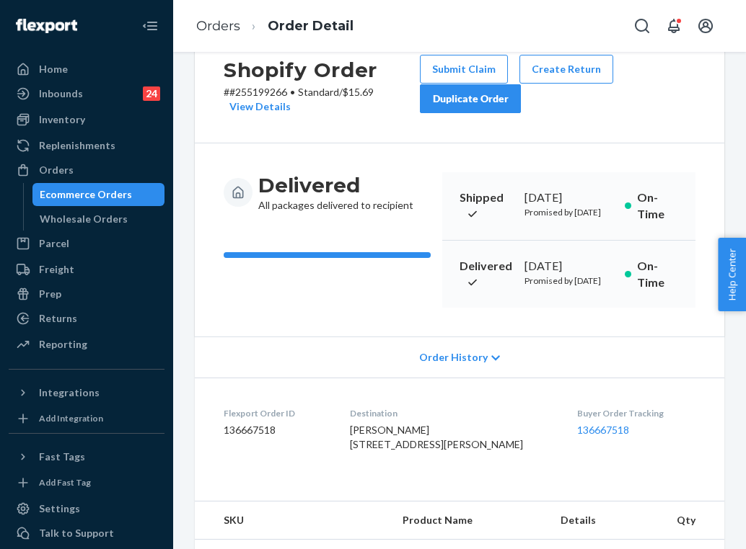
scroll to position [117, 0]
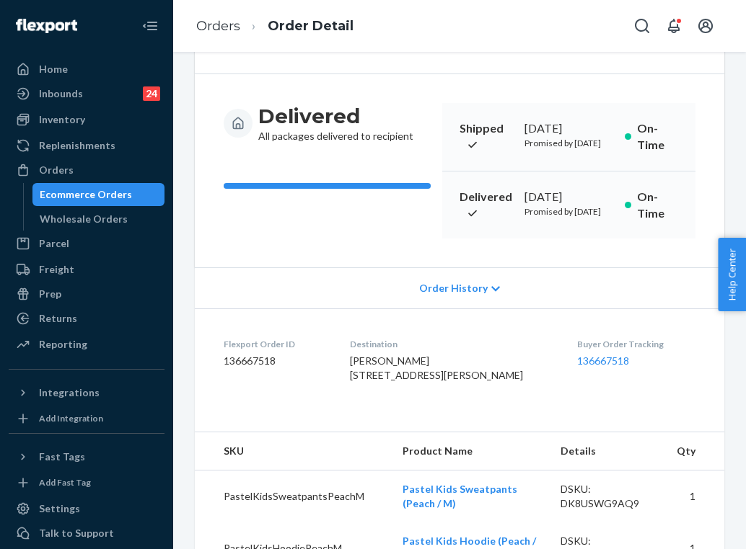
drag, startPoint x: 415, startPoint y: 449, endPoint x: 369, endPoint y: 422, distance: 53.1
click at [369, 417] on dl "Flexport Order ID 136667518 Destination [PERSON_NAME] [STREET_ADDRESS][PERSON_N…" at bounding box center [459, 363] width 529 height 108
copy span "[STREET_ADDRESS][PERSON_NAME]"
click at [231, 30] on link "Orders" at bounding box center [218, 26] width 44 height 16
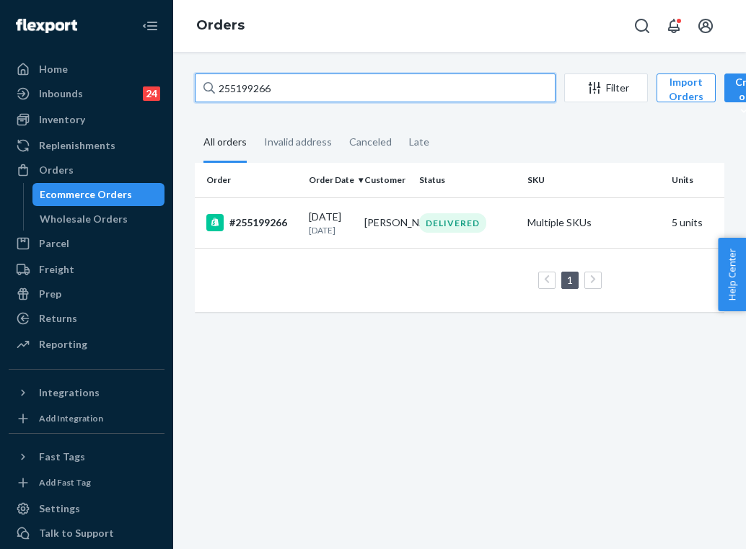
click at [288, 86] on input "255199266" at bounding box center [375, 88] width 361 height 29
paste input "270117"
type input "255270117"
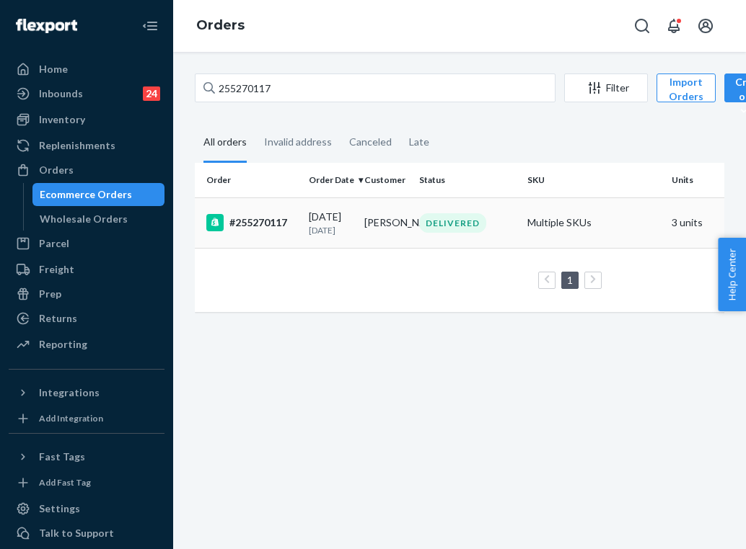
click at [337, 221] on div "[DATE] [DATE]" at bounding box center [331, 223] width 44 height 27
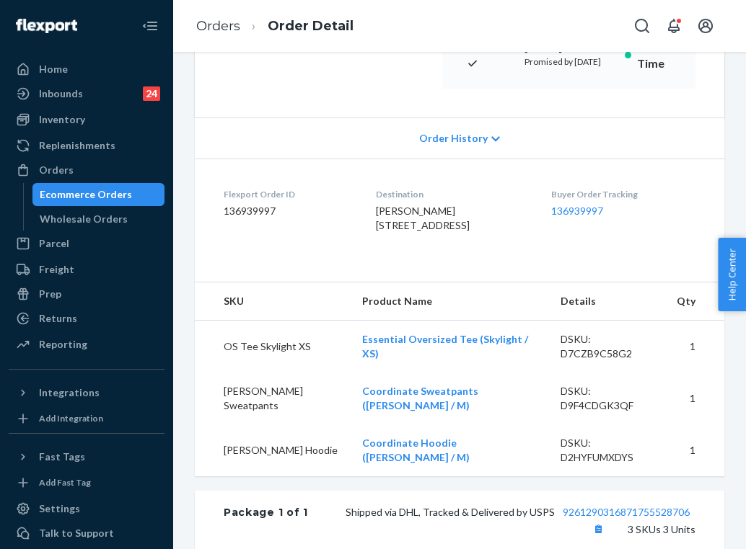
scroll to position [137, 0]
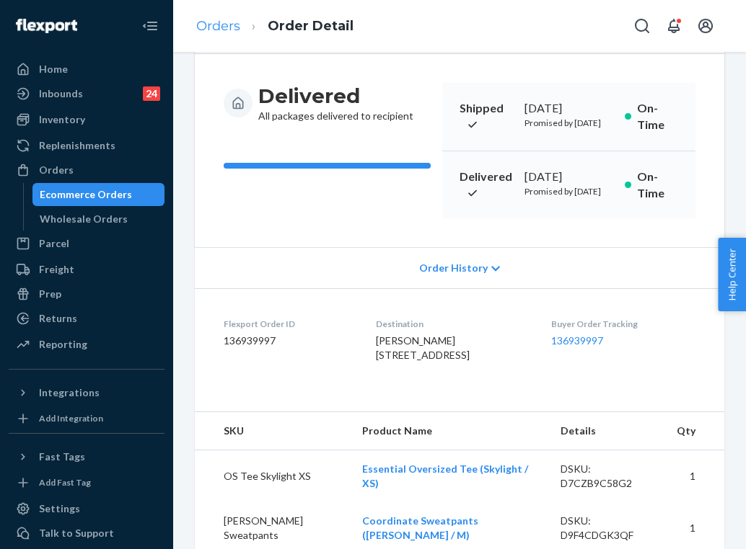
click at [225, 25] on link "Orders" at bounding box center [218, 26] width 44 height 16
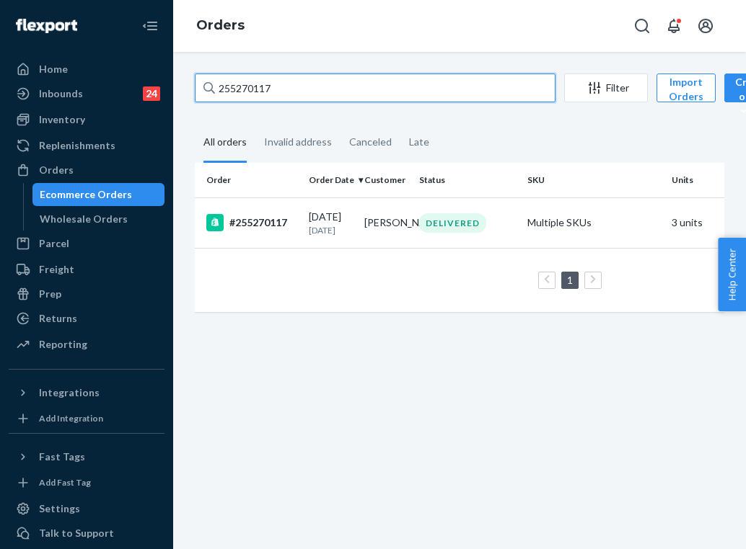
click at [296, 85] on input "255270117" at bounding box center [375, 88] width 361 height 29
paste input "011531"
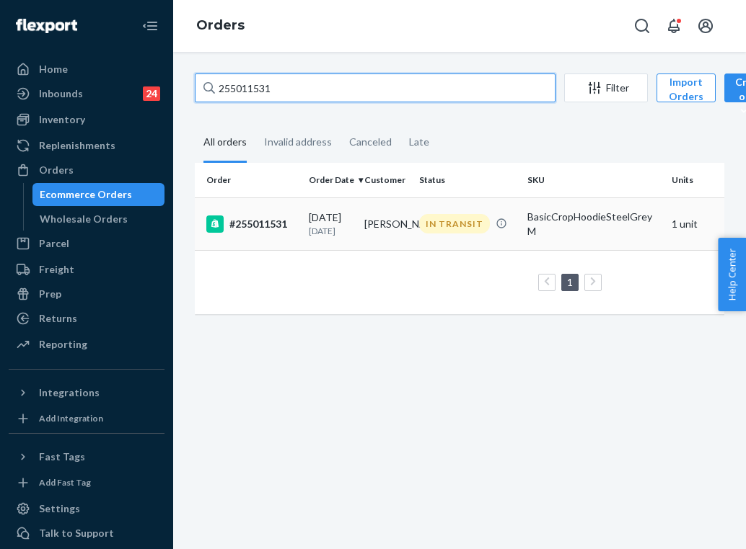
type input "255011531"
click at [286, 230] on div "#255011531" at bounding box center [251, 224] width 91 height 17
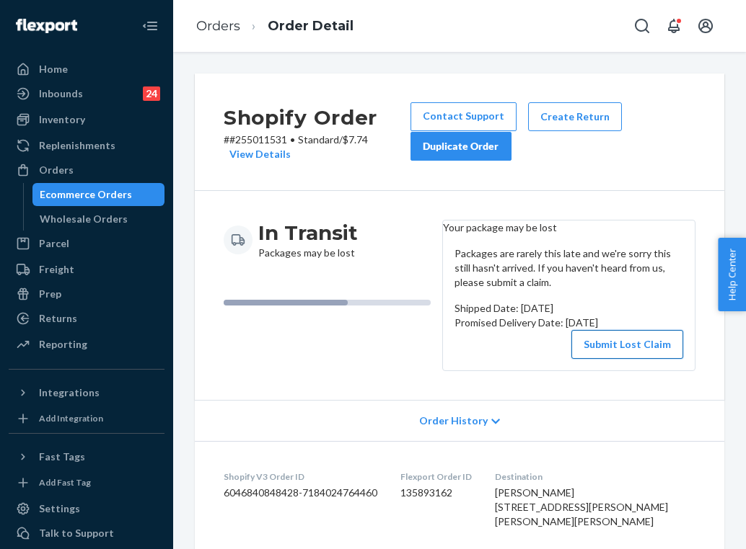
click at [604, 359] on button "Submit Lost Claim" at bounding box center [627, 344] width 112 height 29
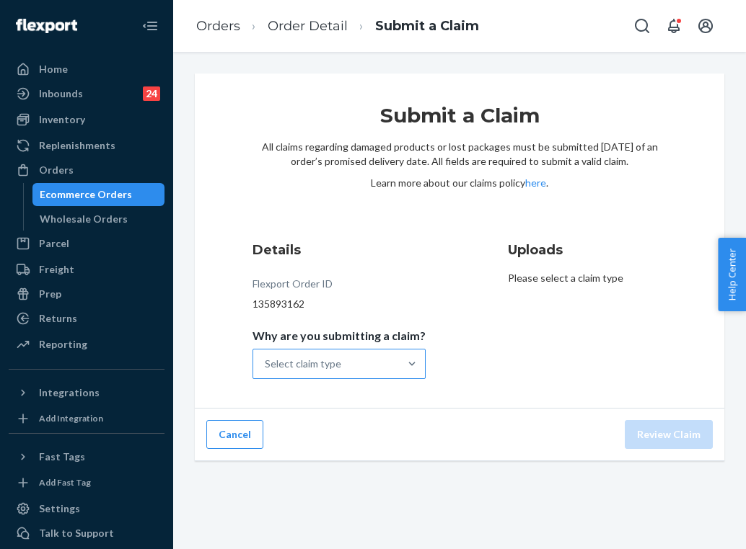
click at [405, 371] on div at bounding box center [412, 364] width 26 height 29
click at [266, 371] on input "Why are you submitting a claim? Select claim type" at bounding box center [265, 364] width 1 height 14
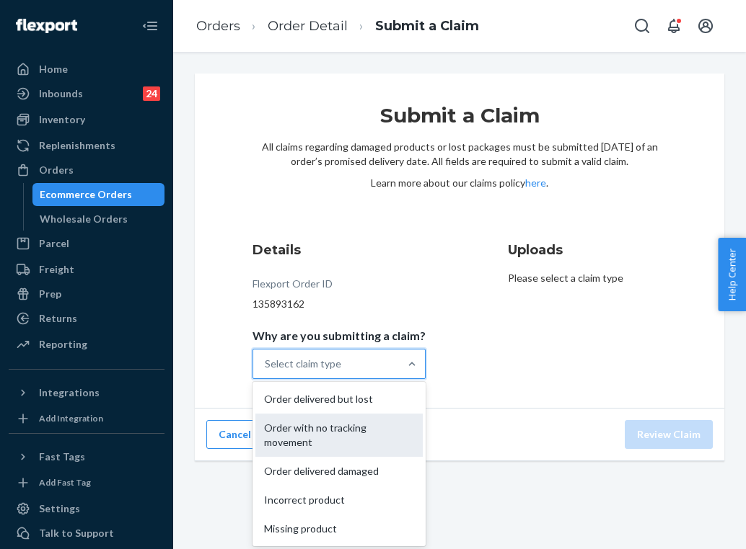
click at [360, 434] on div "Order with no tracking movement" at bounding box center [338, 435] width 167 height 43
click at [266, 371] on input "Why are you submitting a claim? option Order with no tracking movement focused,…" at bounding box center [265, 364] width 1 height 14
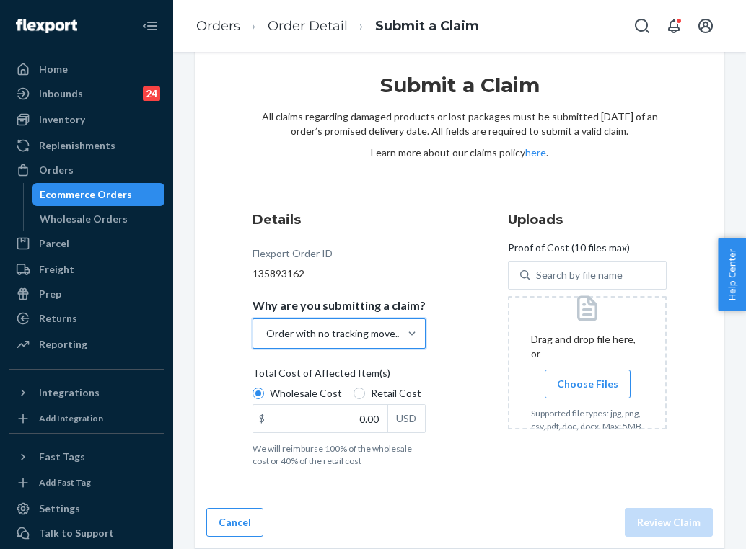
scroll to position [30, 0]
click at [568, 377] on span "Choose Files" at bounding box center [587, 384] width 61 height 14
click at [587, 376] on input "Choose Files" at bounding box center [587, 384] width 1 height 16
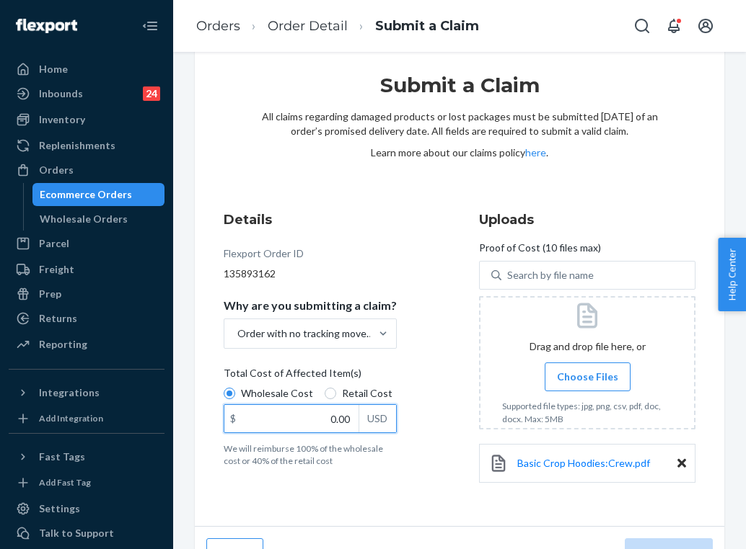
click at [333, 420] on input "0.00" at bounding box center [291, 418] width 134 height 27
type input "47.00"
click at [440, 424] on div "Details Flexport Order ID 135893162 Why are you submitting a claim? Order with …" at bounding box center [460, 354] width 472 height 287
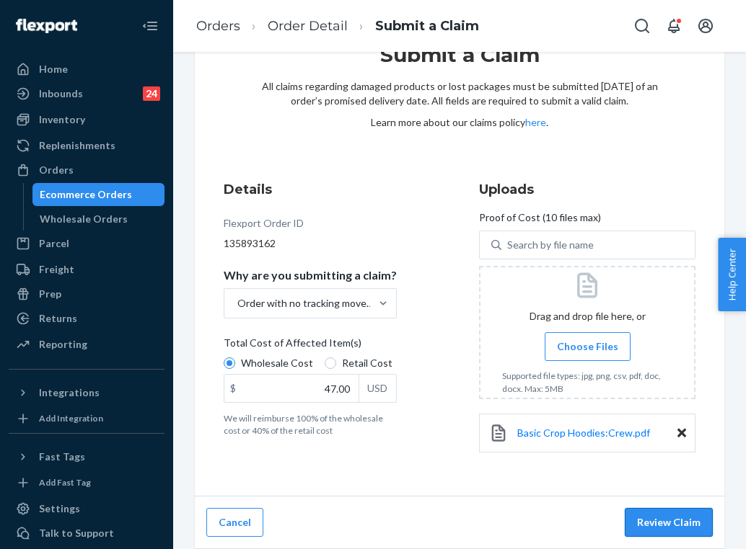
click at [667, 522] on button "Review Claim" at bounding box center [668, 522] width 88 height 29
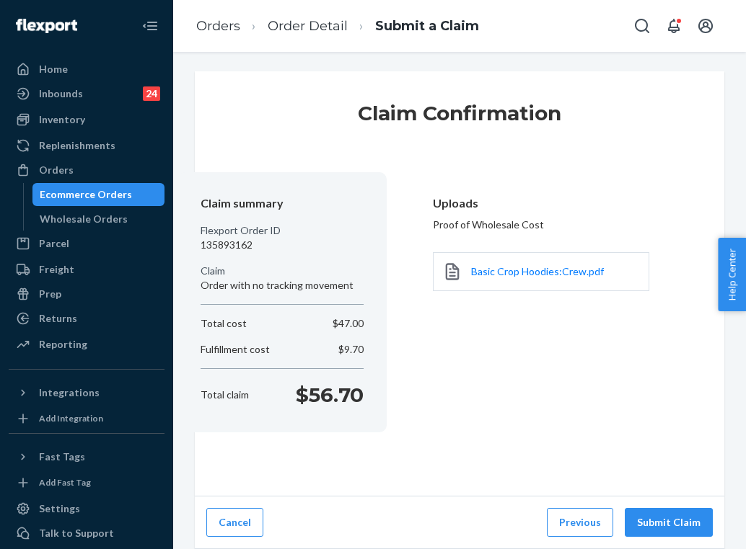
scroll to position [1, 0]
click at [667, 522] on button "Submit Claim" at bounding box center [668, 523] width 88 height 29
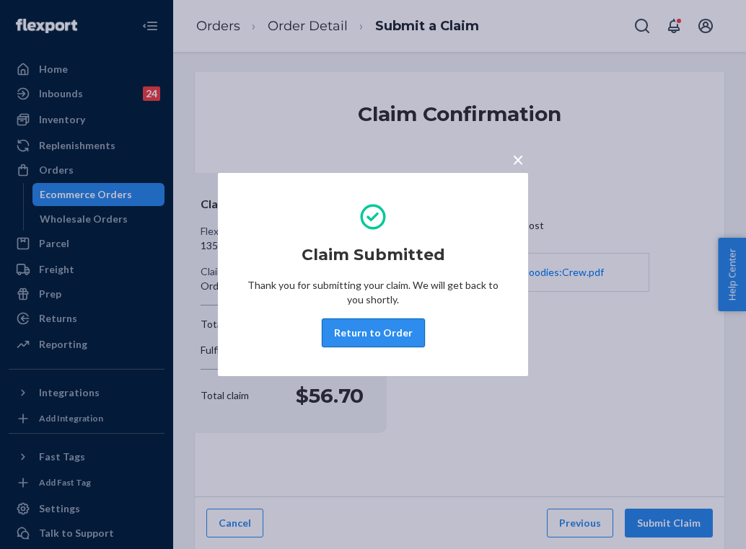
click at [407, 330] on button "Return to Order" at bounding box center [373, 333] width 103 height 29
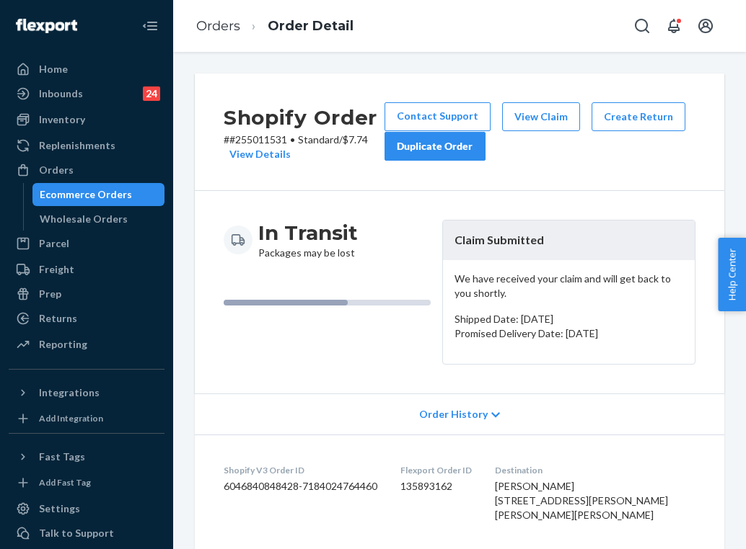
click at [471, 151] on div "Duplicate Order" at bounding box center [435, 146] width 76 height 14
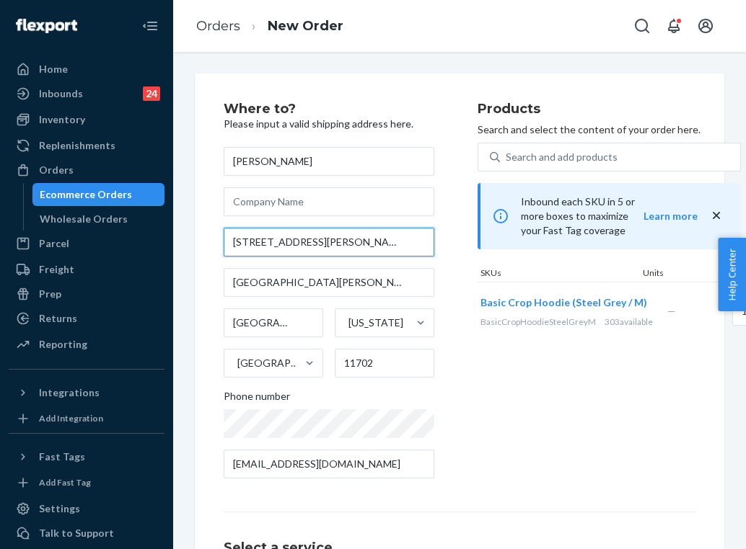
click at [285, 247] on input "[STREET_ADDRESS][PERSON_NAME]" at bounding box center [329, 242] width 211 height 29
paste input "Hall [STREET_ADDRESS][PERSON_NAME][PERSON_NAME]"
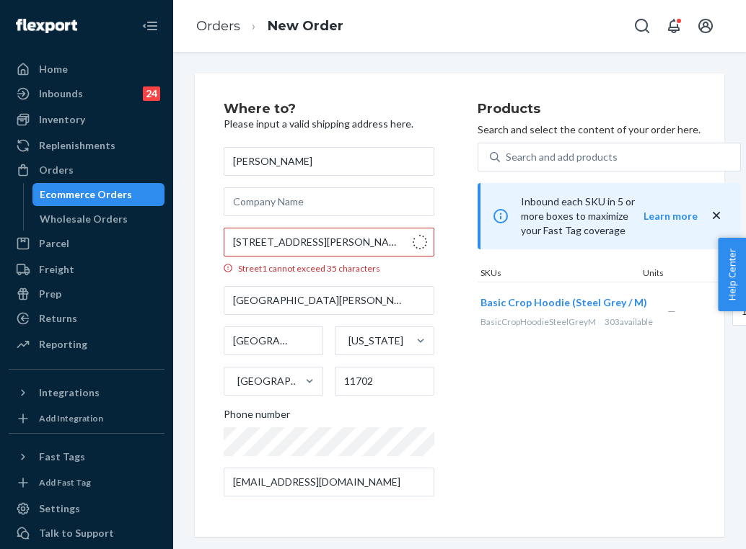
type input "[STREET_ADDRESS][PERSON_NAME]"
type input "Cortland"
type input "13045"
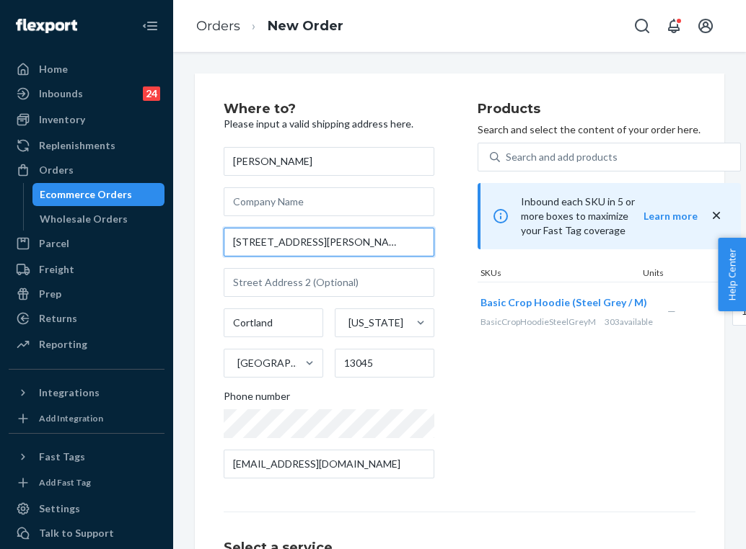
click at [334, 242] on input "[STREET_ADDRESS][PERSON_NAME]" at bounding box center [329, 242] width 211 height 29
paste input "[STREET_ADDRESS][PERSON_NAME][PERSON_NAME][PERSON_NAME][PERSON_NAME]"
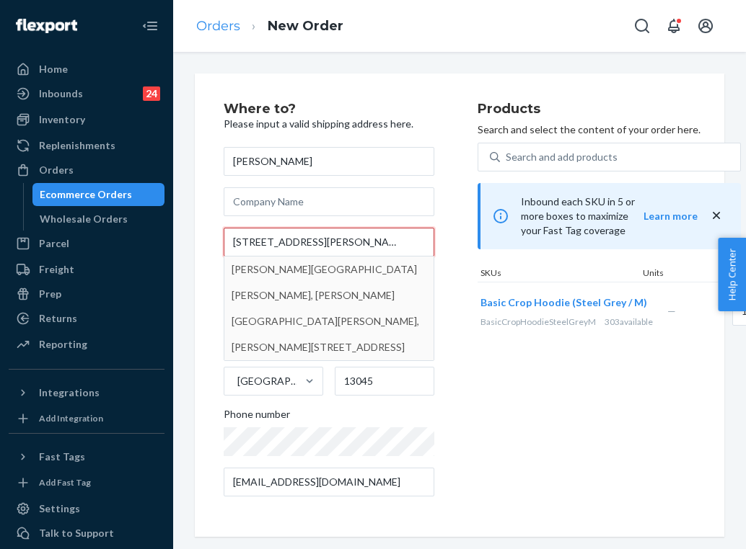
type input "[STREET_ADDRESS][PERSON_NAME][PERSON_NAME][PERSON_NAME][PERSON_NAME]"
click at [223, 25] on link "Orders" at bounding box center [218, 26] width 44 height 16
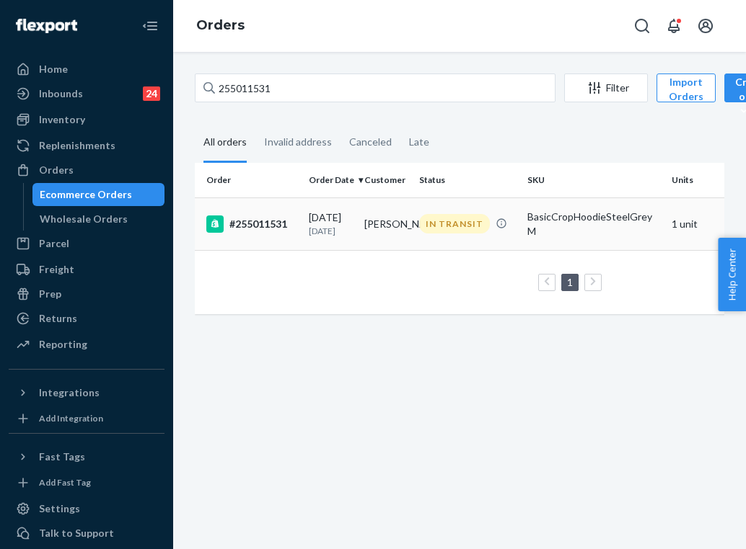
click at [413, 228] on td "IN TRANSIT" at bounding box center [467, 224] width 108 height 53
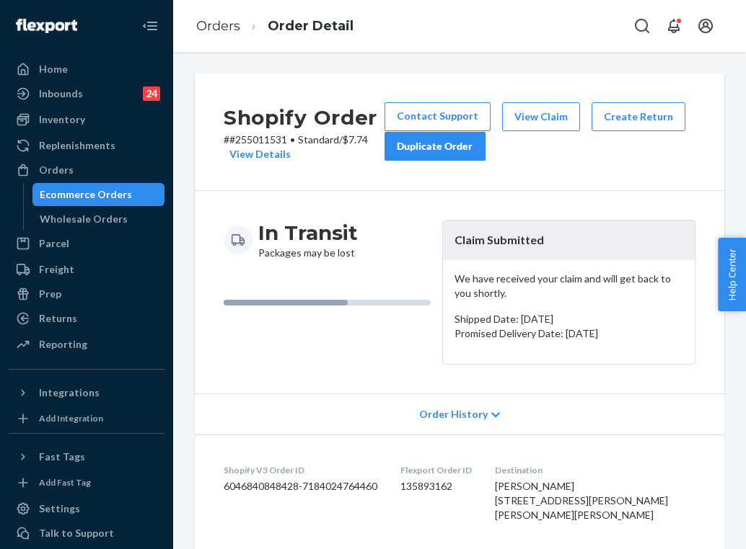
click at [462, 140] on div "Duplicate Order" at bounding box center [435, 146] width 76 height 14
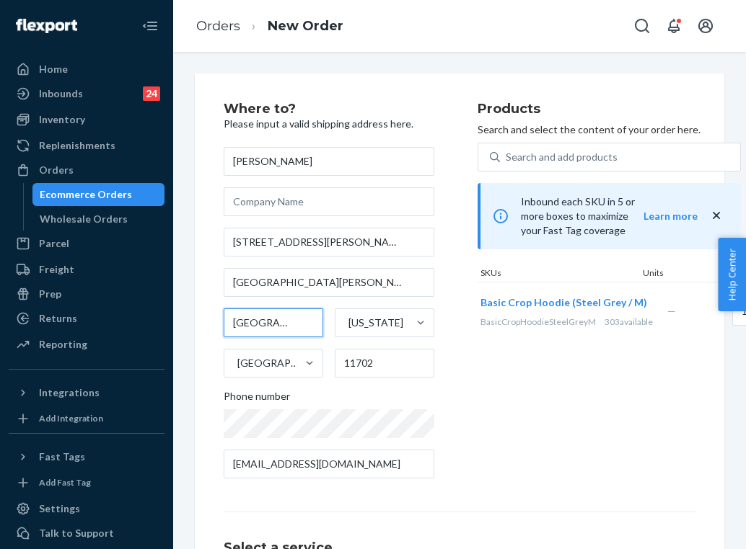
click at [278, 319] on input "[GEOGRAPHIC_DATA]" at bounding box center [274, 323] width 100 height 29
click at [263, 321] on input "[GEOGRAPHIC_DATA]" at bounding box center [274, 323] width 100 height 29
paste input "Cortland"
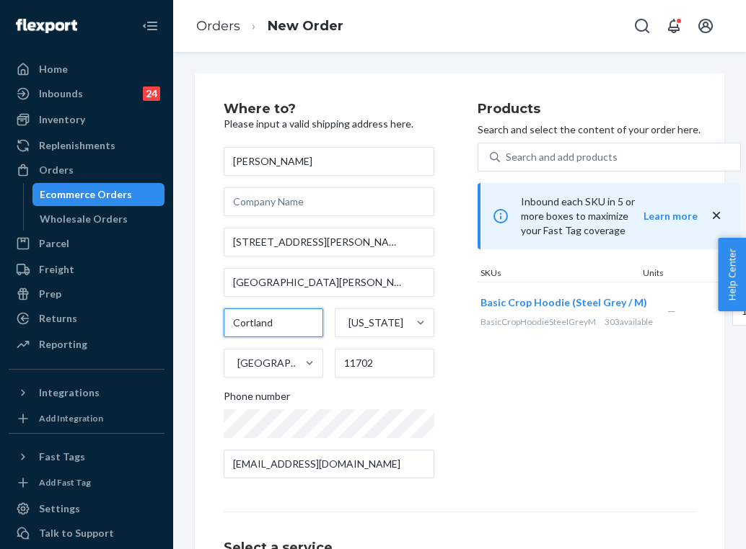
type input "Cortland"
click at [567, 456] on div "Products Search and select the content of your order here. Search and add produ…" at bounding box center [608, 296] width 263 height 388
click at [366, 358] on input "11702" at bounding box center [385, 363] width 100 height 29
paste input "3045"
type input "13045"
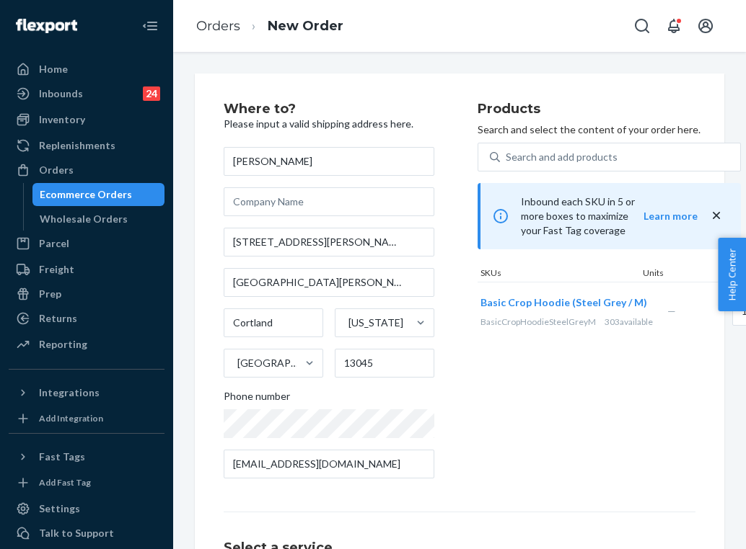
click at [508, 449] on div "Products Search and select the content of your order here. Search and add produ…" at bounding box center [608, 296] width 263 height 388
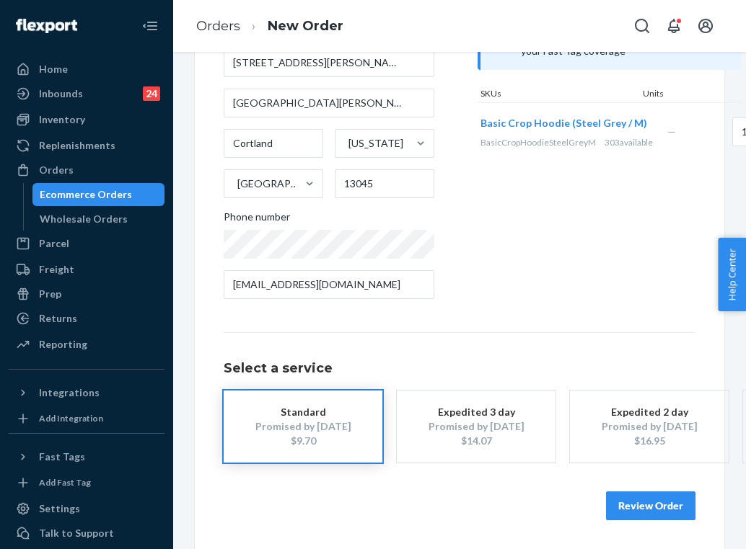
scroll to position [178, 0]
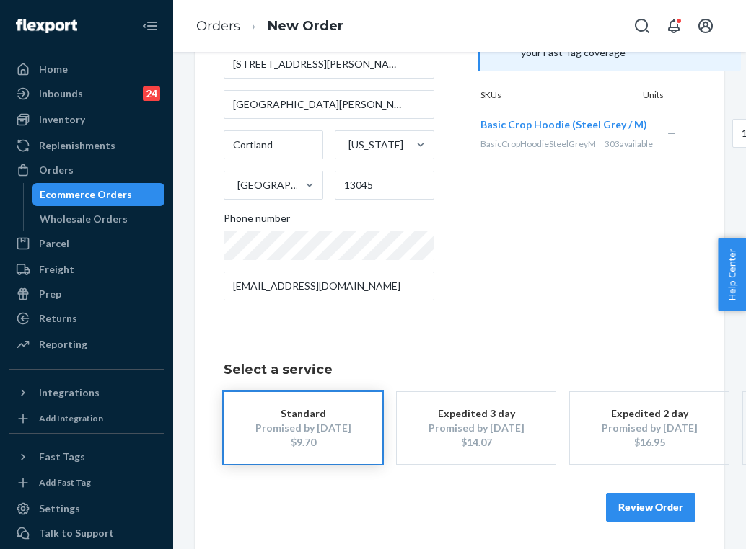
click at [644, 508] on button "Review Order" at bounding box center [650, 507] width 89 height 29
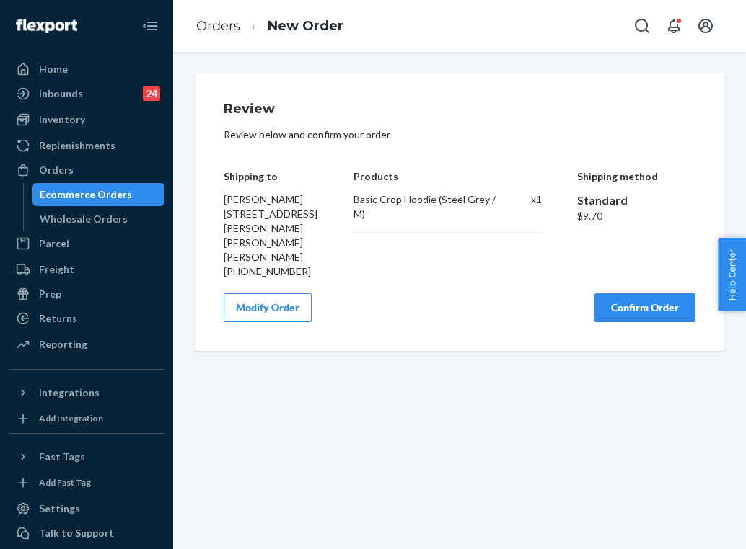
scroll to position [0, 0]
click at [640, 295] on button "Confirm Order" at bounding box center [644, 307] width 101 height 29
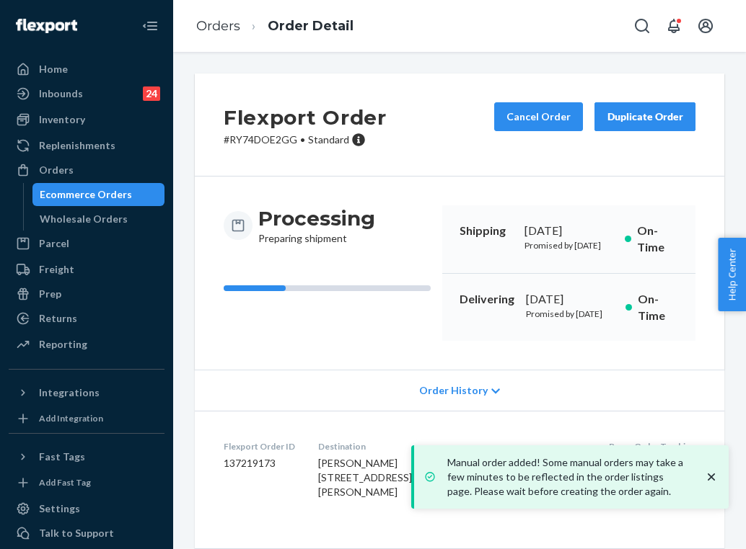
click at [612, 320] on p "Promised by [DATE]" at bounding box center [570, 314] width 88 height 12
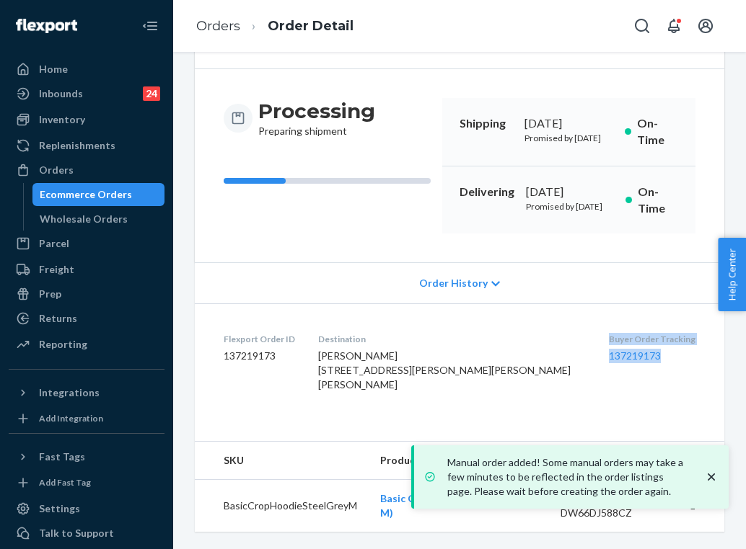
drag, startPoint x: 618, startPoint y: 366, endPoint x: 560, endPoint y: 346, distance: 61.6
click at [609, 345] on div "Buyer Order Tracking 137219173" at bounding box center [652, 365] width 87 height 64
copy div "Buyer Order Tracking 137219173"
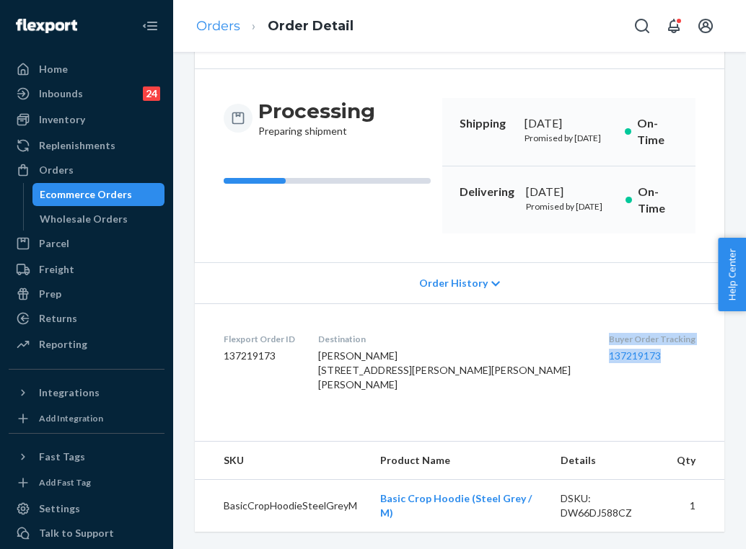
click at [239, 27] on link "Orders" at bounding box center [218, 26] width 44 height 16
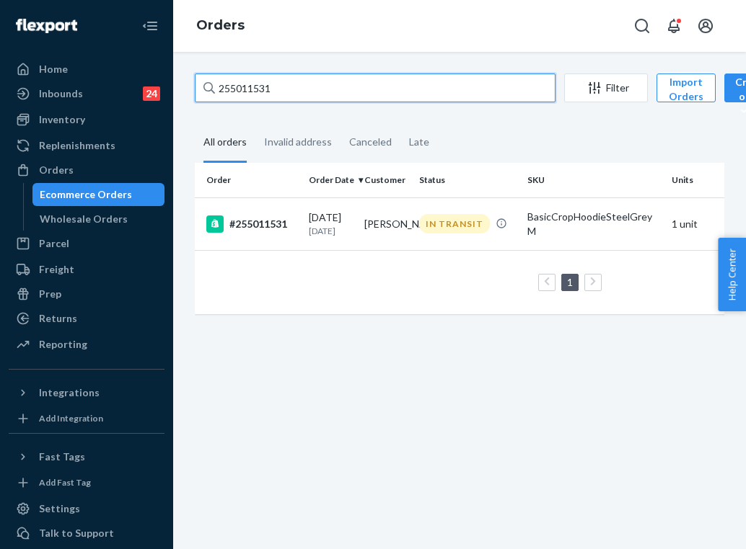
click at [381, 93] on input "255011531" at bounding box center [375, 88] width 361 height 29
paste input "3371733"
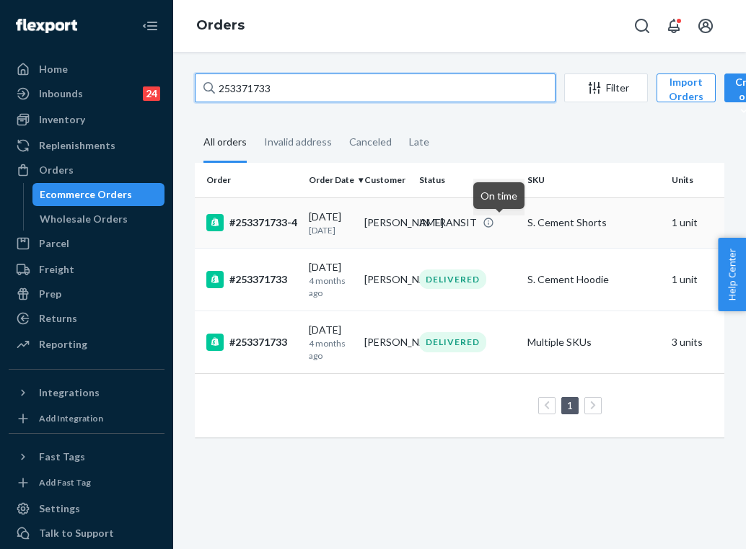
type input "253371733"
click at [565, 230] on div "S. Cement Shorts" at bounding box center [593, 223] width 133 height 14
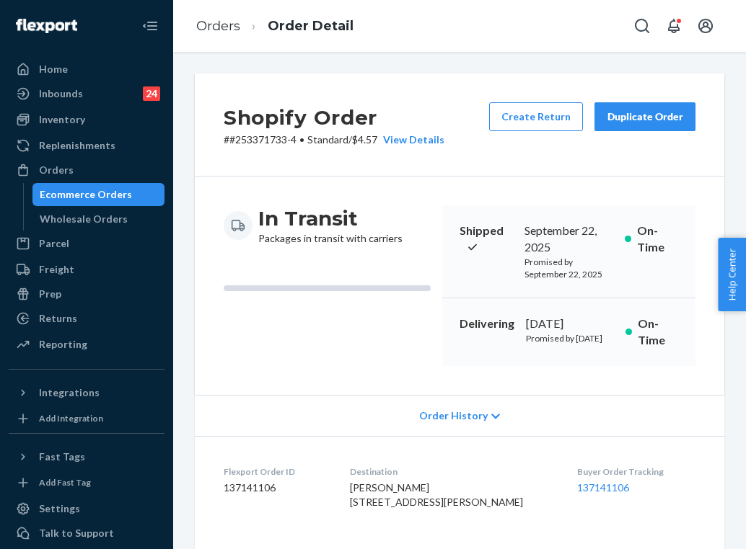
click at [640, 357] on div "Delivering [DATE] Promised by [DATE] On-Time" at bounding box center [568, 333] width 253 height 68
click at [219, 33] on link "Orders" at bounding box center [218, 26] width 44 height 16
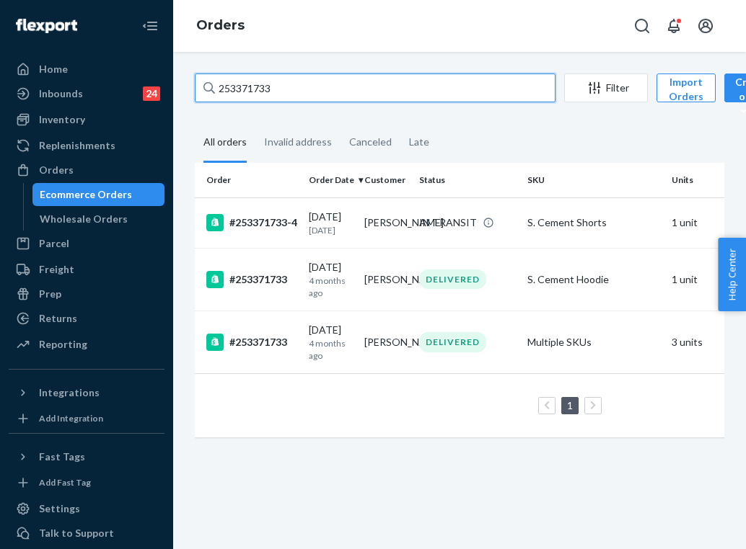
click at [306, 84] on input "253371733" at bounding box center [375, 88] width 361 height 29
paste input "4774265"
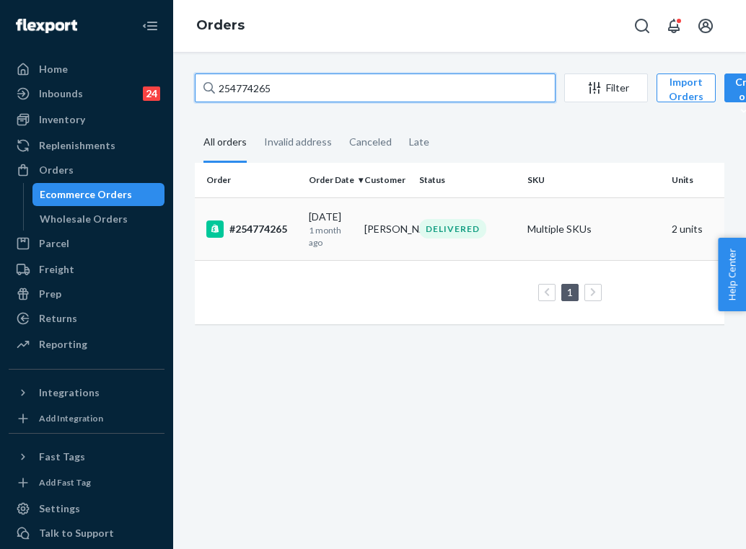
type input "254774265"
click at [363, 244] on td "[PERSON_NAME]" at bounding box center [386, 229] width 56 height 63
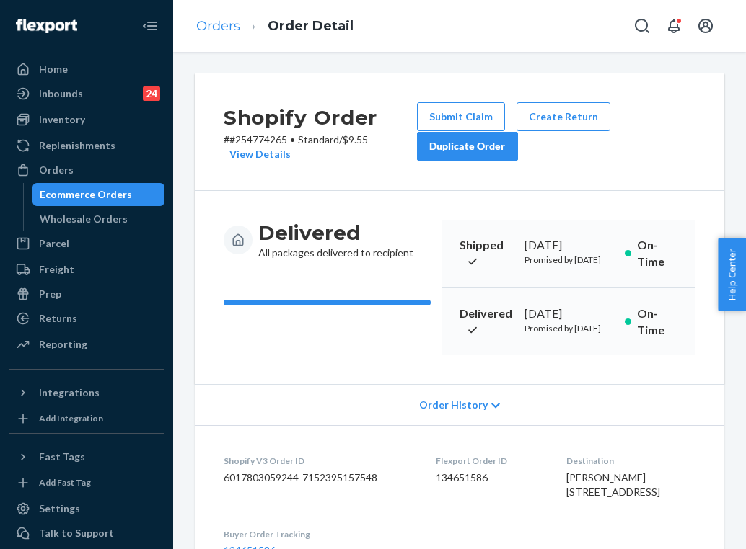
click at [209, 22] on link "Orders" at bounding box center [218, 26] width 44 height 16
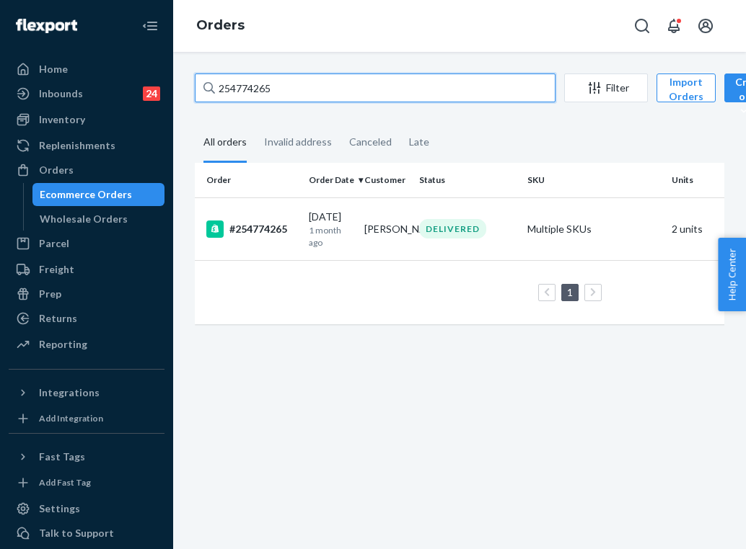
click at [298, 82] on input "254774265" at bounding box center [375, 88] width 361 height 29
paste input "5215309"
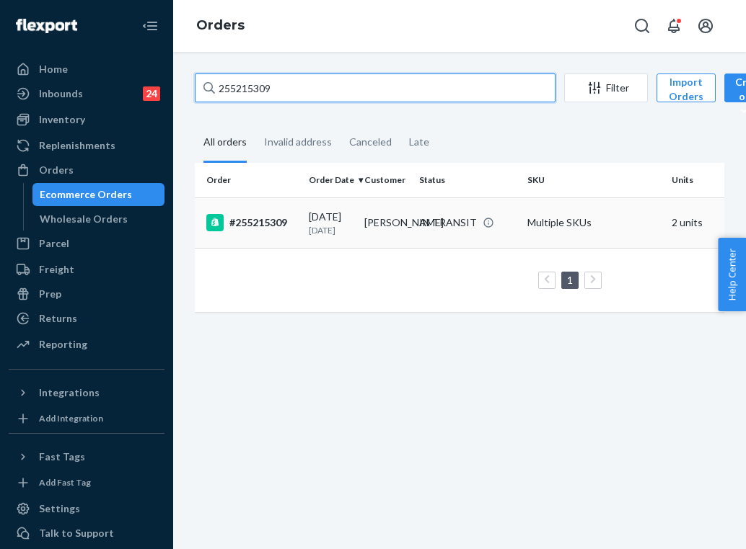
type input "255215309"
click at [309, 226] on p "[DATE]" at bounding box center [331, 230] width 44 height 12
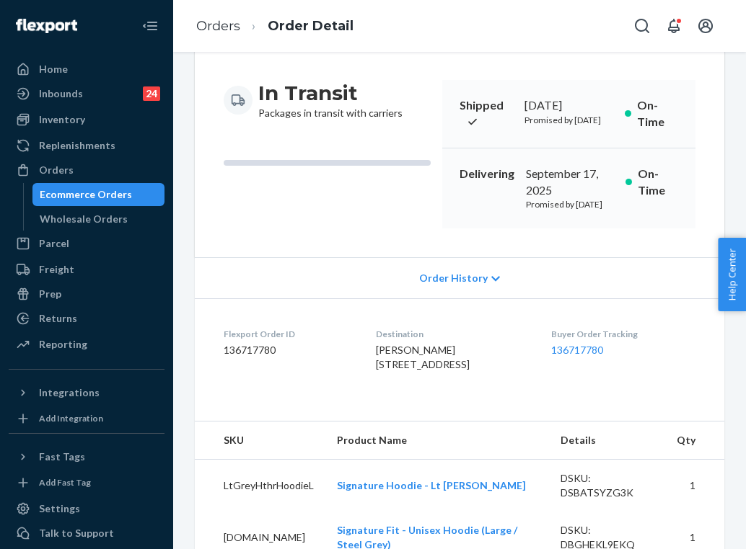
scroll to position [131, 0]
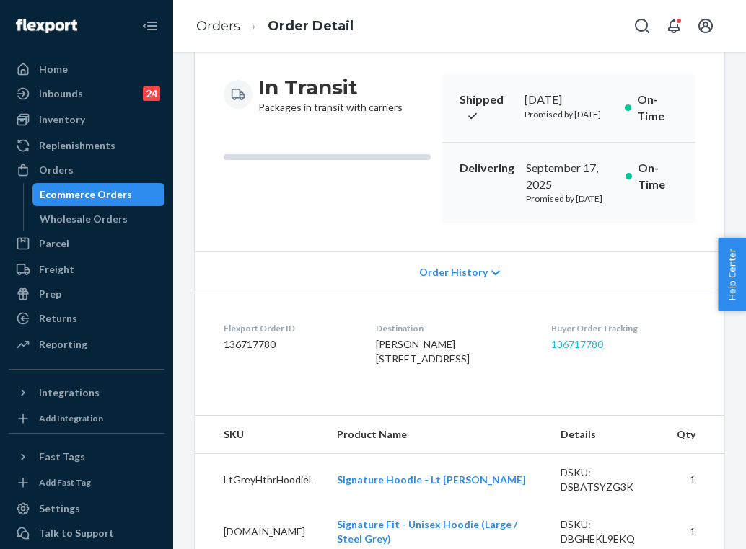
click at [586, 350] on link "136717780" at bounding box center [577, 344] width 52 height 12
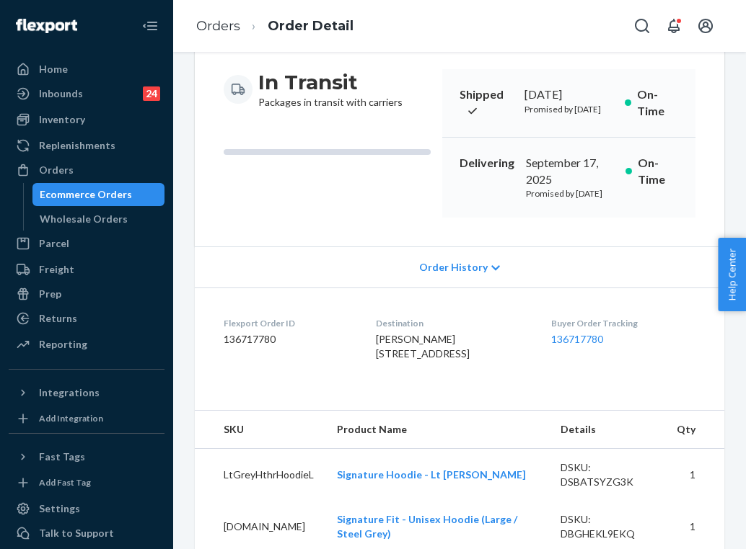
scroll to position [136, 0]
click at [222, 25] on link "Orders" at bounding box center [218, 26] width 44 height 16
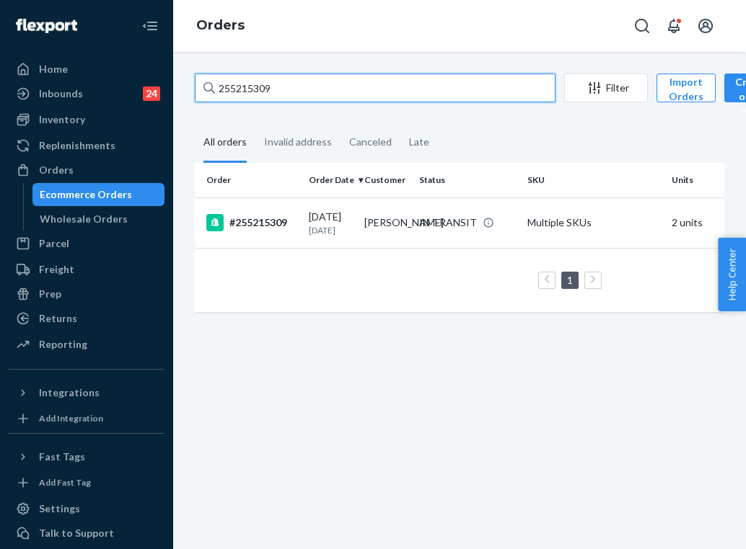
click at [257, 84] on input "255215309" at bounding box center [375, 88] width 361 height 29
paste input "37787"
type input "255237787"
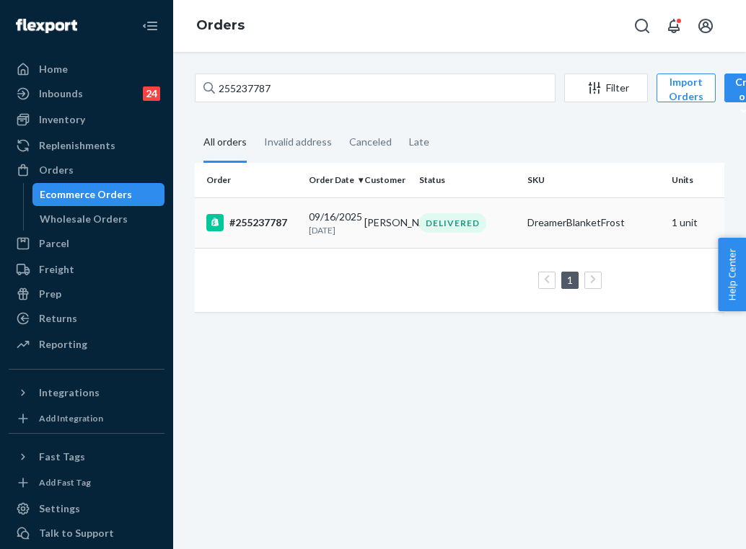
click at [319, 229] on p "[DATE]" at bounding box center [331, 230] width 44 height 12
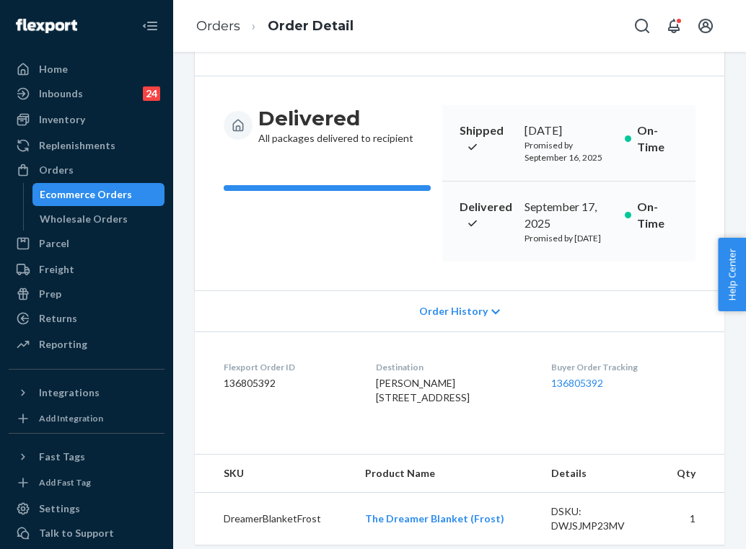
scroll to position [123, 0]
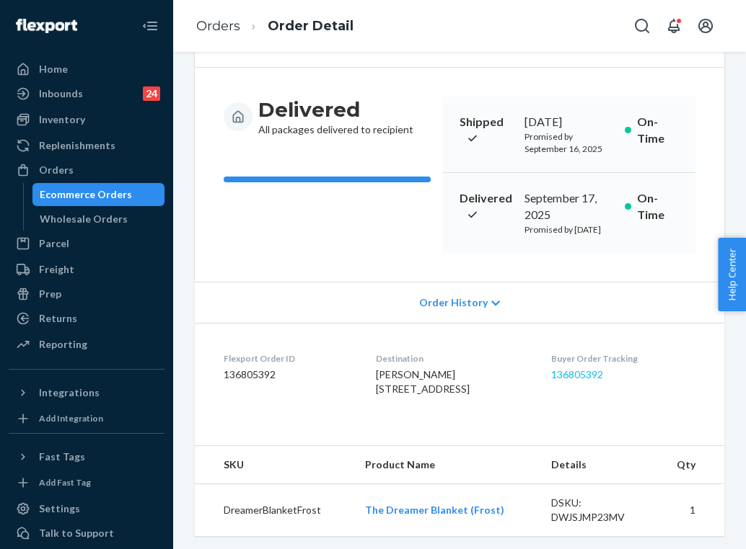
click at [586, 381] on link "136805392" at bounding box center [577, 374] width 52 height 12
drag, startPoint x: 408, startPoint y: 446, endPoint x: 371, endPoint y: 420, distance: 45.2
click at [376, 397] on div "[PERSON_NAME] [STREET_ADDRESS]" at bounding box center [451, 382] width 151 height 29
click at [132, 324] on div "Returns" at bounding box center [86, 319] width 153 height 20
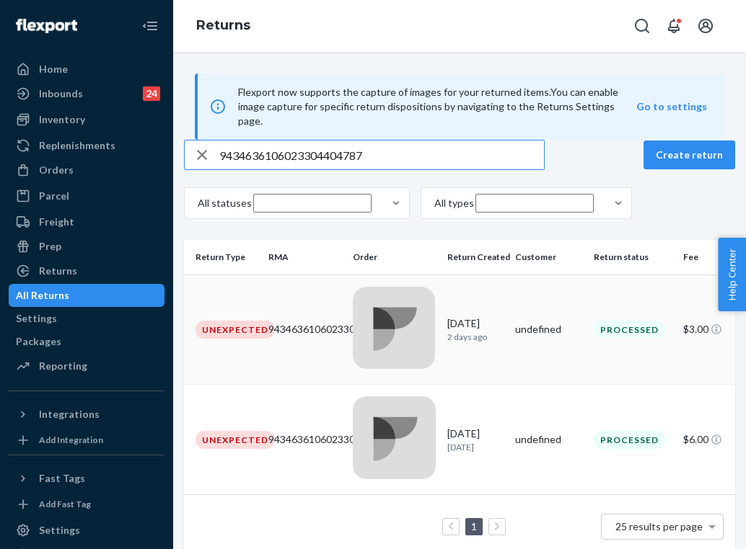
type input "9434636106023304404787"
click at [340, 331] on div "9434636106023304404725" at bounding box center [304, 329] width 72 height 14
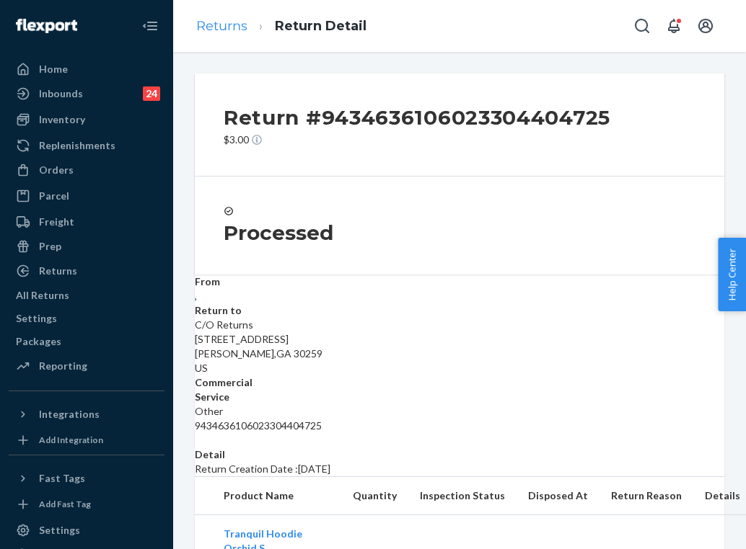
click at [241, 30] on link "Returns" at bounding box center [221, 26] width 51 height 16
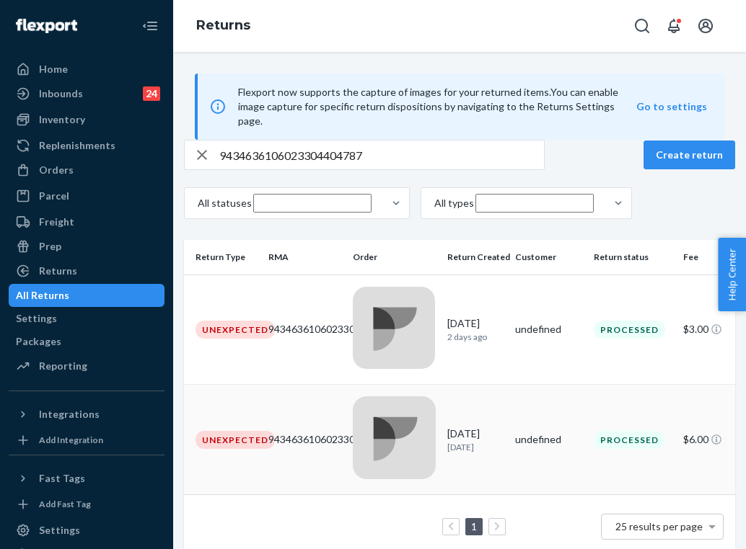
click at [346, 385] on td "9434636106023304404787" at bounding box center [304, 440] width 84 height 110
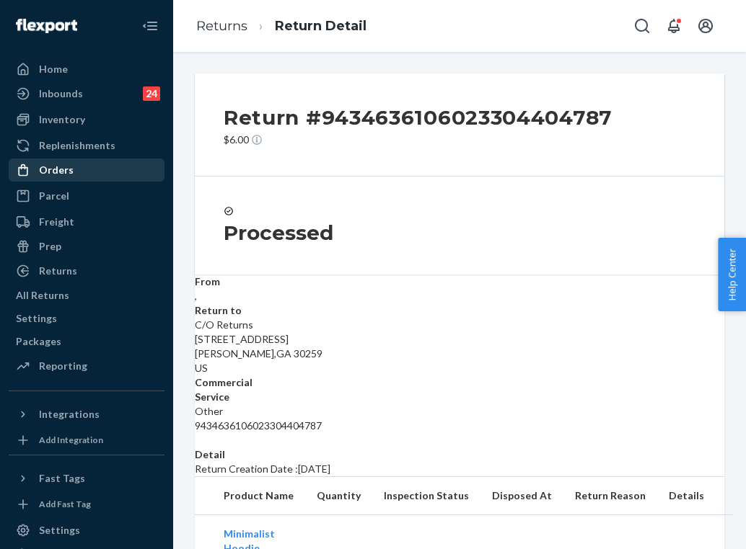
click at [98, 169] on div "Orders" at bounding box center [86, 170] width 153 height 20
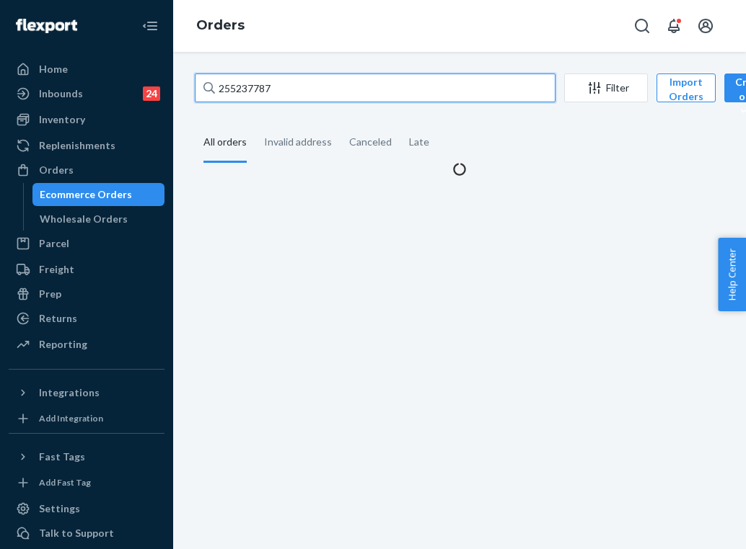
click at [248, 84] on input "255237787" at bounding box center [375, 88] width 361 height 29
paste input "59852"
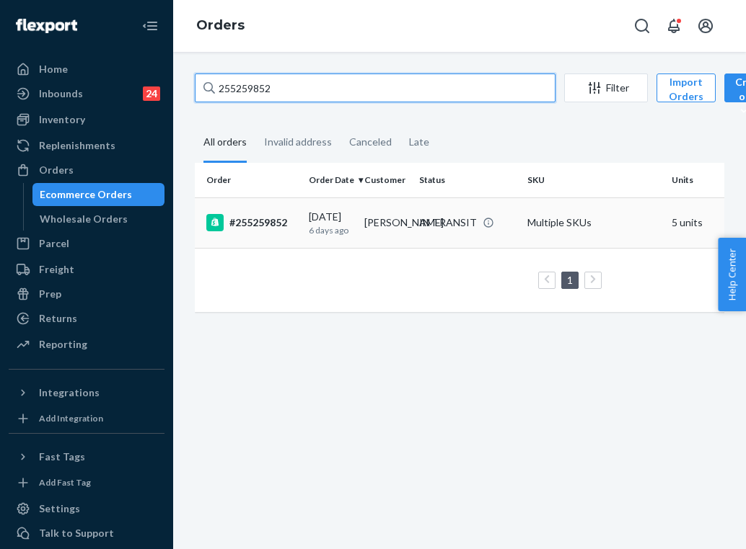
type input "255259852"
click at [394, 229] on td "[PERSON_NAME]" at bounding box center [386, 223] width 56 height 50
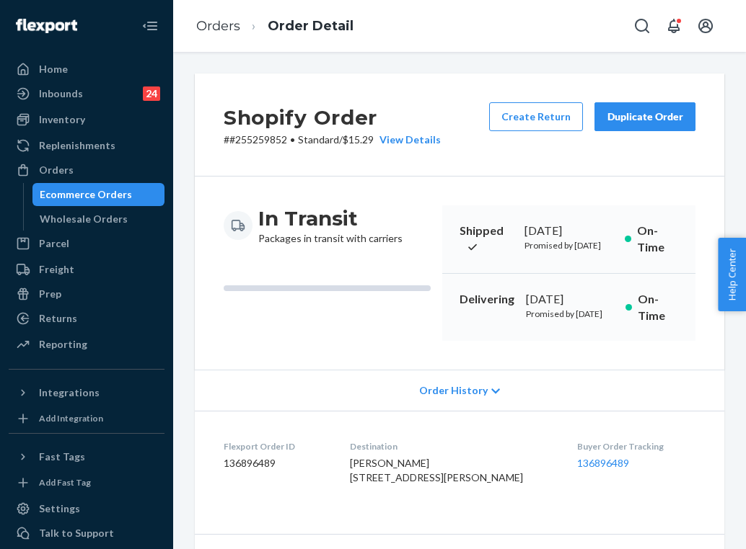
scroll to position [69, 0]
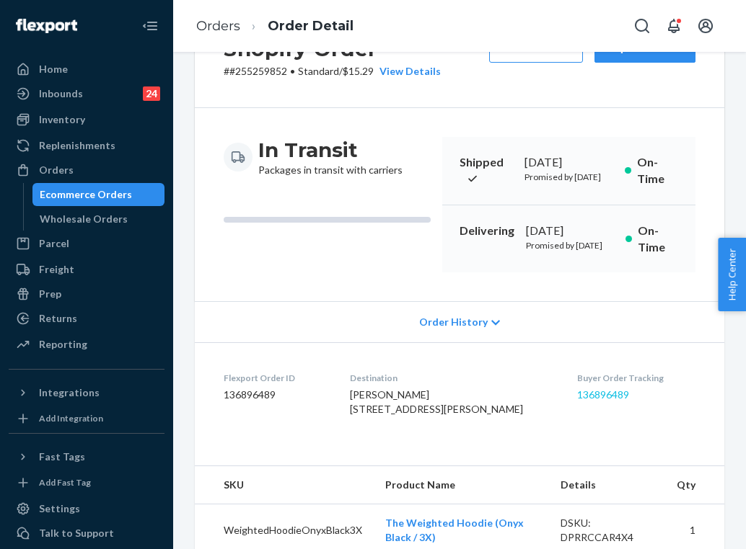
click at [601, 401] on link "136896489" at bounding box center [603, 395] width 52 height 12
click at [231, 19] on link "Orders" at bounding box center [218, 26] width 44 height 16
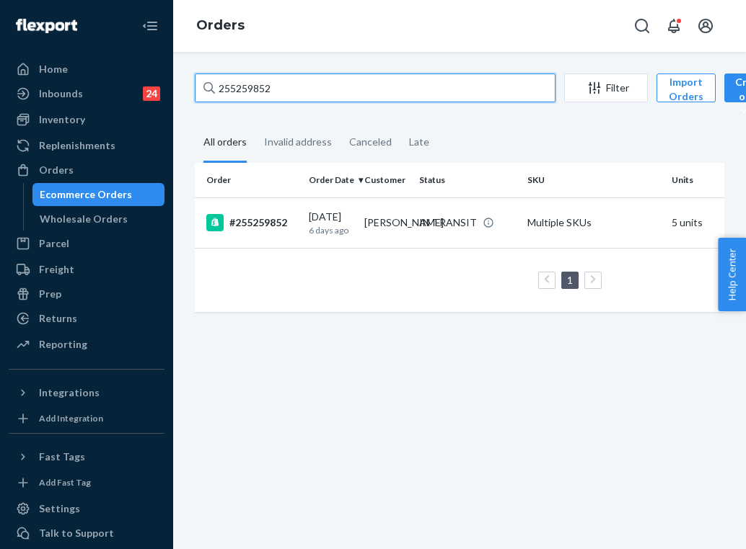
click at [296, 84] on input "255259852" at bounding box center [375, 88] width 361 height 29
paste input "196547"
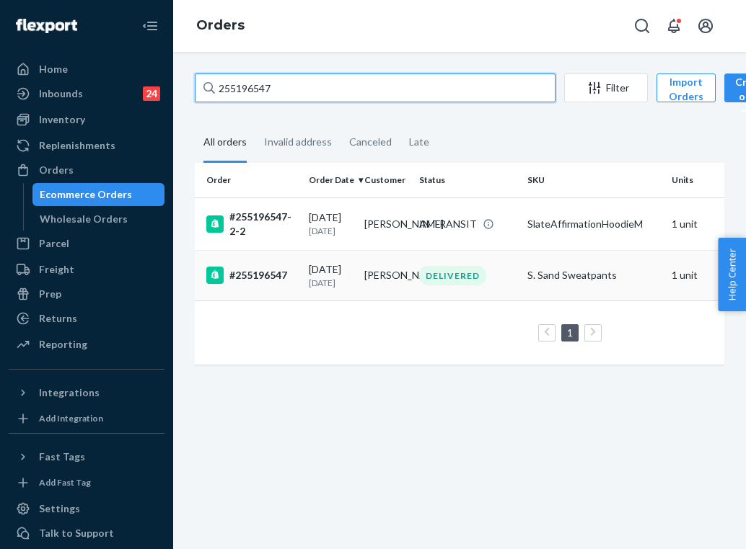
type input "255196547"
click at [505, 267] on td "DELIVERED" at bounding box center [467, 275] width 108 height 50
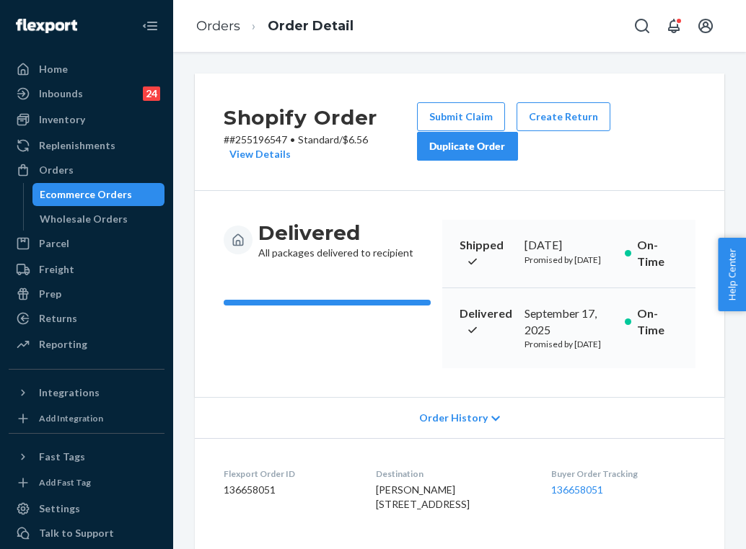
click at [502, 152] on div "Duplicate Order" at bounding box center [467, 146] width 76 height 14
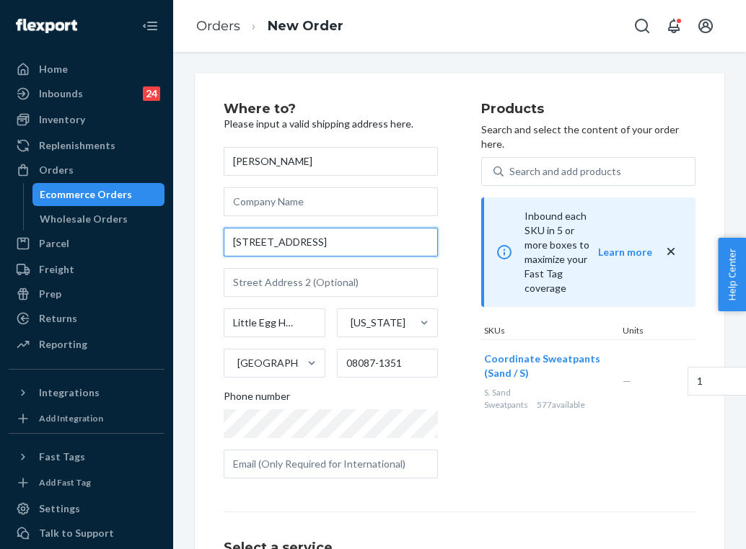
click at [298, 240] on input "[STREET_ADDRESS]" at bounding box center [331, 242] width 214 height 29
paste input "[STREET_ADDRESS]"
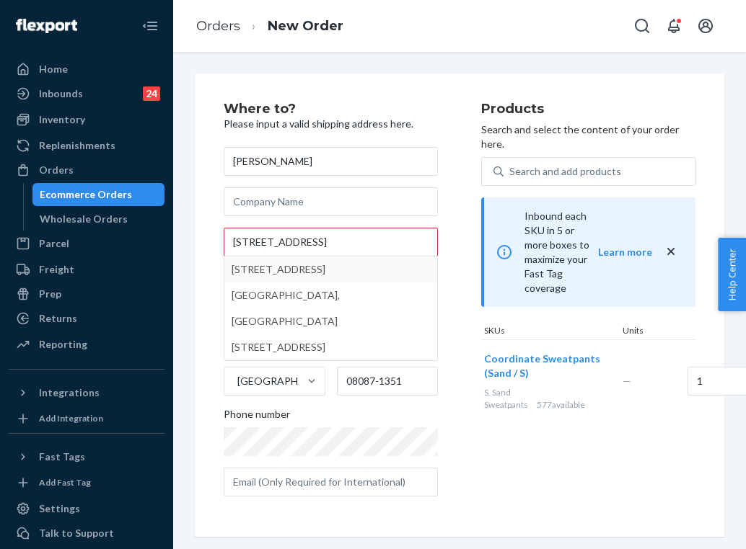
type input "[STREET_ADDRESS]"
type input "[GEOGRAPHIC_DATA]"
type input "08087"
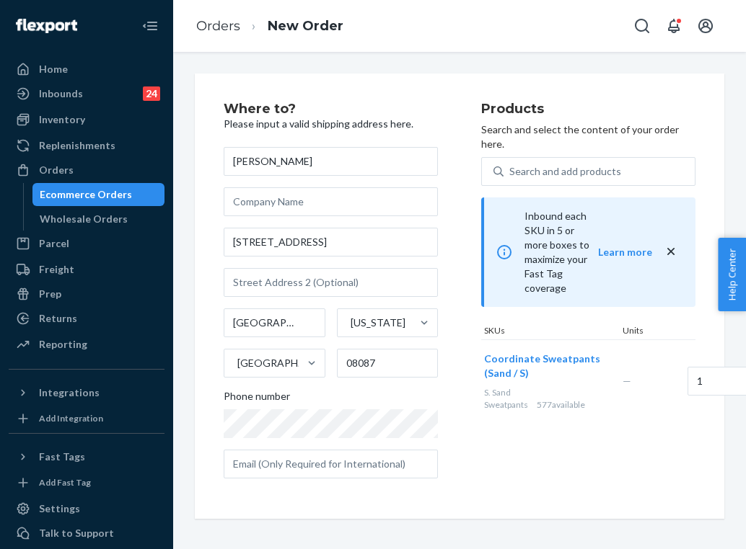
click at [635, 492] on div "Where to? Please input a valid shipping address here. [PERSON_NAME] [STREET_ADD…" at bounding box center [459, 297] width 529 height 446
click at [552, 441] on div "Products Search and select the content of your order here. Search and add produ…" at bounding box center [588, 296] width 214 height 388
click at [515, 449] on div "Products Search and select the content of your order here. Search and add produ…" at bounding box center [588, 296] width 214 height 388
paste input "[EMAIL_ADDRESS][DOMAIN_NAME]"
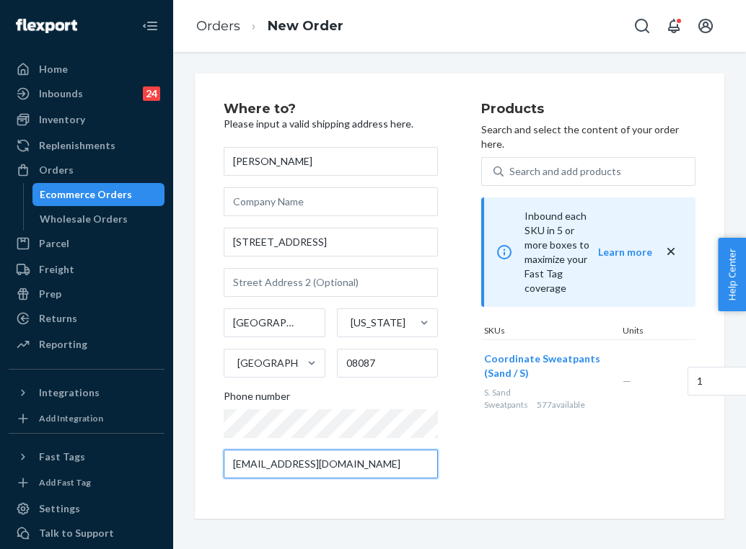
type input "[EMAIL_ADDRESS][DOMAIN_NAME]"
click at [560, 444] on div "Products Search and select the content of your order here. Search and add produ…" at bounding box center [588, 296] width 214 height 388
click at [231, 25] on link "Orders" at bounding box center [218, 26] width 44 height 16
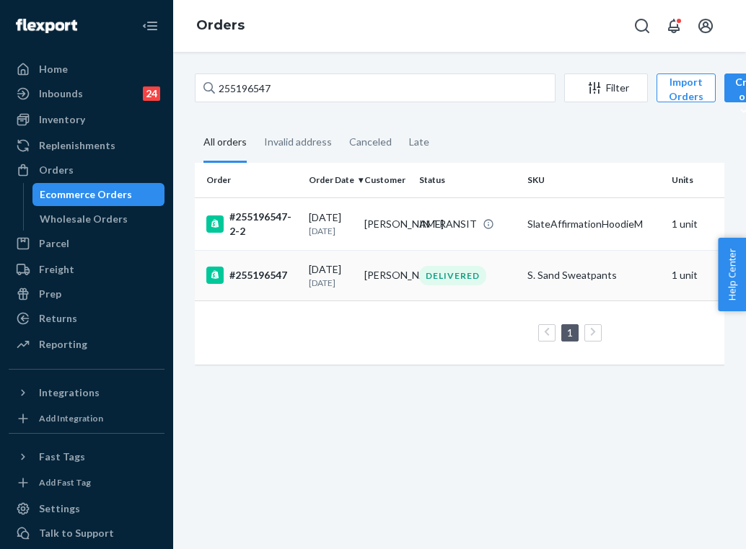
click at [516, 301] on td "DELIVERED" at bounding box center [467, 275] width 108 height 50
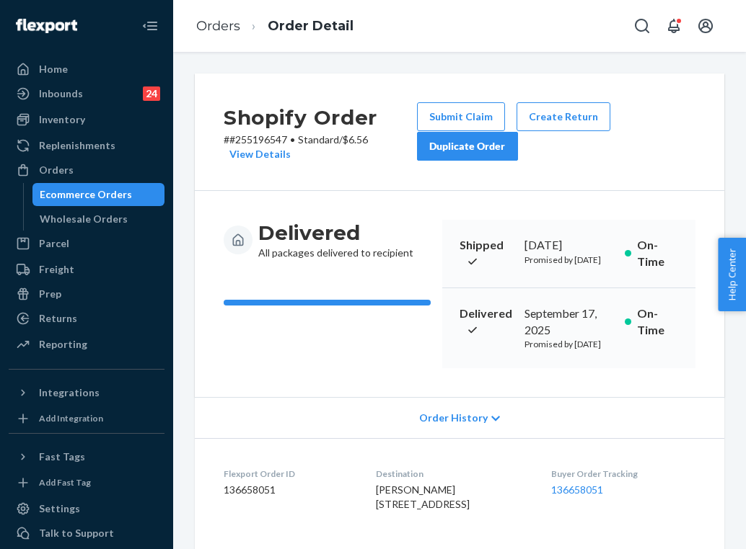
scroll to position [127, 0]
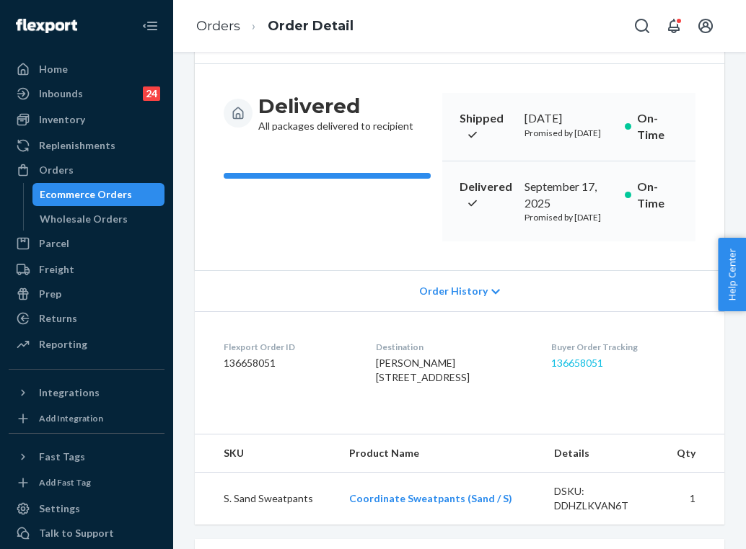
click at [602, 369] on link "136658051" at bounding box center [577, 363] width 52 height 12
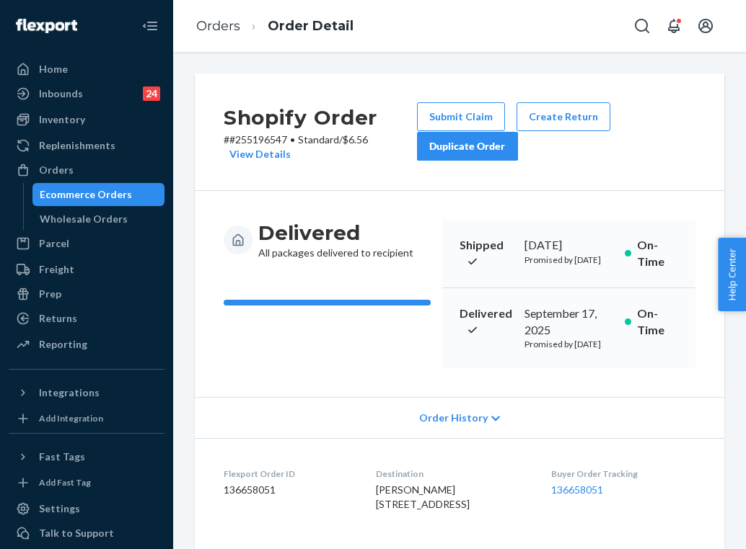
scroll to position [0, 0]
click at [495, 143] on div "Duplicate Order" at bounding box center [467, 146] width 76 height 14
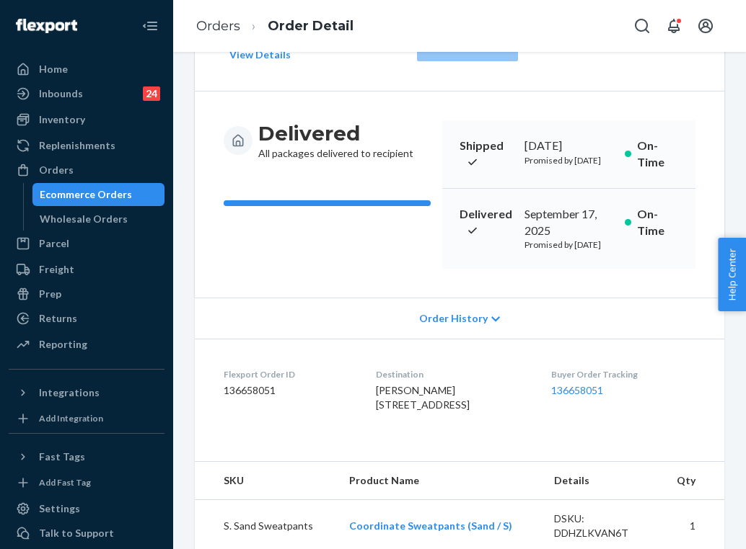
scroll to position [100, 0]
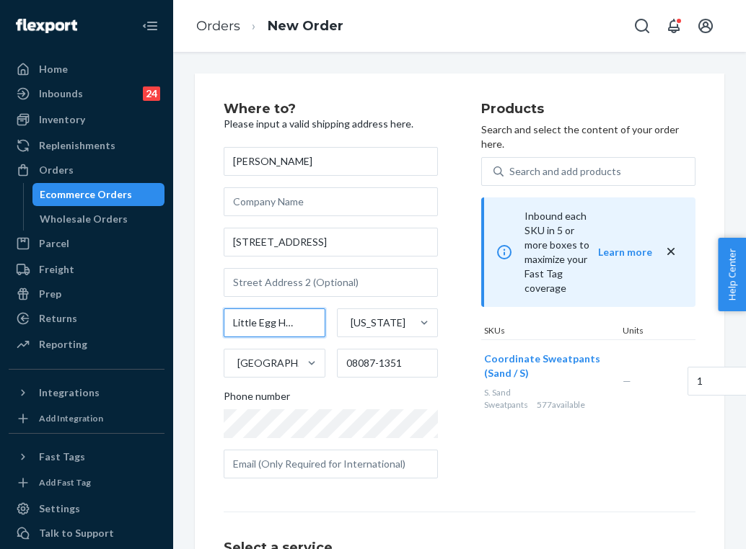
click at [258, 317] on input "Little Egg Harbor Twp" at bounding box center [275, 323] width 102 height 29
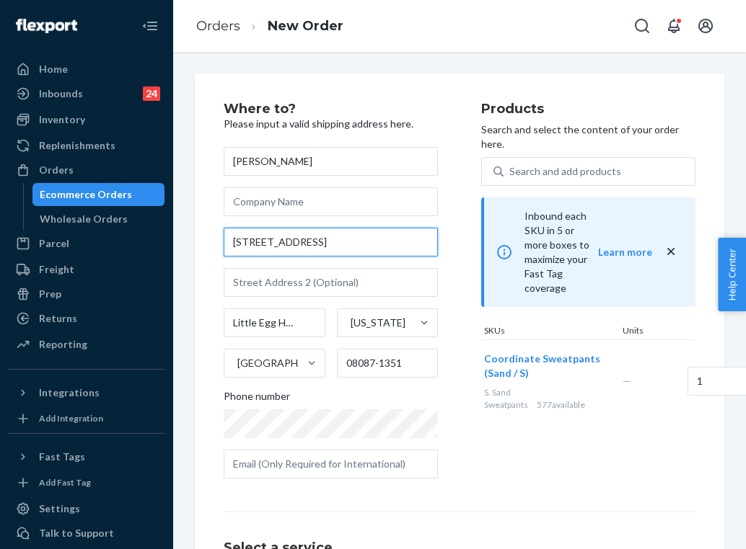
click at [334, 234] on input "[STREET_ADDRESS]" at bounding box center [331, 242] width 214 height 29
paste input "[STREET_ADDRESS]"
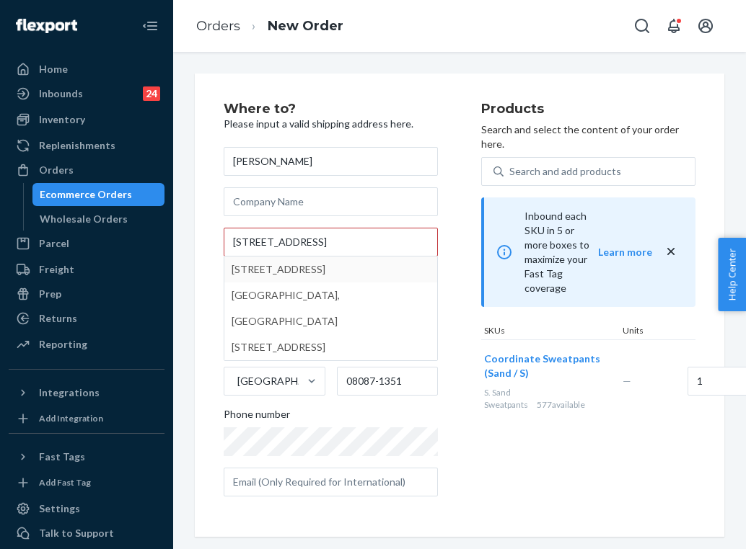
type input "[STREET_ADDRESS]"
type input "[GEOGRAPHIC_DATA]"
type input "08087"
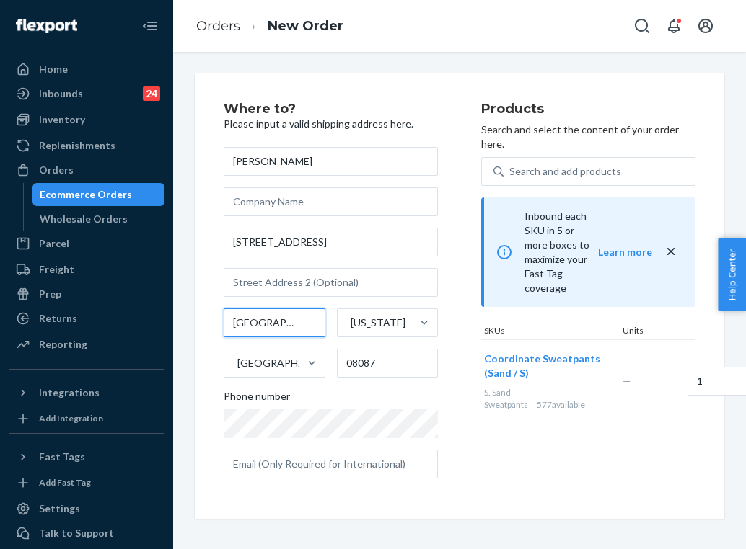
click at [275, 323] on input "[GEOGRAPHIC_DATA]" at bounding box center [275, 323] width 102 height 29
click at [518, 449] on div "Products Search and select the content of your order here. Search and add produ…" at bounding box center [588, 296] width 214 height 388
click at [565, 422] on div "Where to? Please input a valid shipping address here. [PERSON_NAME] [STREET_ADD…" at bounding box center [459, 297] width 529 height 446
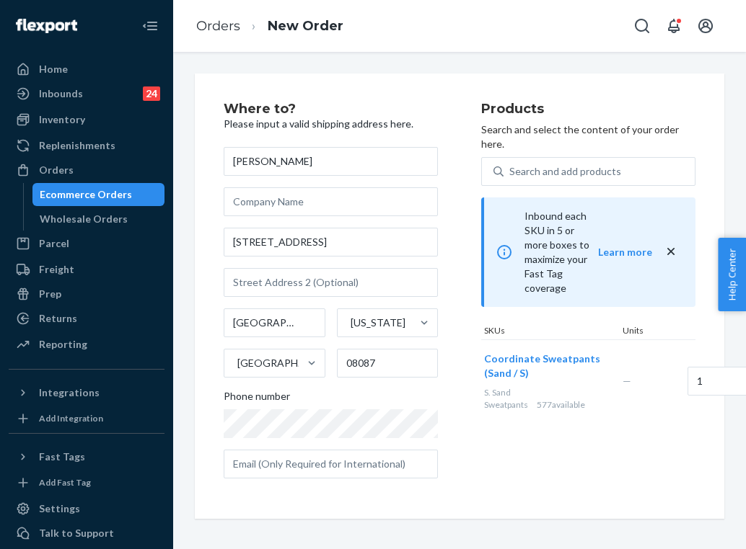
click at [344, 321] on div "[PERSON_NAME] [STREET_ADDRESS][US_STATE] Phone number" at bounding box center [331, 313] width 214 height 332
click at [498, 465] on div "Products Search and select the content of your order here. Search and add produ…" at bounding box center [588, 296] width 214 height 388
click at [490, 434] on div "Products Search and select the content of your order here. Search and add produ…" at bounding box center [588, 296] width 214 height 388
click at [474, 448] on div "Where to? Please input a valid shipping address here. [PERSON_NAME] [STREET_ADD…" at bounding box center [352, 296] width 257 height 388
click at [101, 167] on div "Orders" at bounding box center [86, 170] width 153 height 20
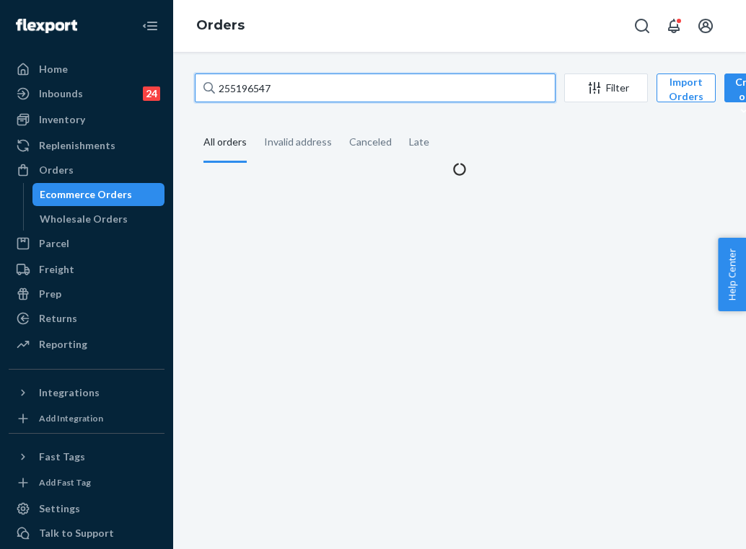
click at [252, 82] on input "255196547" at bounding box center [375, 88] width 361 height 29
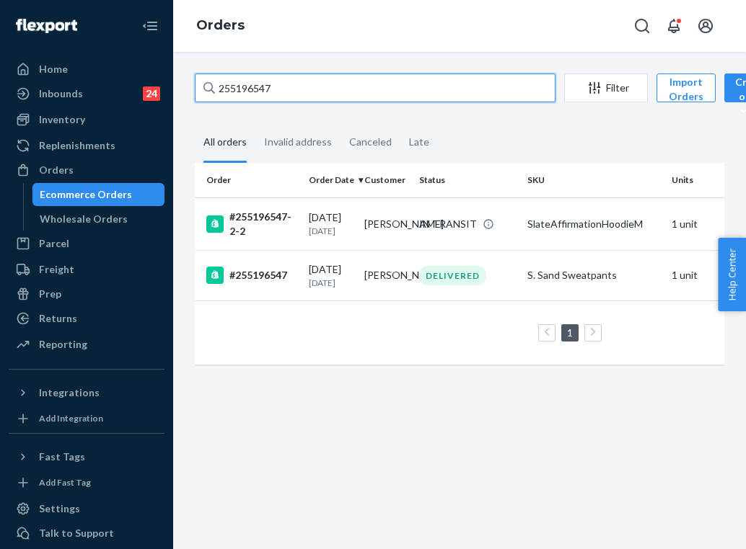
click at [276, 89] on input "255196547" at bounding box center [375, 88] width 361 height 29
paste input "078698"
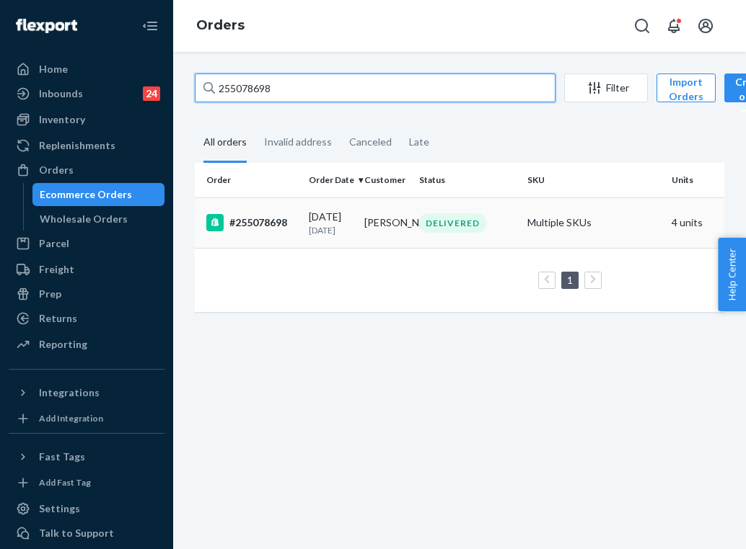
type input "255078698"
click at [342, 232] on p "[DATE]" at bounding box center [331, 230] width 44 height 12
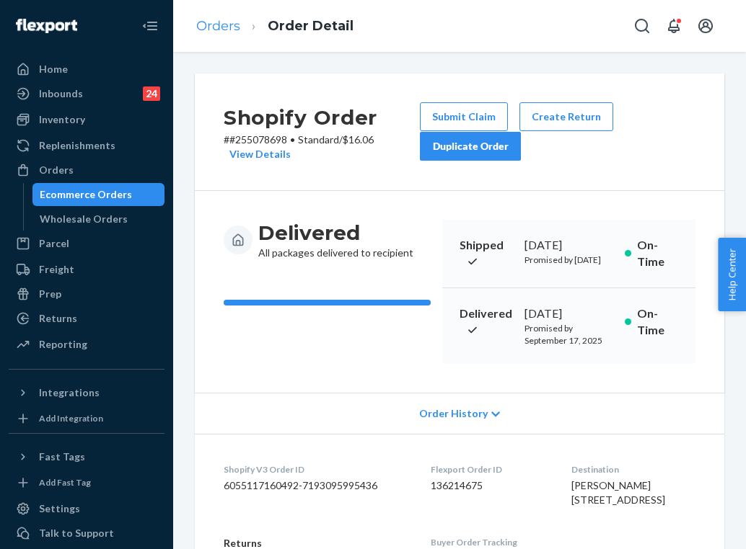
click at [228, 25] on link "Orders" at bounding box center [218, 26] width 44 height 16
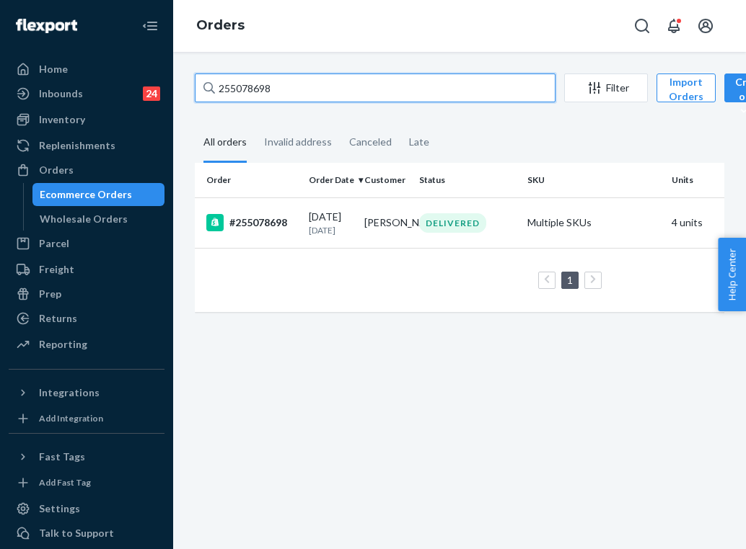
click at [330, 94] on input "255078698" at bounding box center [375, 88] width 361 height 29
paste input "3900092"
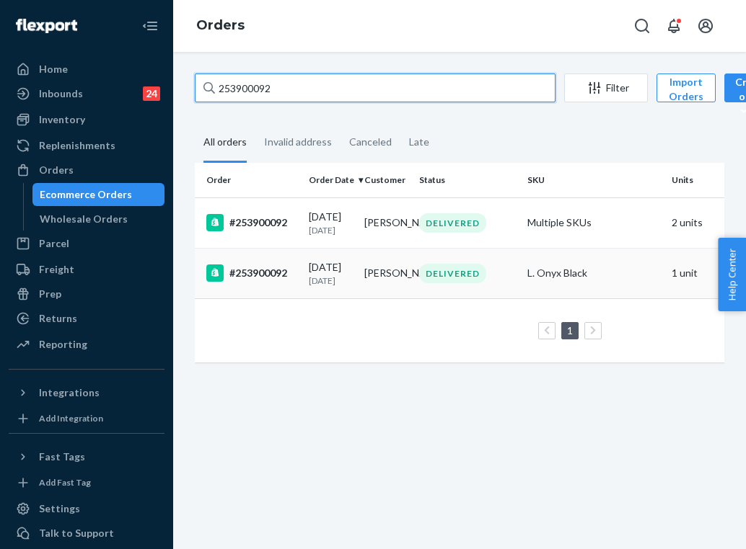
type input "253900092"
click at [480, 299] on td "DELIVERED" at bounding box center [467, 273] width 108 height 50
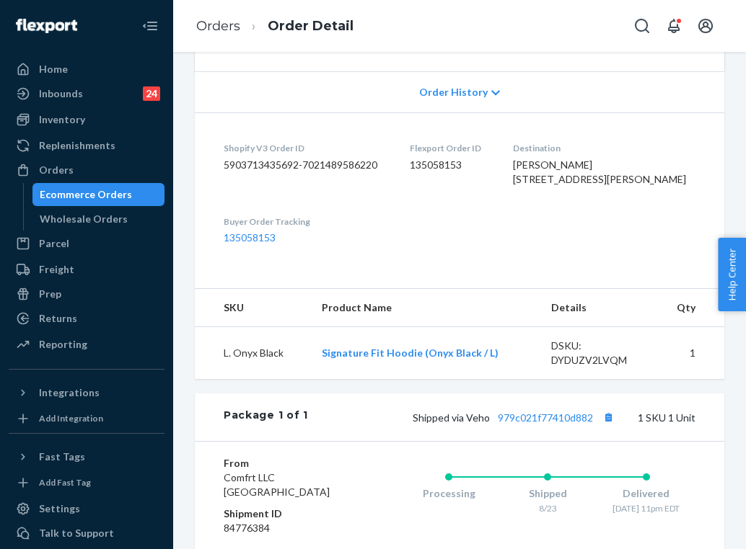
scroll to position [343, 0]
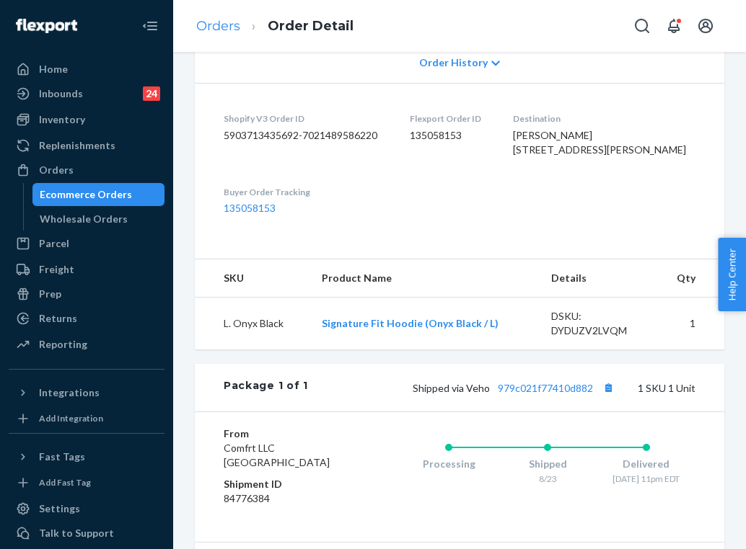
click at [229, 19] on link "Orders" at bounding box center [218, 26] width 44 height 16
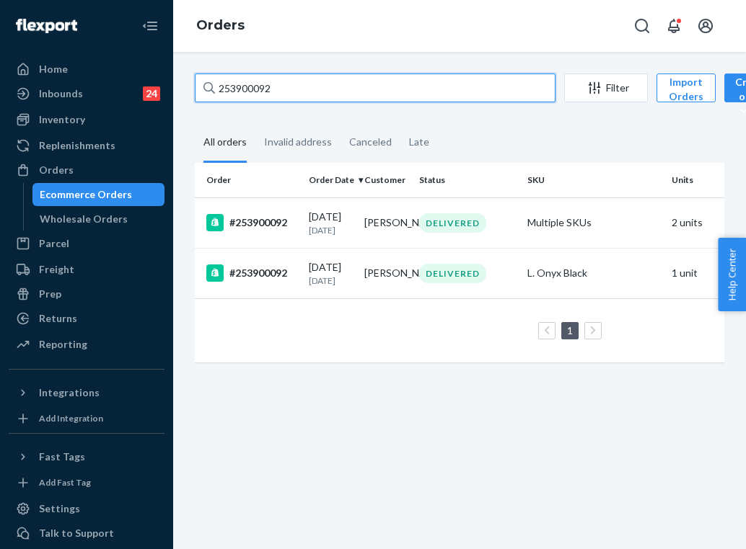
click at [304, 101] on input "253900092" at bounding box center [375, 88] width 361 height 29
paste input "5246597"
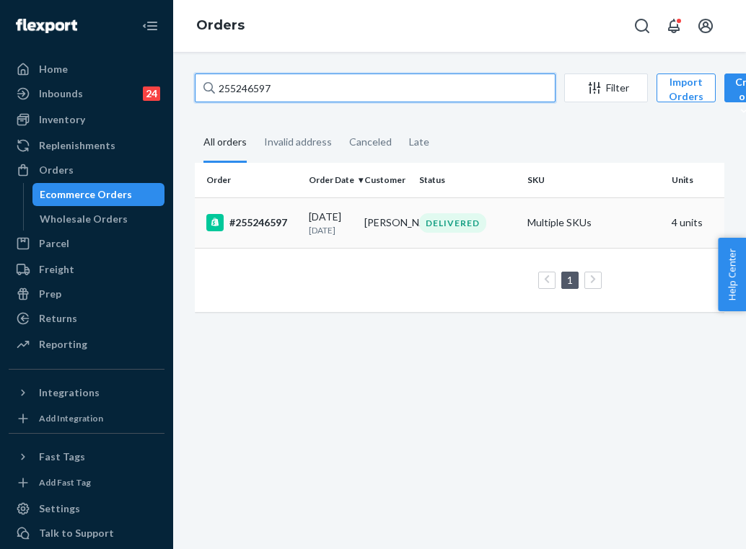
type input "255246597"
click at [349, 231] on p "[DATE]" at bounding box center [331, 230] width 44 height 12
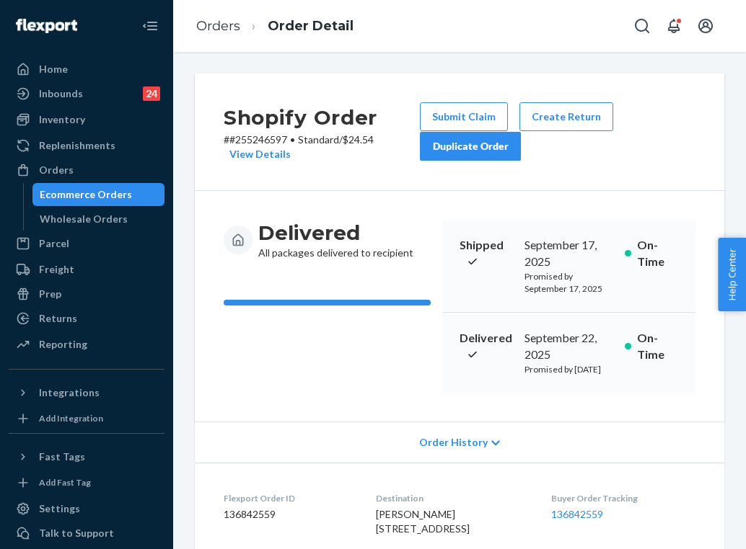
scroll to position [69, 0]
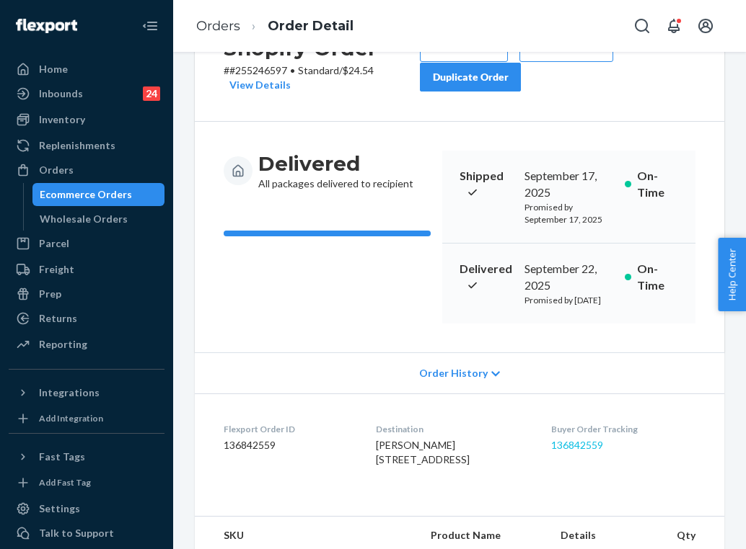
click at [581, 451] on link "136842559" at bounding box center [577, 445] width 52 height 12
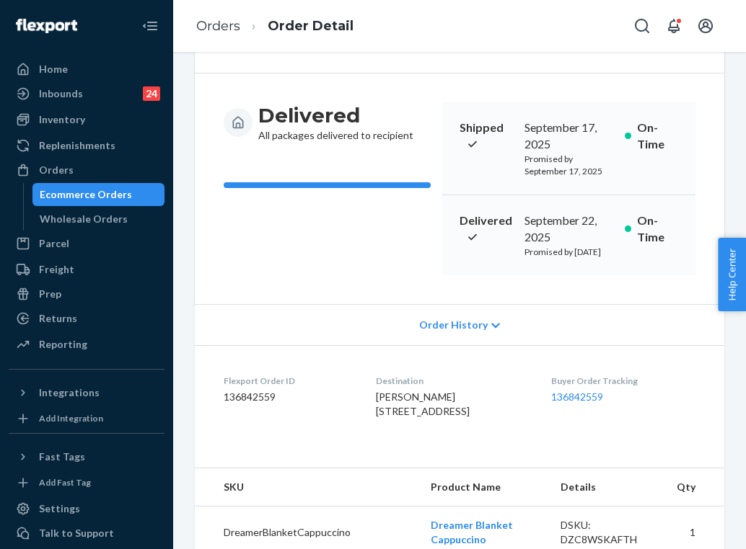
drag, startPoint x: 399, startPoint y: 447, endPoint x: 367, endPoint y: 423, distance: 40.1
click at [367, 423] on dl "Flexport Order ID 136842559 Destination [PERSON_NAME] [STREET_ADDRESS] US Buyer…" at bounding box center [459, 399] width 529 height 108
click at [234, 27] on link "Orders" at bounding box center [218, 26] width 44 height 16
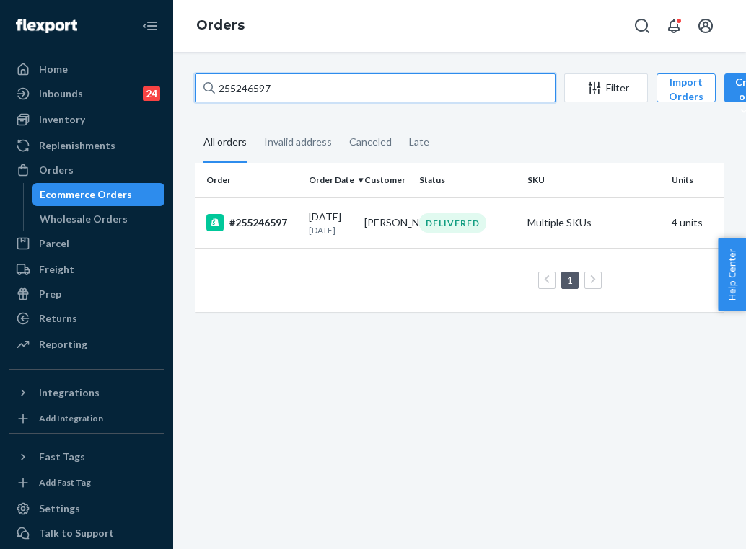
click at [365, 89] on input "255246597" at bounding box center [375, 88] width 361 height 29
paste input "1883569"
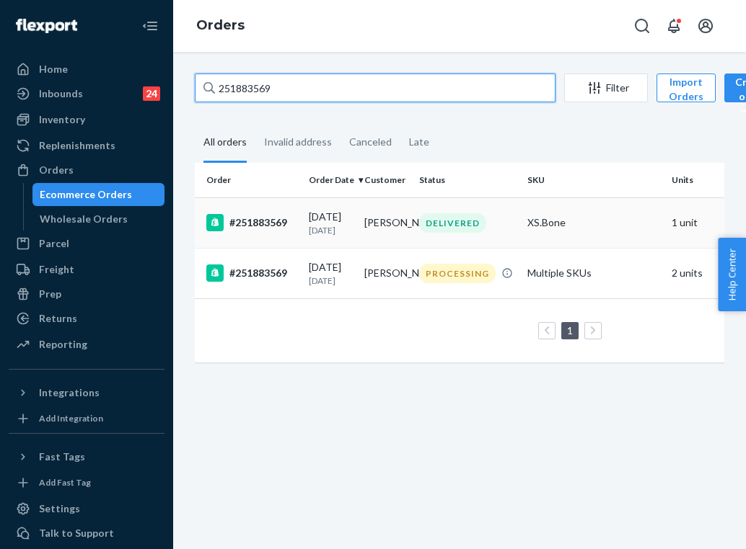
type input "251883569"
click at [371, 228] on td "[PERSON_NAME]" at bounding box center [386, 223] width 56 height 50
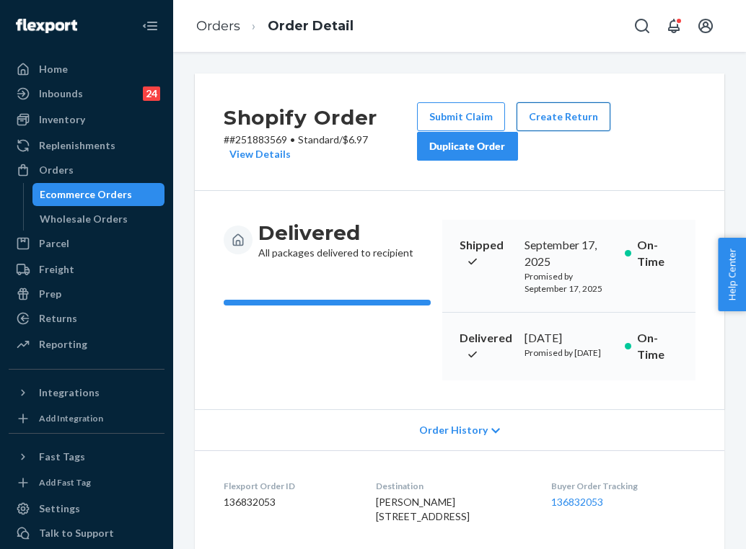
click at [555, 108] on button "Create Return" at bounding box center [563, 116] width 94 height 29
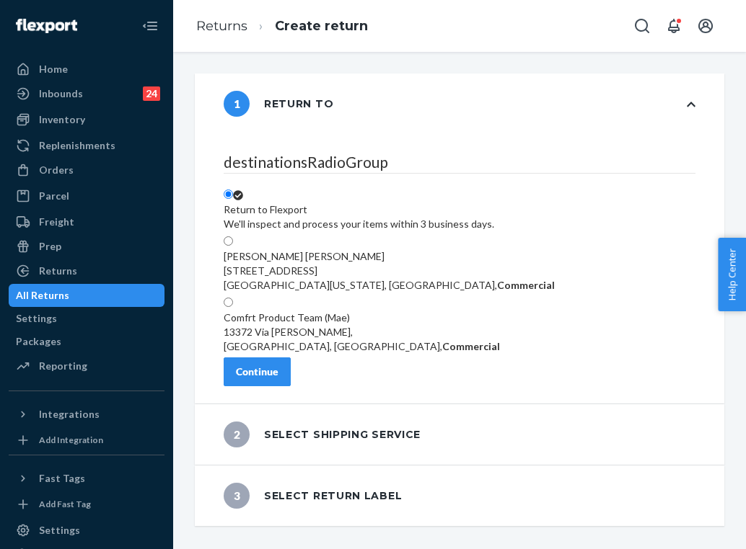
click at [278, 379] on div "Continue" at bounding box center [257, 372] width 43 height 14
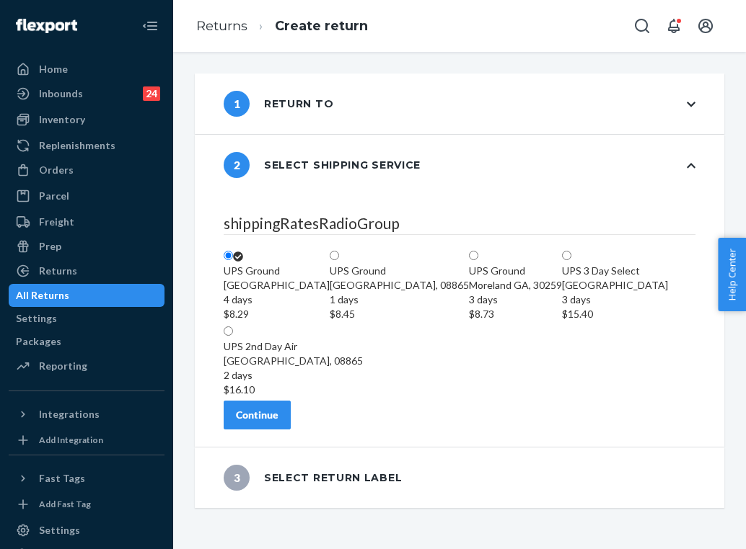
scroll to position [74, 0]
click at [291, 430] on button "Continue" at bounding box center [257, 415] width 67 height 29
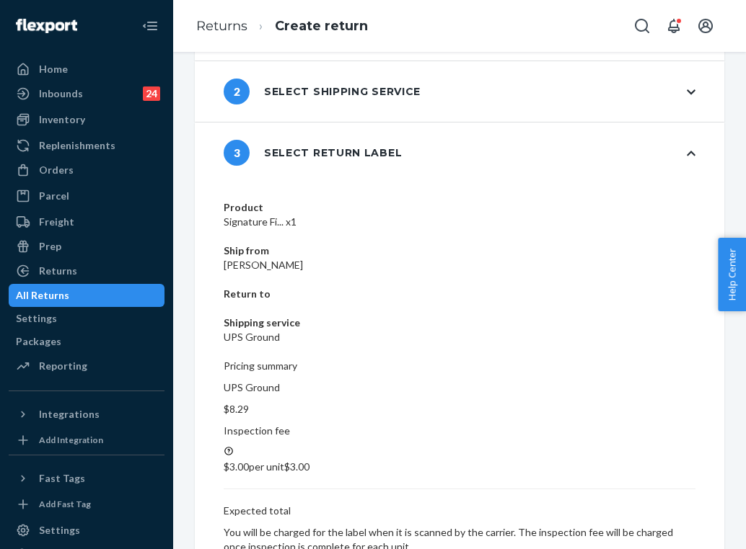
scroll to position [0, 0]
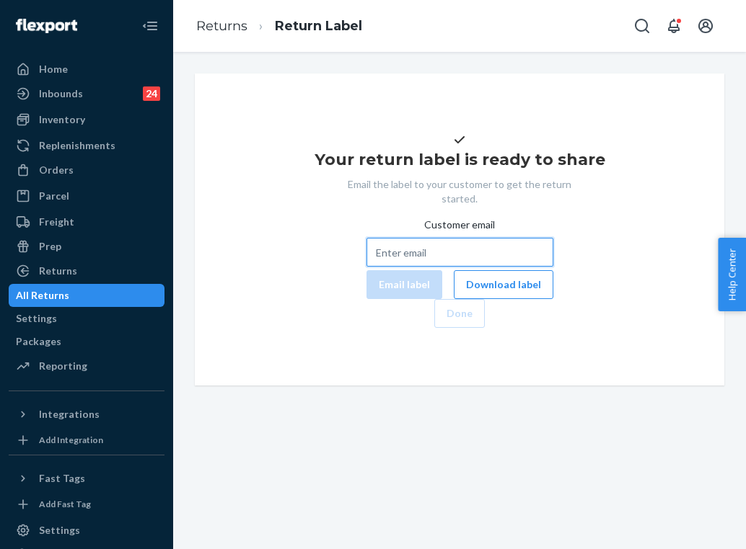
click at [422, 267] on input "Customer email" at bounding box center [459, 252] width 187 height 29
paste input "[EMAIL_ADDRESS][DOMAIN_NAME]"
type input "[EMAIL_ADDRESS][DOMAIN_NAME]"
click at [412, 267] on input "[EMAIL_ADDRESS][DOMAIN_NAME]" at bounding box center [459, 252] width 187 height 29
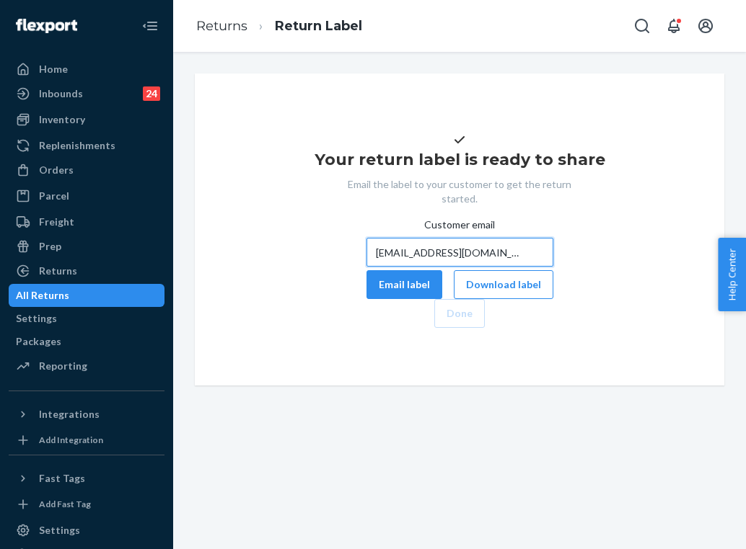
click at [412, 267] on input "[EMAIL_ADDRESS][DOMAIN_NAME]" at bounding box center [459, 252] width 187 height 29
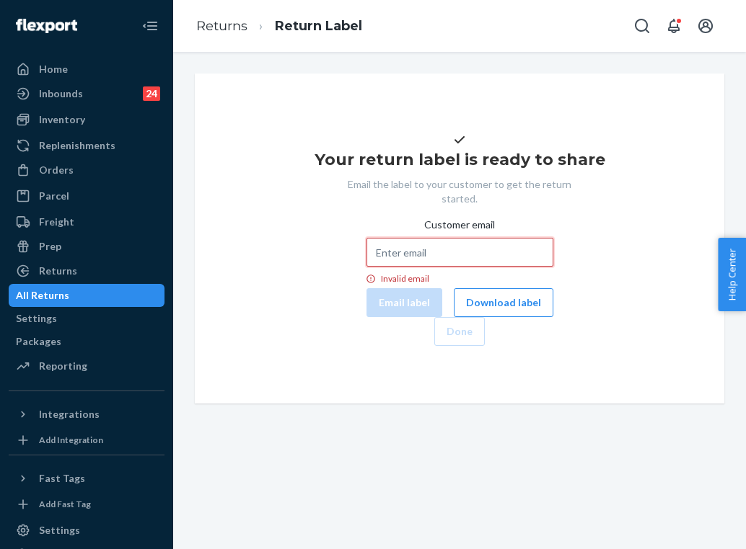
paste input "[EMAIL_ADDRESS][DOMAIN_NAME]"
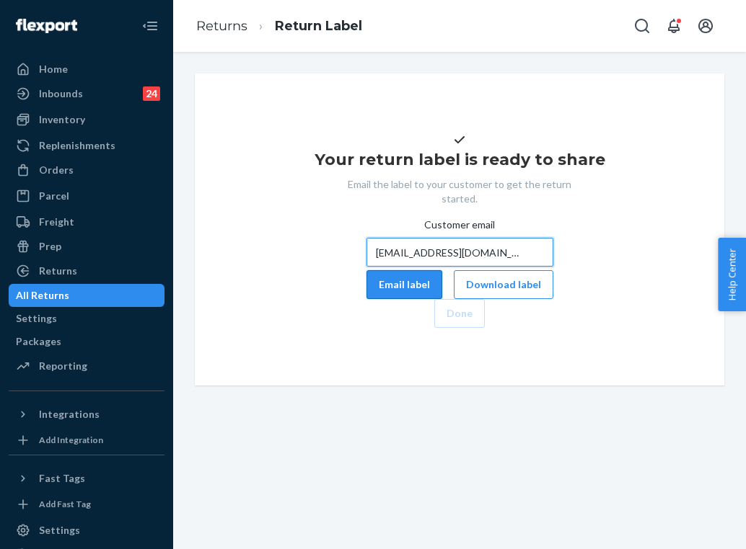
type input "[EMAIL_ADDRESS][DOMAIN_NAME]"
click at [366, 299] on button "Email label" at bounding box center [404, 284] width 76 height 29
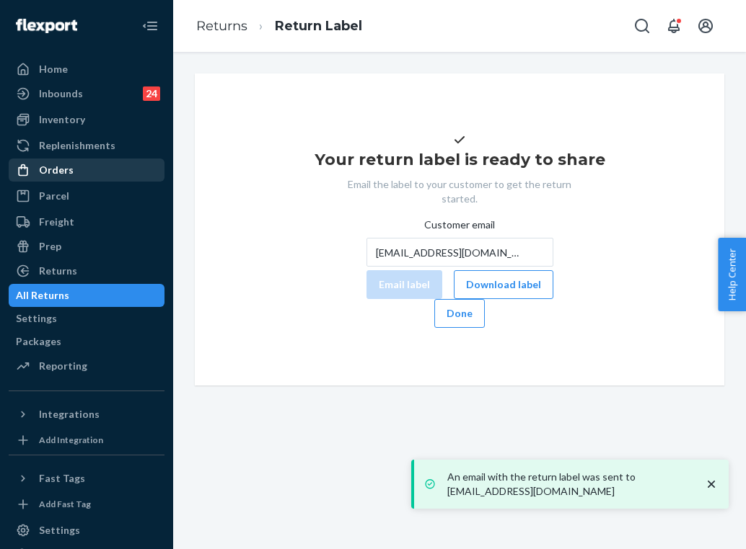
click at [94, 170] on div "Orders" at bounding box center [86, 170] width 153 height 20
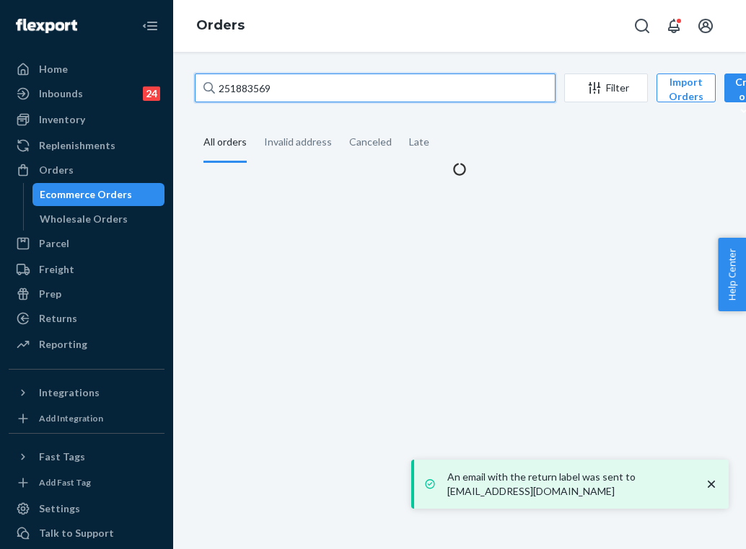
click at [245, 80] on input "251883569" at bounding box center [375, 88] width 361 height 29
paste input "3866997"
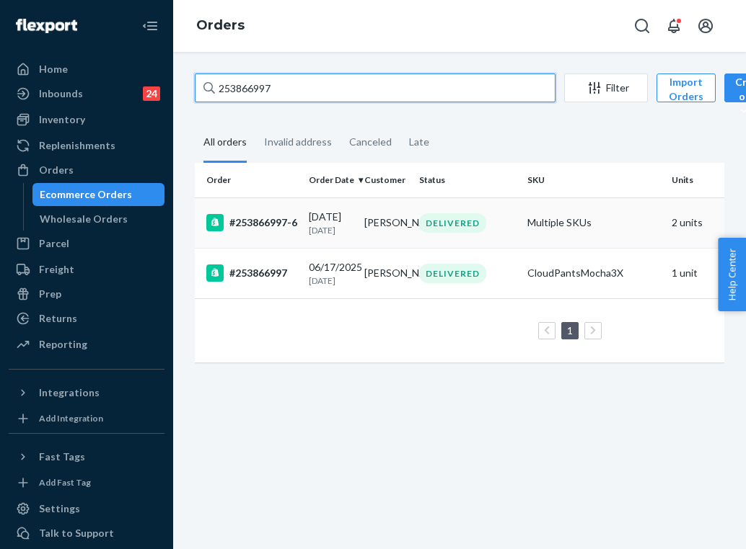
type input "253866997"
click at [567, 228] on td "Multiple SKUs" at bounding box center [593, 223] width 144 height 50
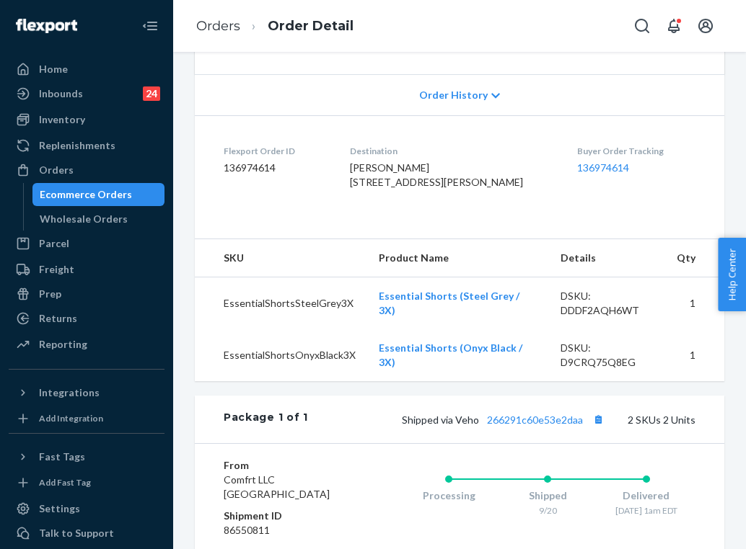
scroll to position [310, 0]
click at [581, 174] on link "136974614" at bounding box center [603, 168] width 52 height 12
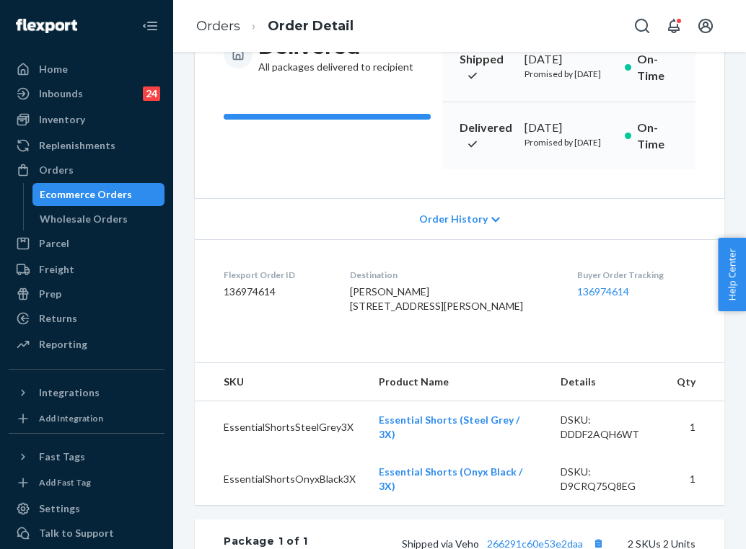
scroll to position [184, 0]
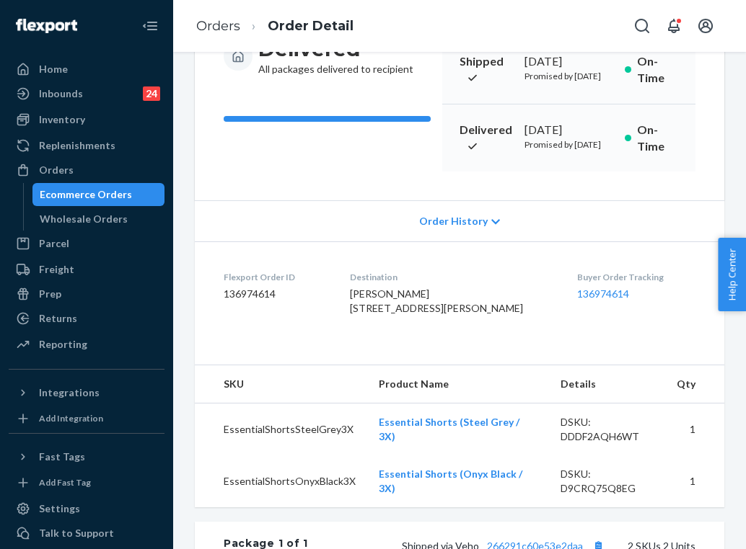
drag, startPoint x: 373, startPoint y: 353, endPoint x: 402, endPoint y: 394, distance: 50.6
click at [402, 316] on div "[PERSON_NAME] [STREET_ADDRESS][PERSON_NAME]" at bounding box center [452, 301] width 205 height 29
click at [229, 26] on link "Orders" at bounding box center [218, 26] width 44 height 16
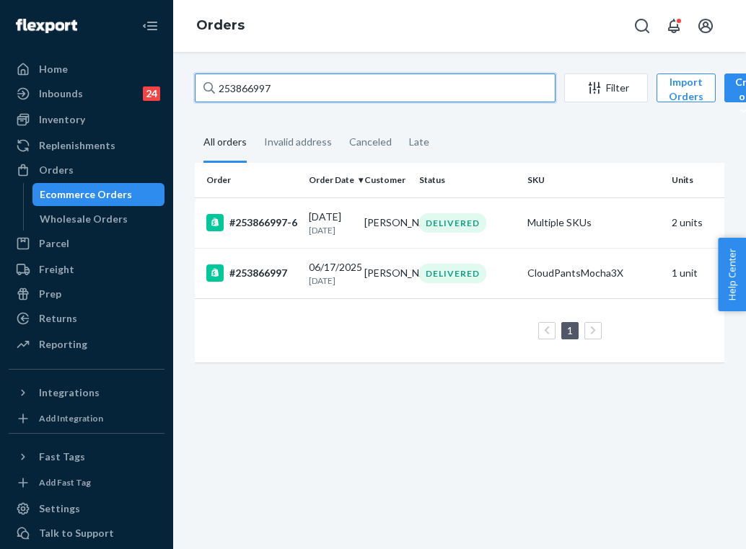
click at [250, 87] on input "253866997" at bounding box center [375, 88] width 361 height 29
paste input "5278778"
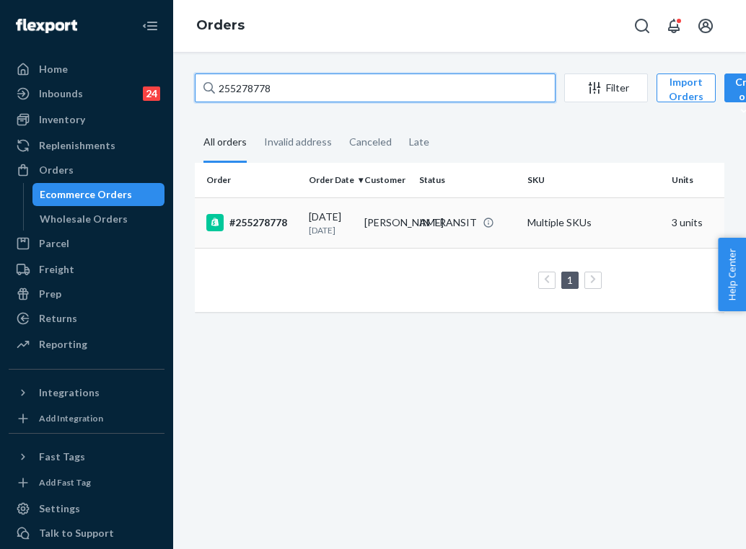
type input "255278778"
click at [377, 242] on td "[PERSON_NAME]" at bounding box center [386, 223] width 56 height 50
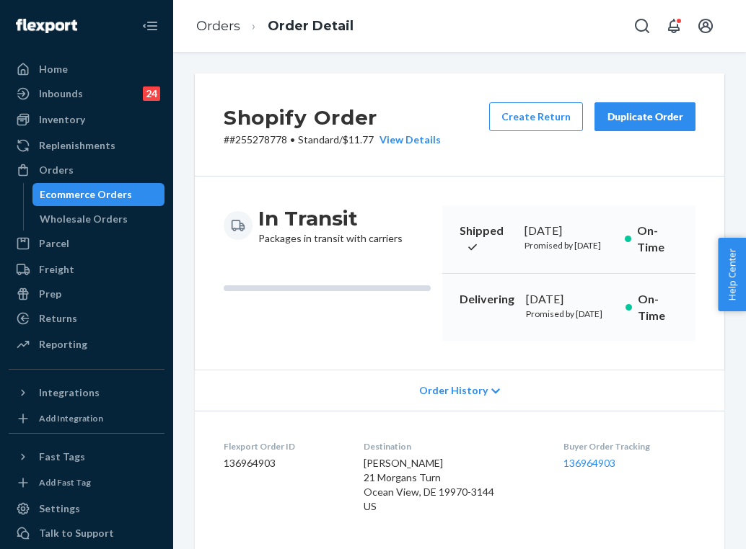
scroll to position [216, 0]
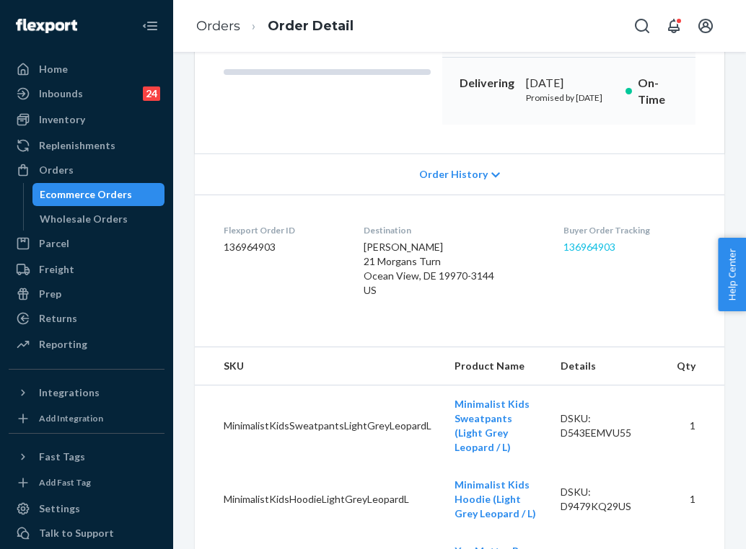
click at [596, 253] on link "136964903" at bounding box center [589, 247] width 52 height 12
click at [214, 29] on link "Orders" at bounding box center [218, 26] width 44 height 16
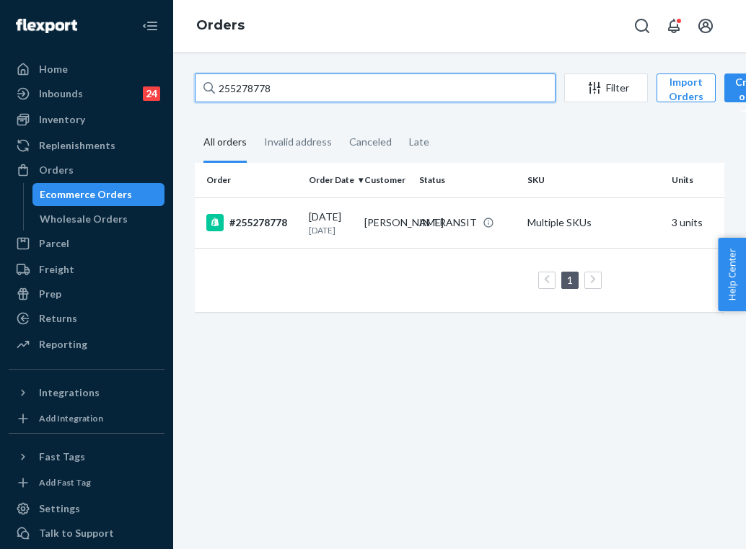
click at [313, 88] on input "255278778" at bounding box center [375, 88] width 361 height 29
paste input "7653"
type input "255277653"
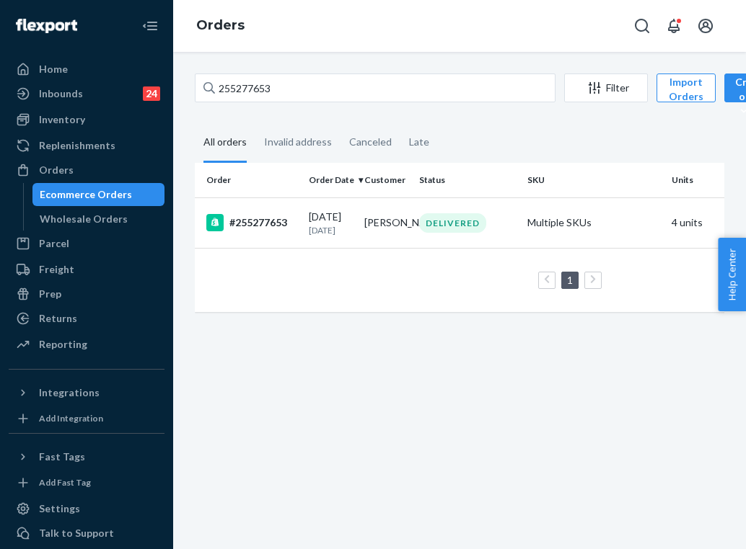
click at [316, 223] on div "[DATE] [DATE]" at bounding box center [331, 223] width 44 height 27
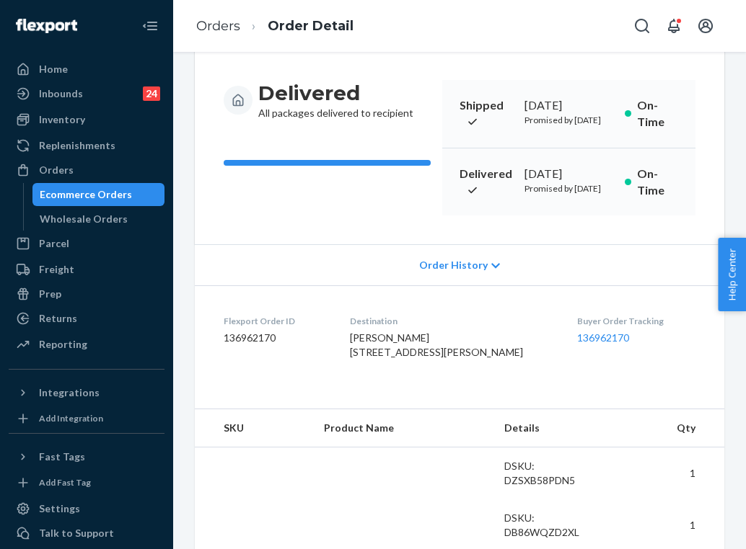
scroll to position [144, 0]
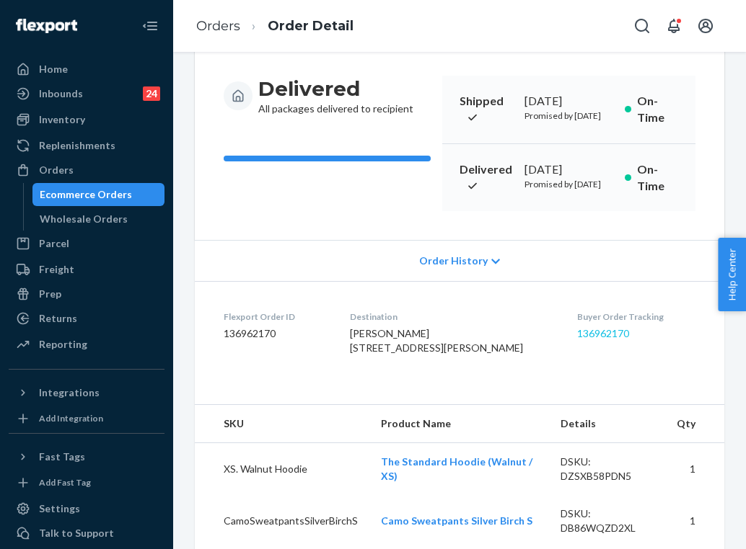
click at [585, 340] on link "136962170" at bounding box center [603, 333] width 52 height 12
drag, startPoint x: 409, startPoint y: 437, endPoint x: 374, endPoint y: 392, distance: 57.1
click at [374, 389] on dl "Flexport Order ID 136962170 Destination [PERSON_NAME] [STREET_ADDRESS][PERSON_N…" at bounding box center [459, 335] width 529 height 108
click at [231, 28] on link "Orders" at bounding box center [218, 26] width 44 height 16
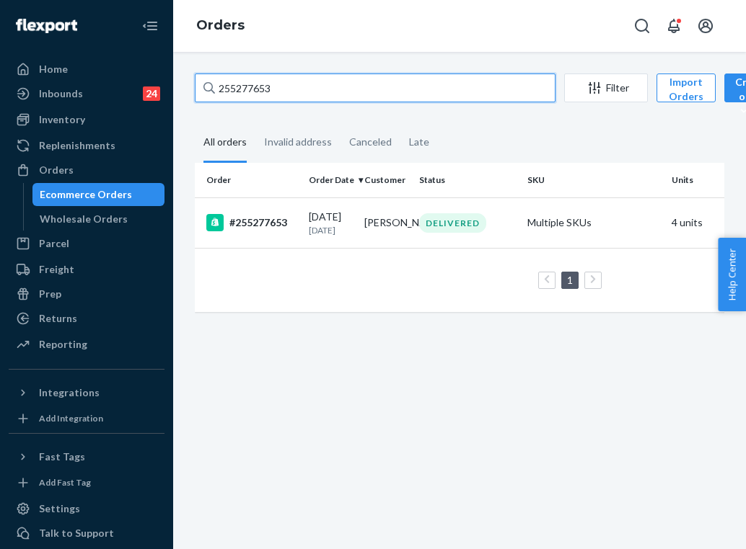
click at [315, 90] on input "255277653" at bounding box center [375, 88] width 361 height 29
paste input "159977"
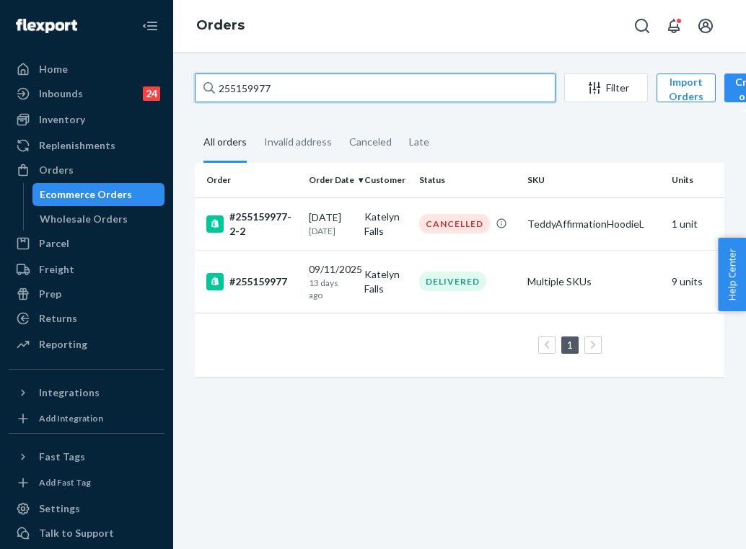
click at [237, 90] on input "255159977" at bounding box center [375, 88] width 361 height 29
paste input "343534"
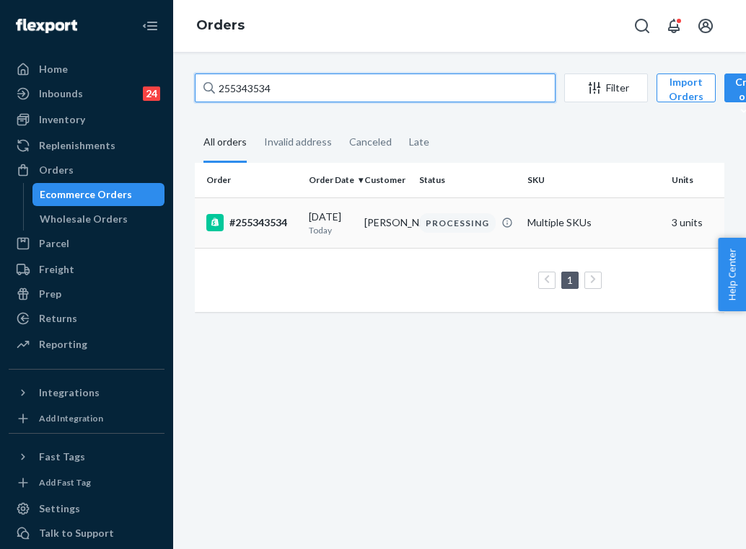
type input "255343534"
click at [389, 227] on td "[PERSON_NAME]" at bounding box center [386, 223] width 56 height 50
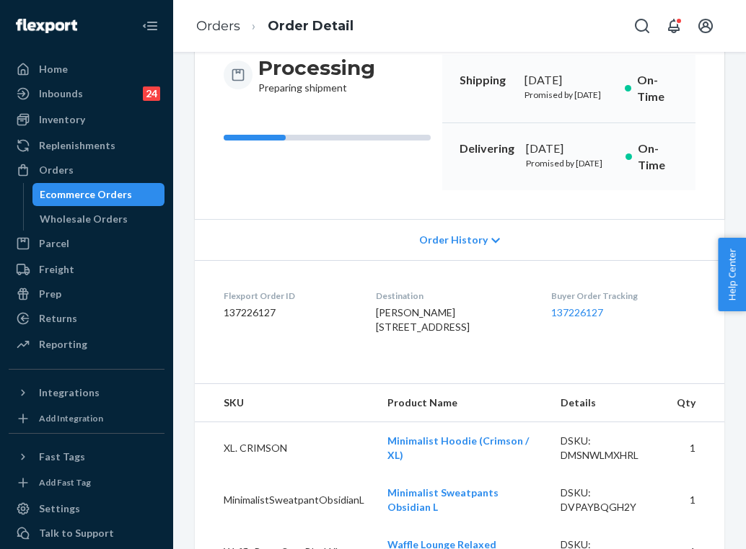
scroll to position [182, 0]
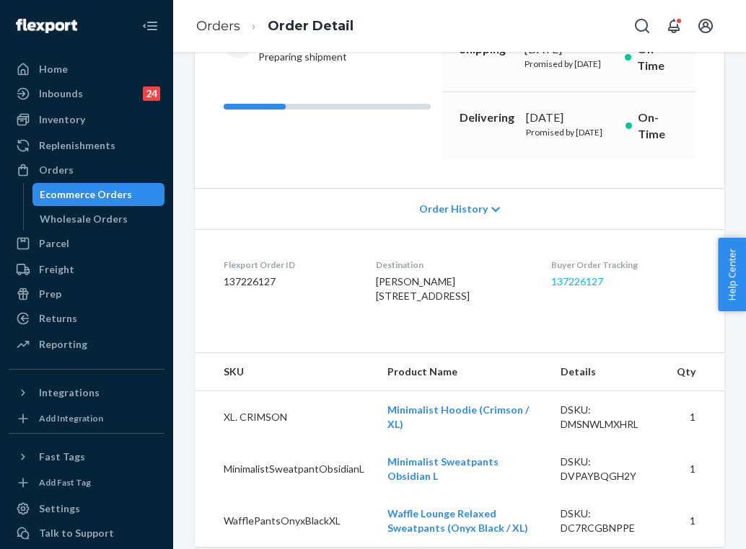
click at [603, 288] on link "137226127" at bounding box center [577, 281] width 52 height 12
click at [232, 30] on link "Orders" at bounding box center [218, 26] width 44 height 16
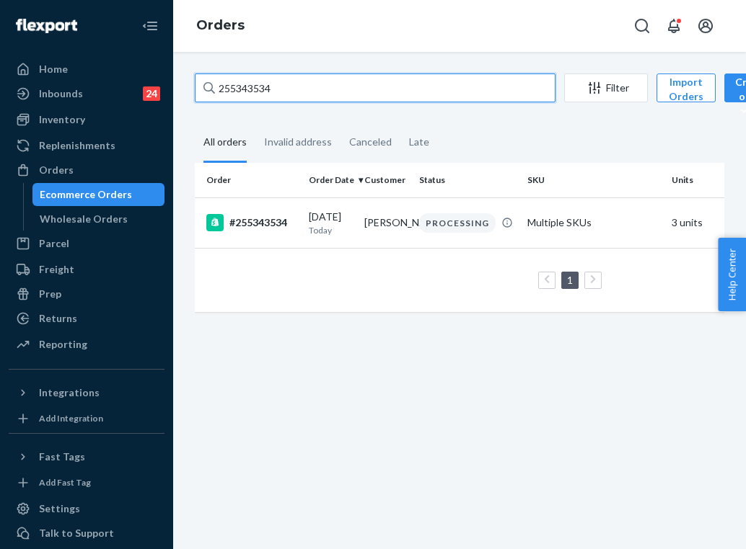
click at [283, 82] on input "255343534" at bounding box center [375, 88] width 361 height 29
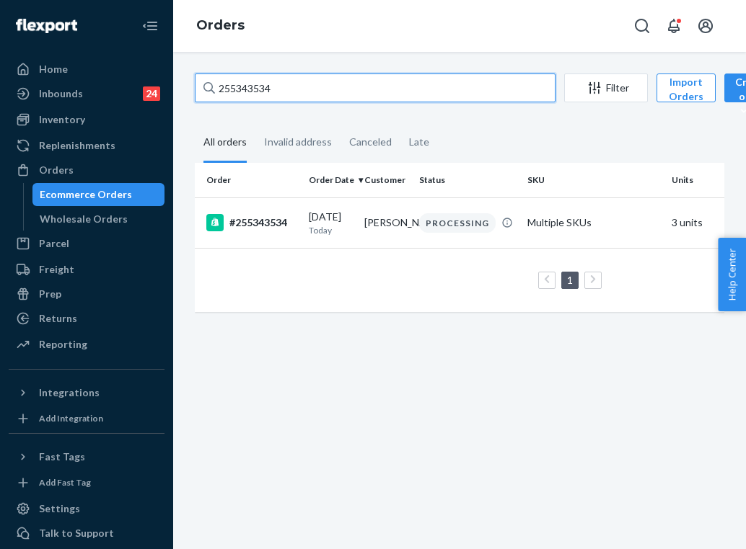
paste input "228192"
type input "255228192"
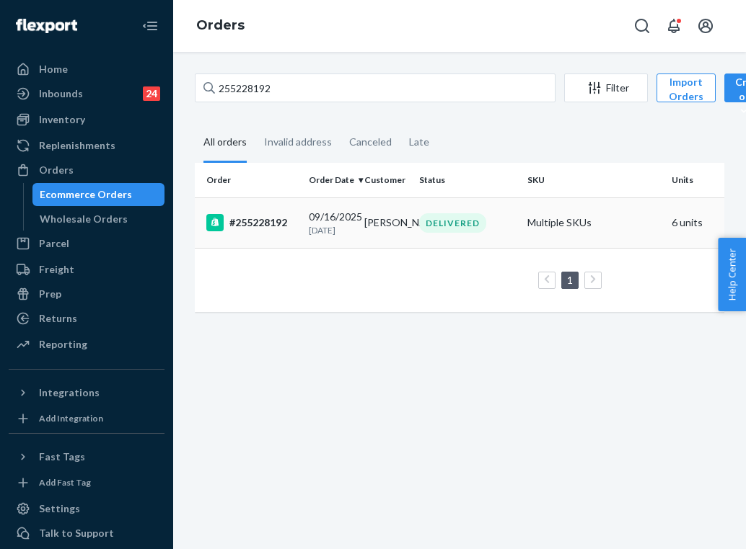
click at [365, 228] on td "[PERSON_NAME]" at bounding box center [386, 223] width 56 height 50
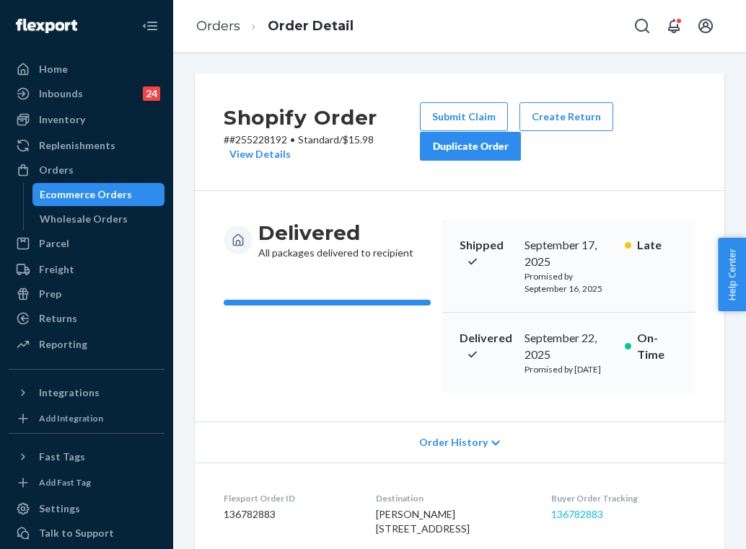
click at [595, 521] on link "136782883" at bounding box center [577, 514] width 52 height 12
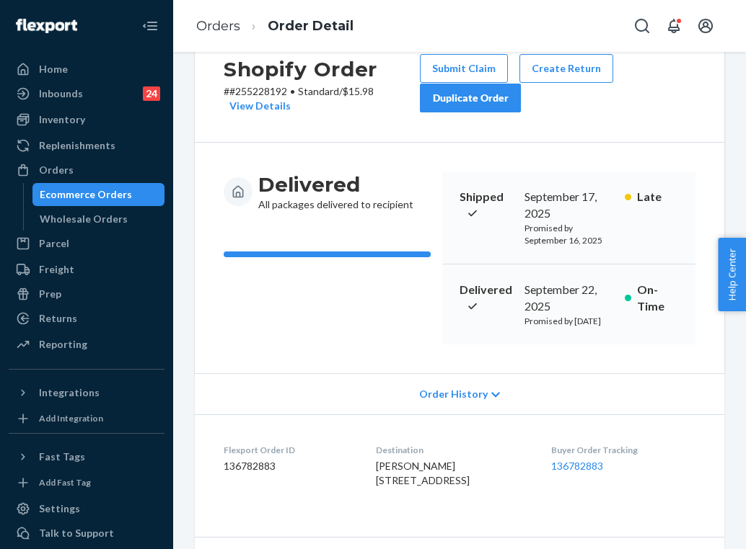
scroll to position [66, 0]
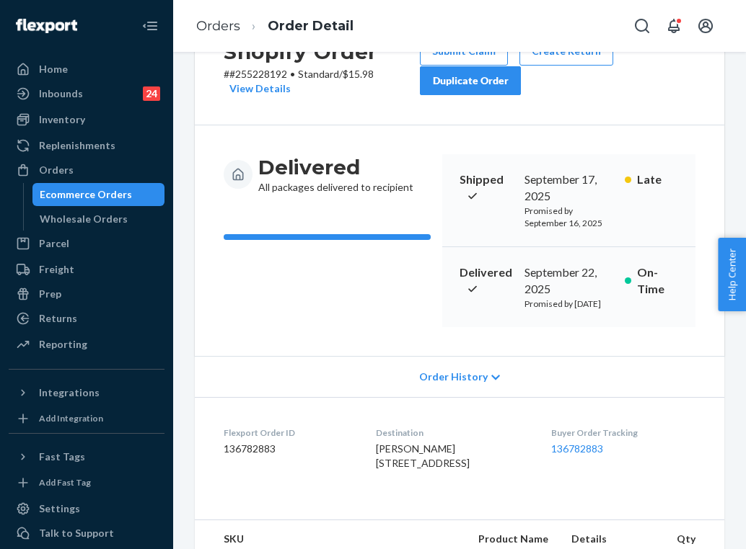
drag, startPoint x: 425, startPoint y: 499, endPoint x: 368, endPoint y: 472, distance: 62.3
click at [368, 472] on dl "Flexport Order ID 136782883 Destination [PERSON_NAME] [STREET_ADDRESS] US Buyer…" at bounding box center [459, 451] width 529 height 108
